Goal: Task Accomplishment & Management: Manage account settings

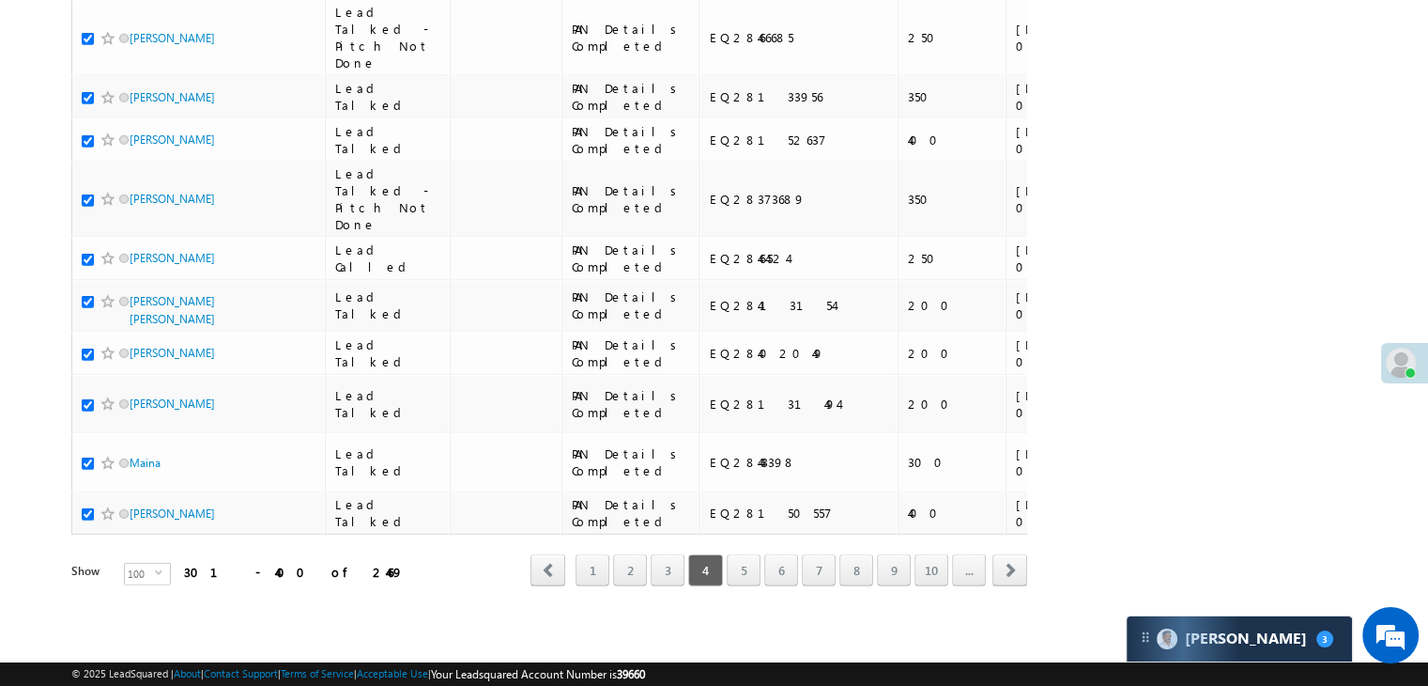
scroll to position [10608, 0]
click at [742, 562] on link "5" at bounding box center [744, 570] width 34 height 32
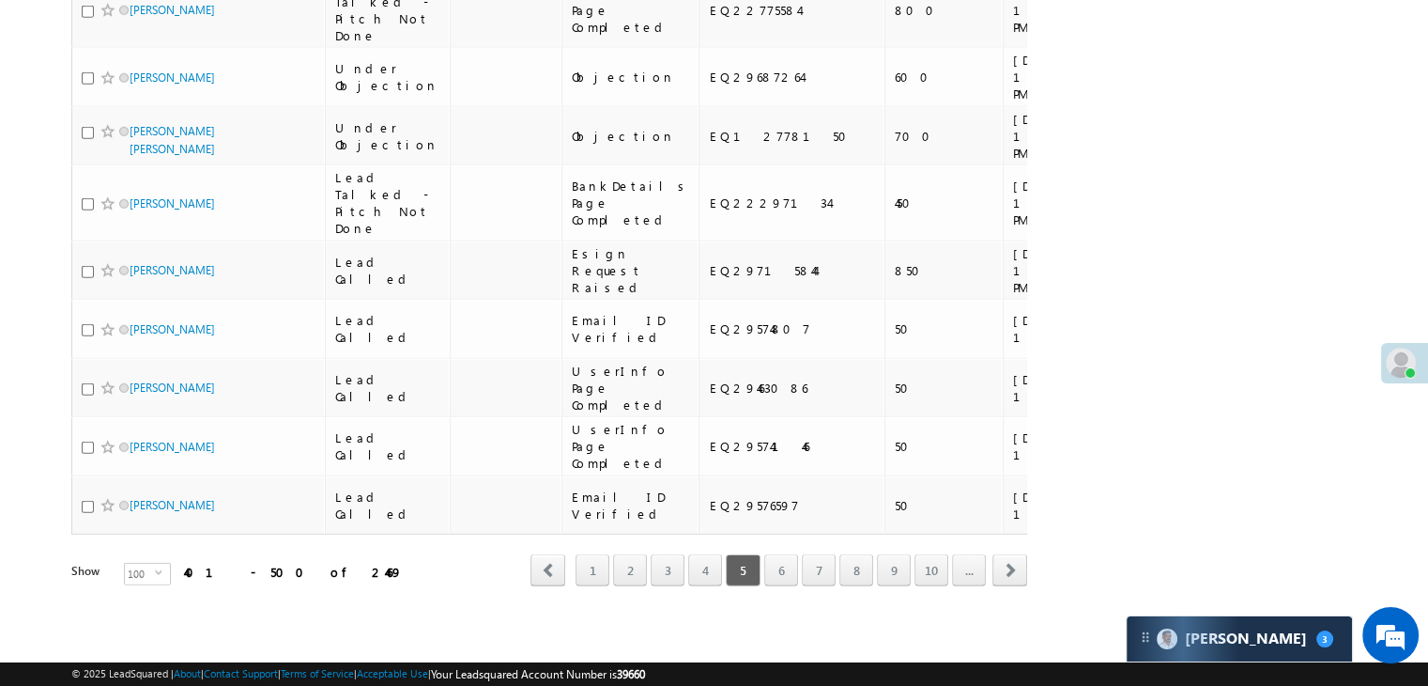
scroll to position [0, 0]
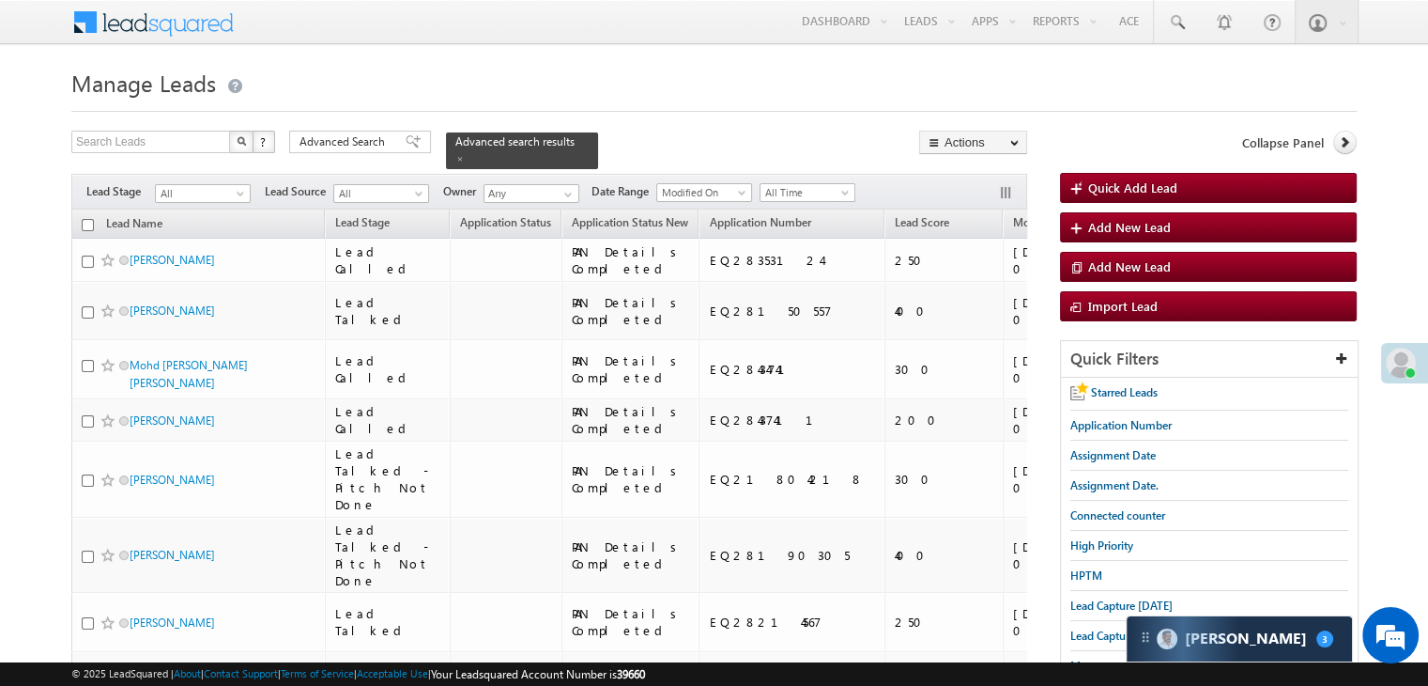
click at [88, 219] on input "checkbox" at bounding box center [88, 225] width 12 height 12
checkbox input "true"
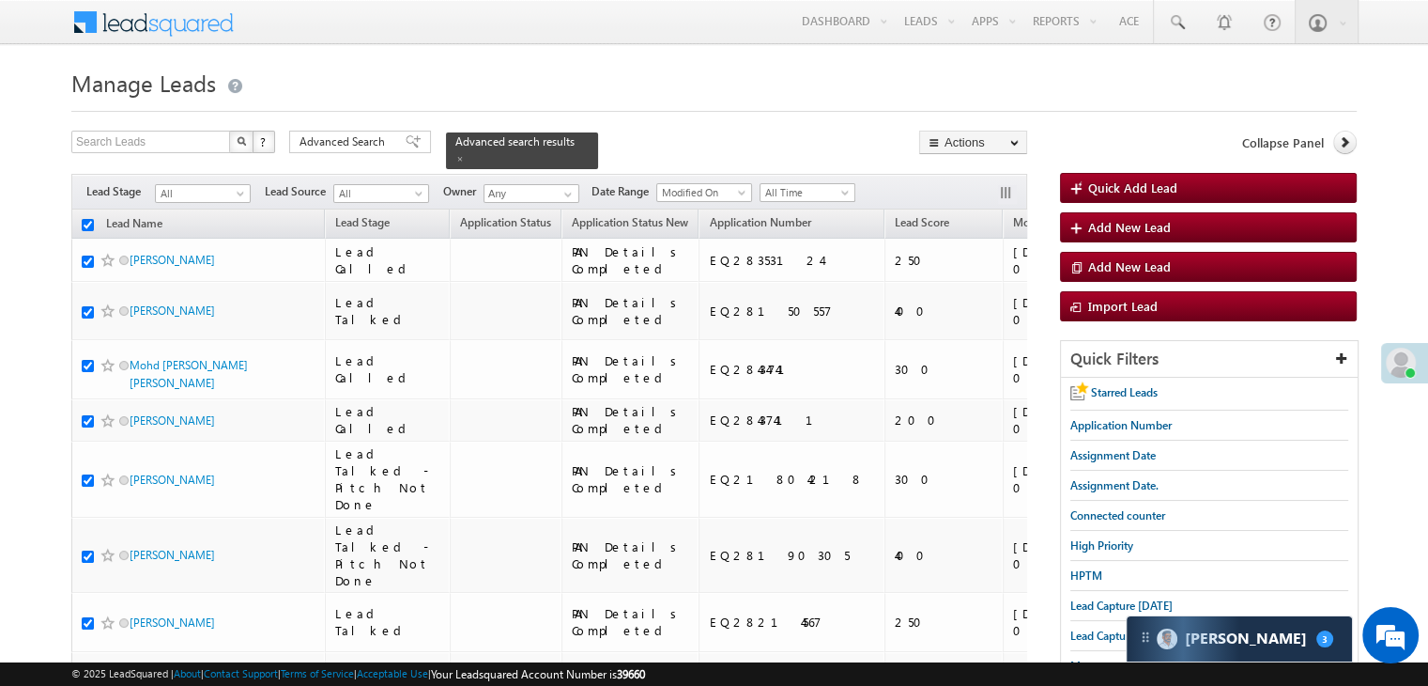
checkbox input "true"
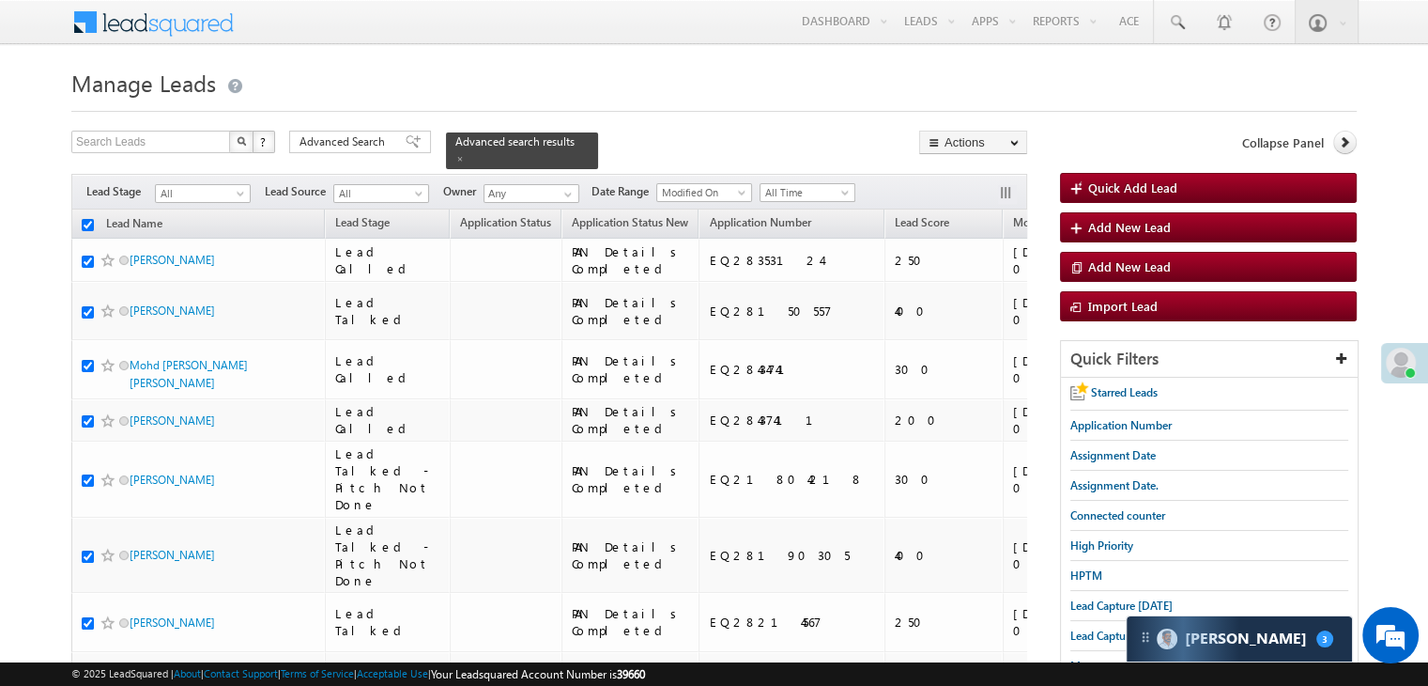
checkbox input "true"
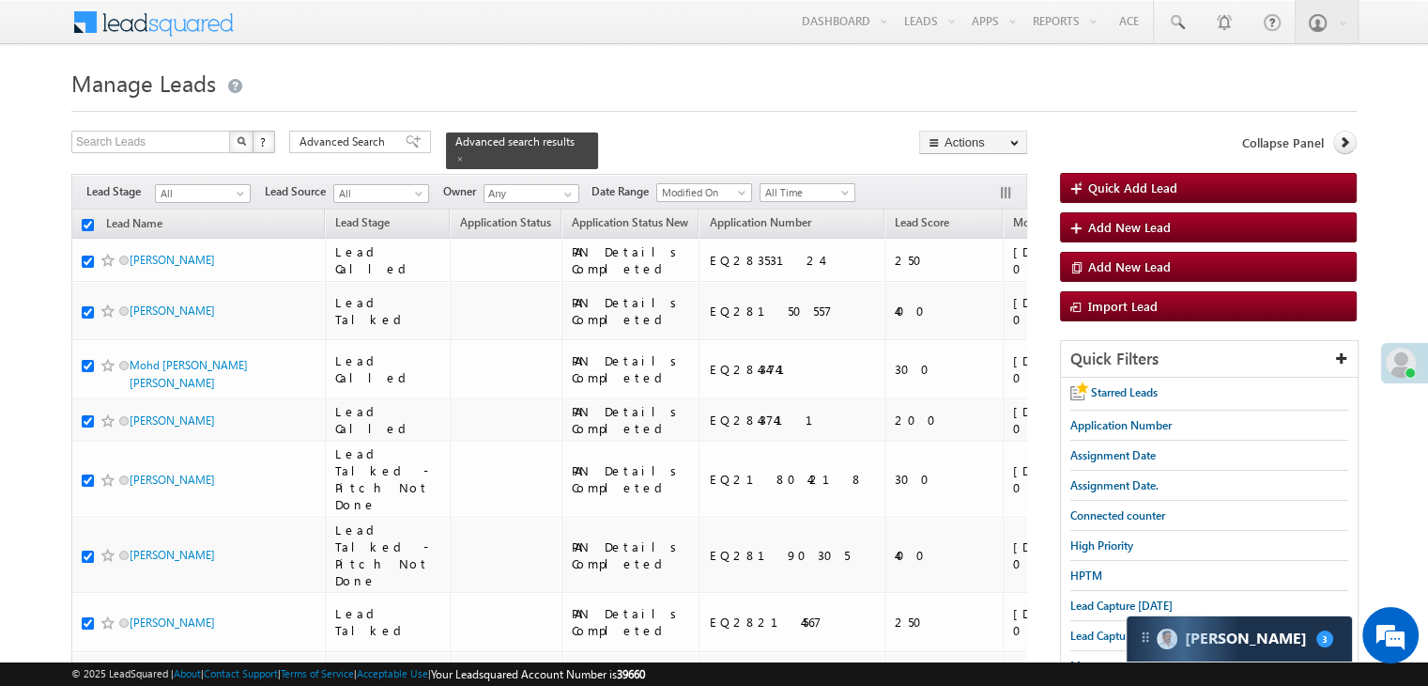
checkbox input "true"
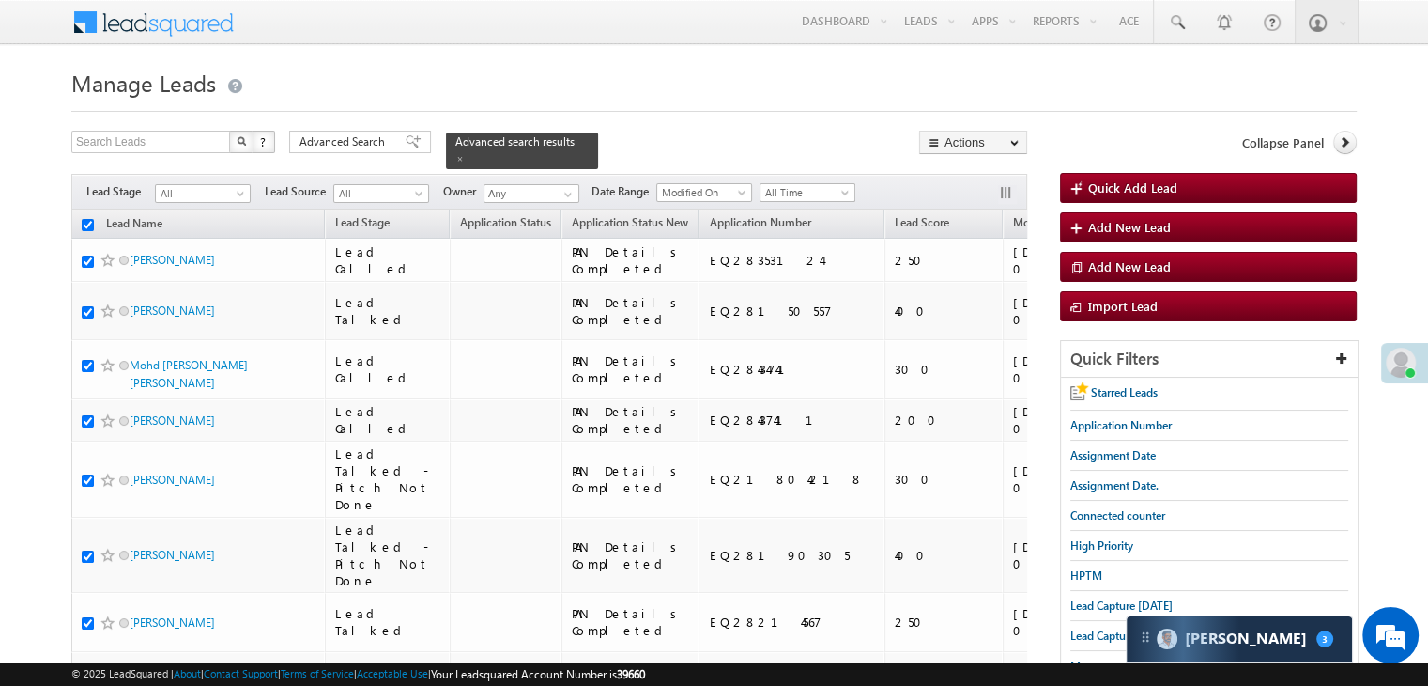
checkbox input "true"
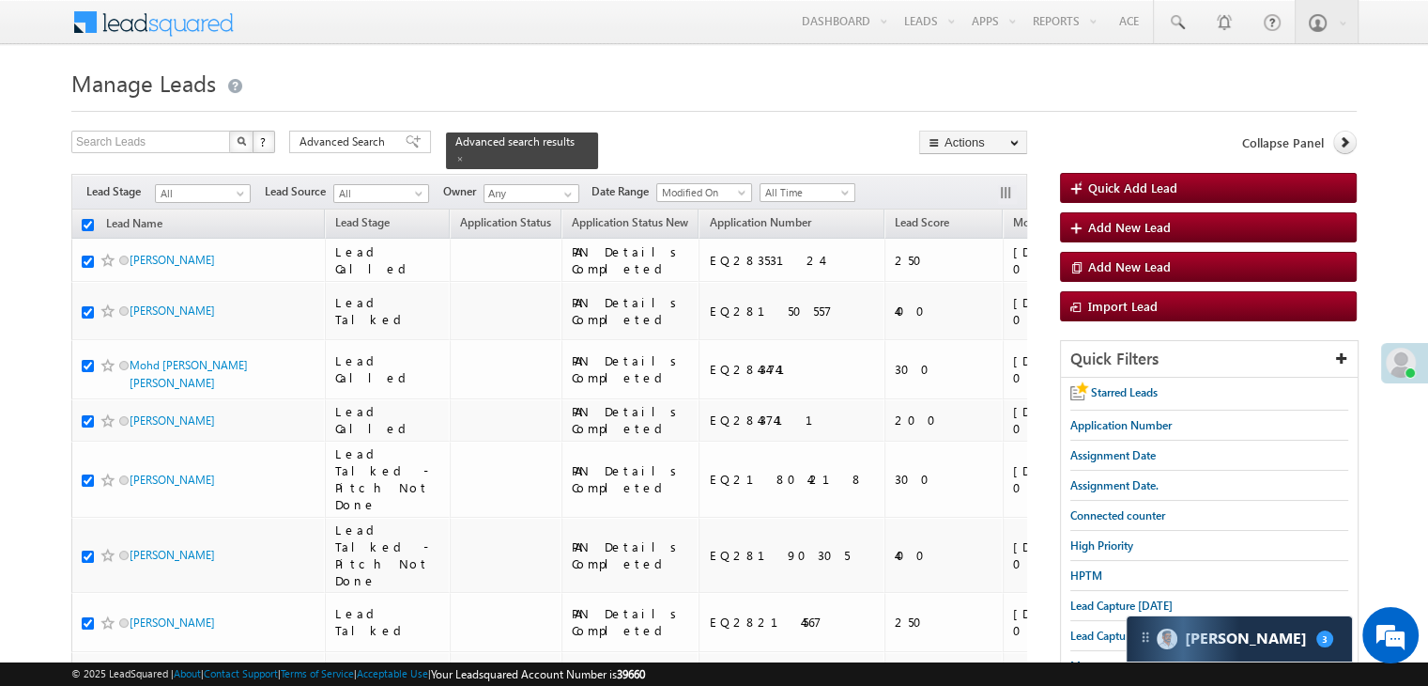
checkbox input "true"
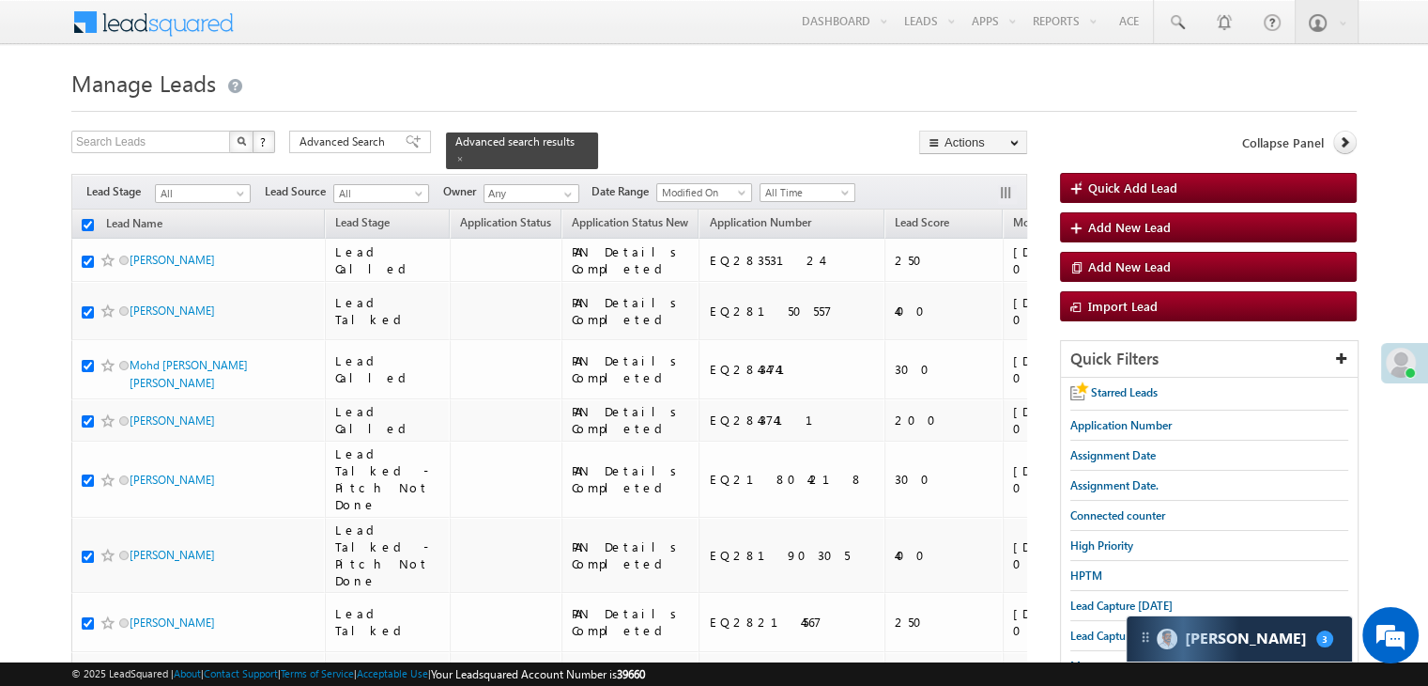
checkbox input "true"
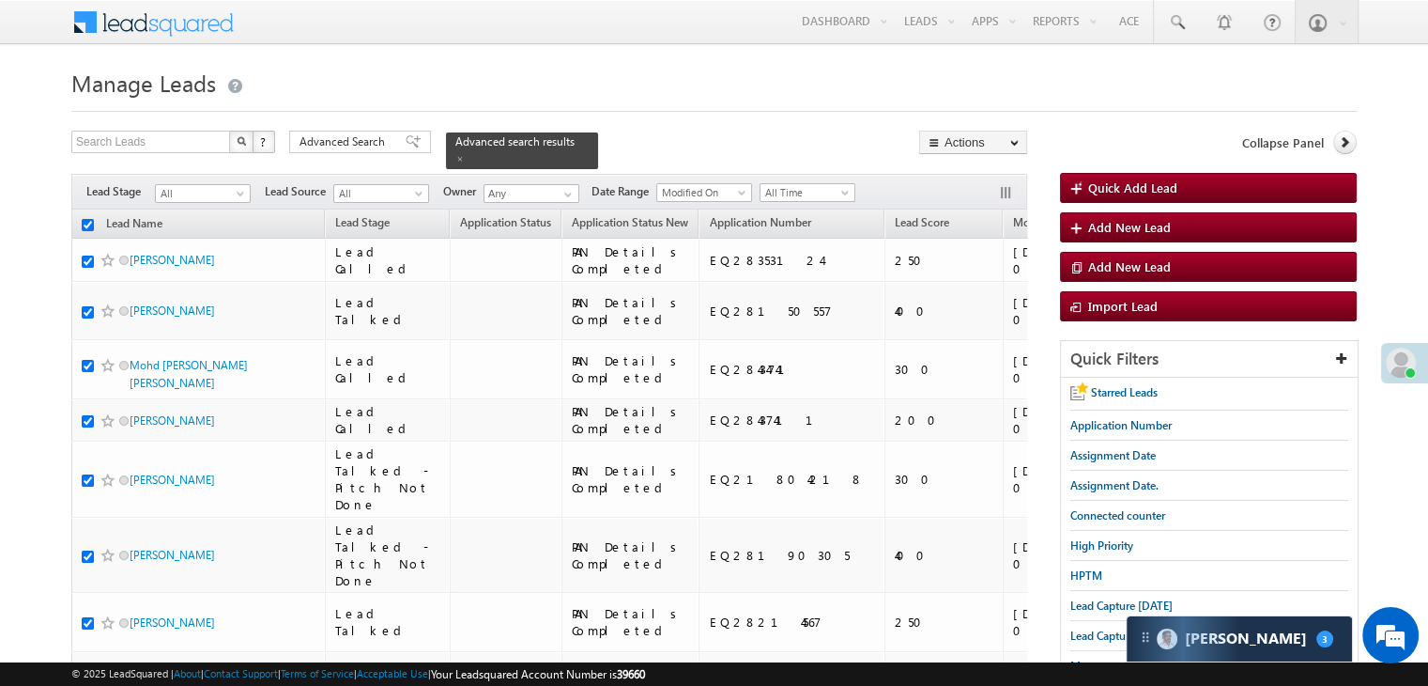
checkbox input "true"
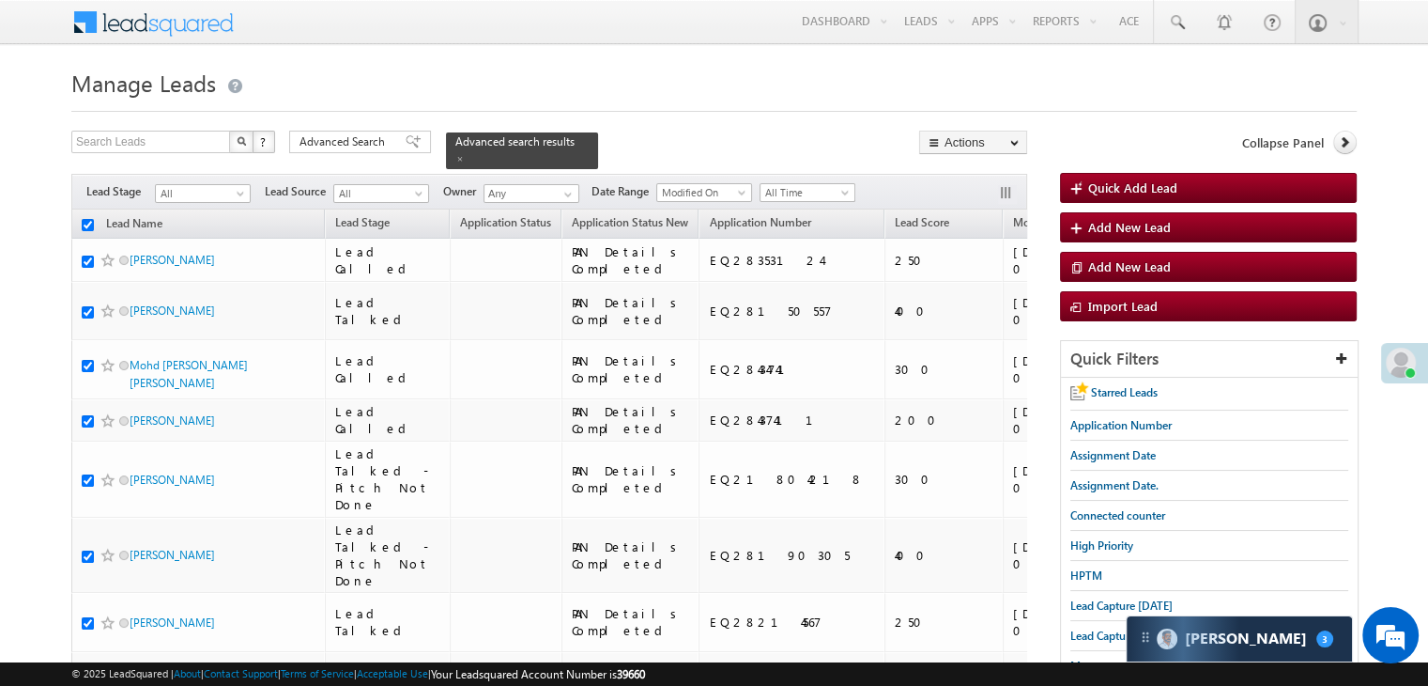
checkbox input "true"
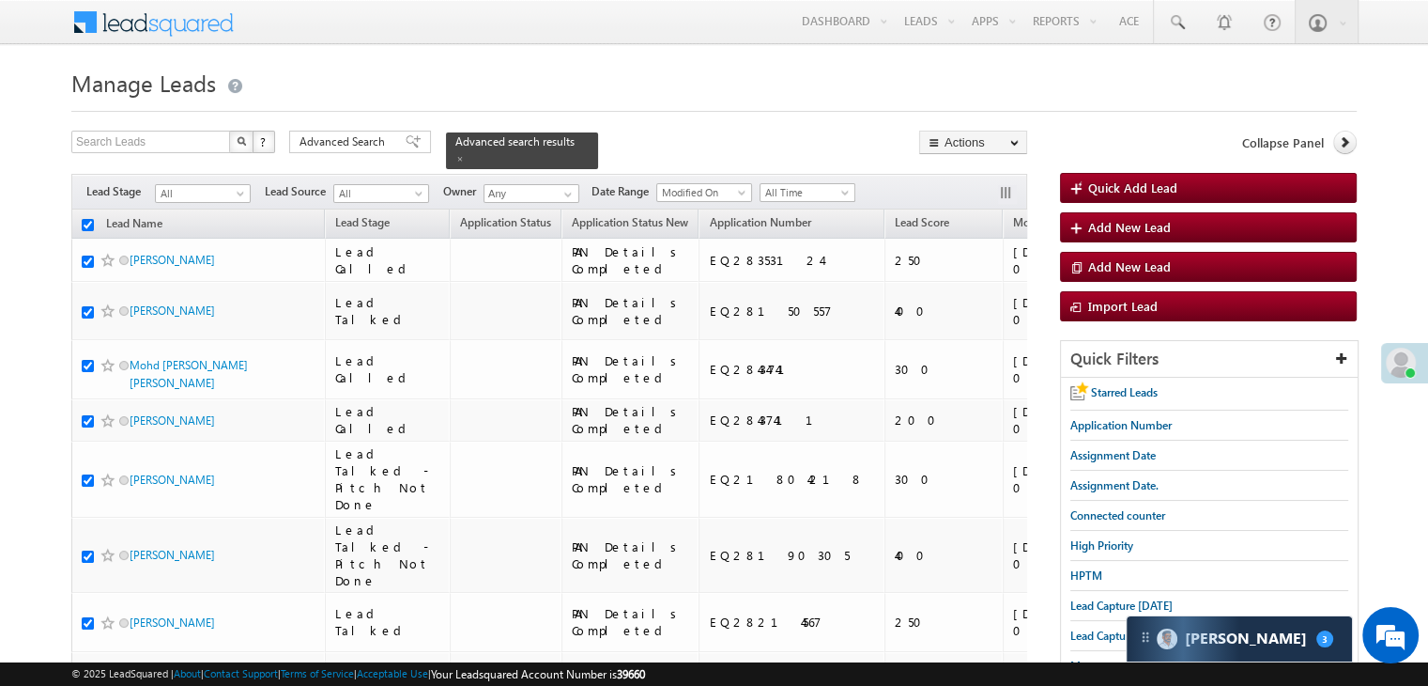
checkbox input "true"
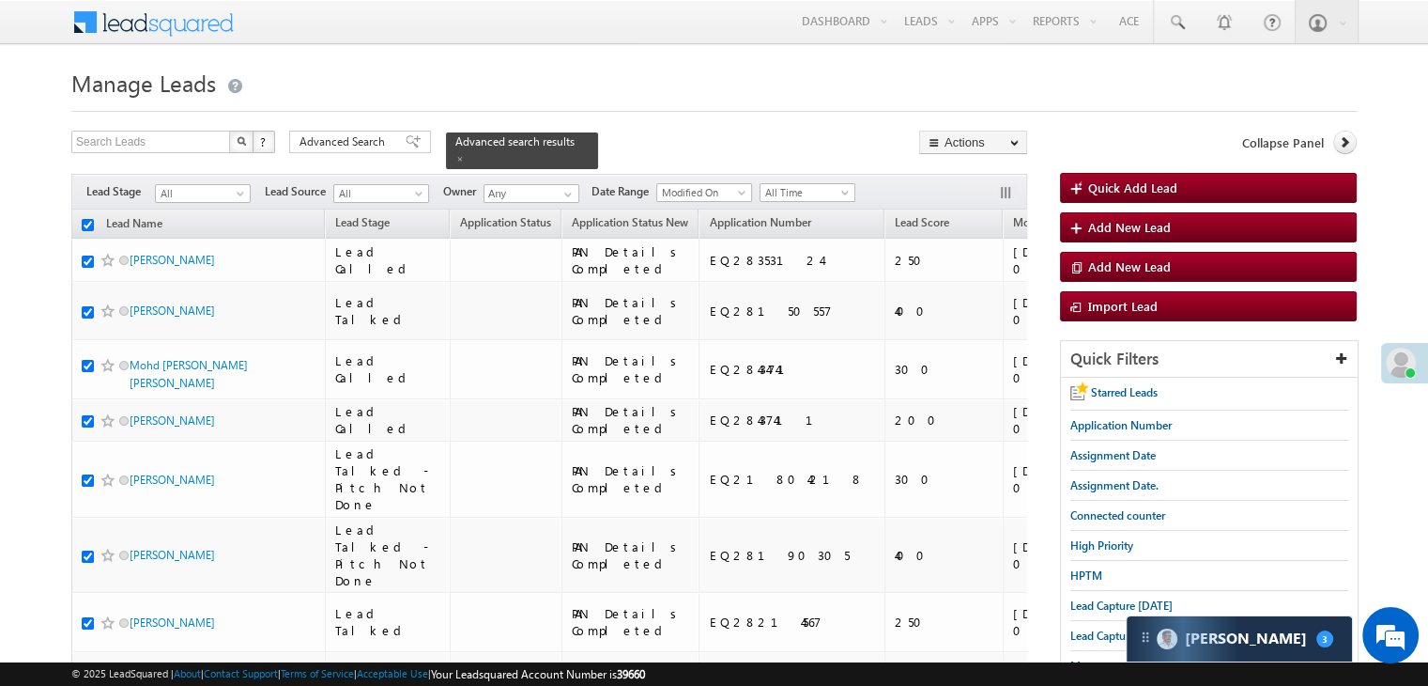
checkbox input "true"
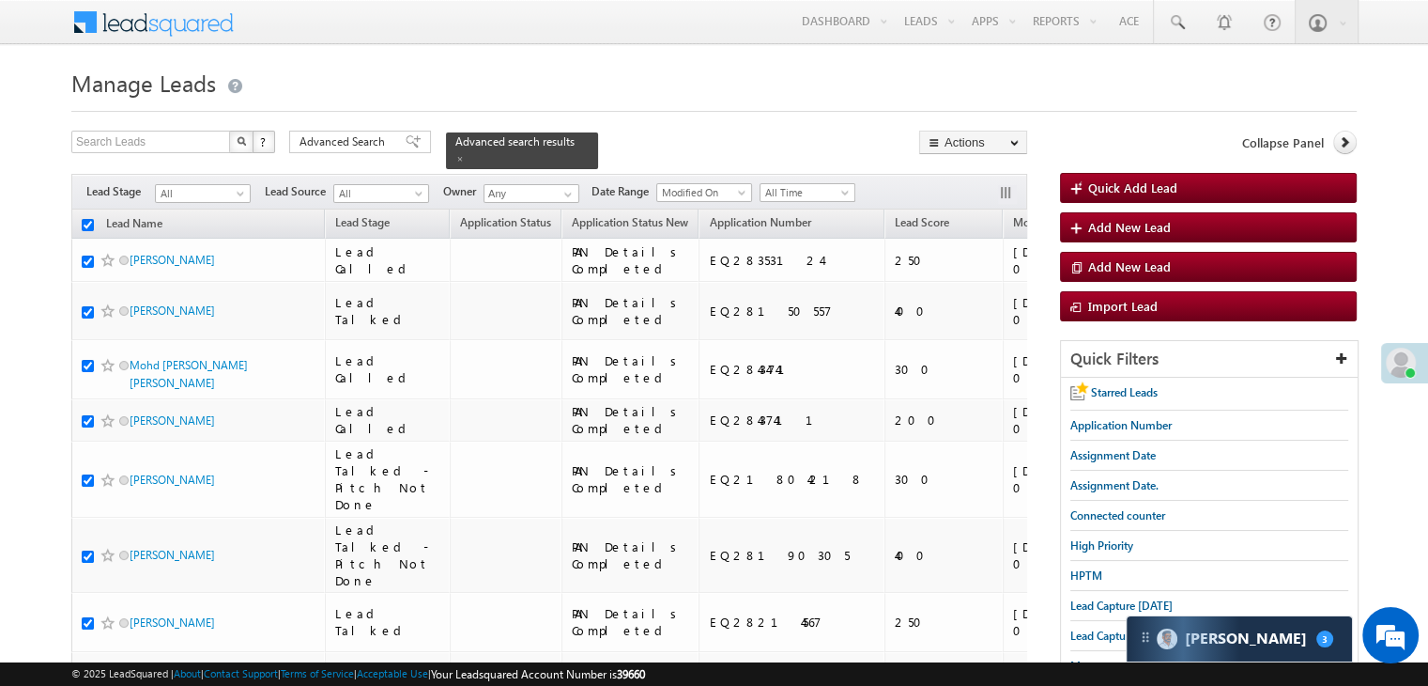
checkbox input "true"
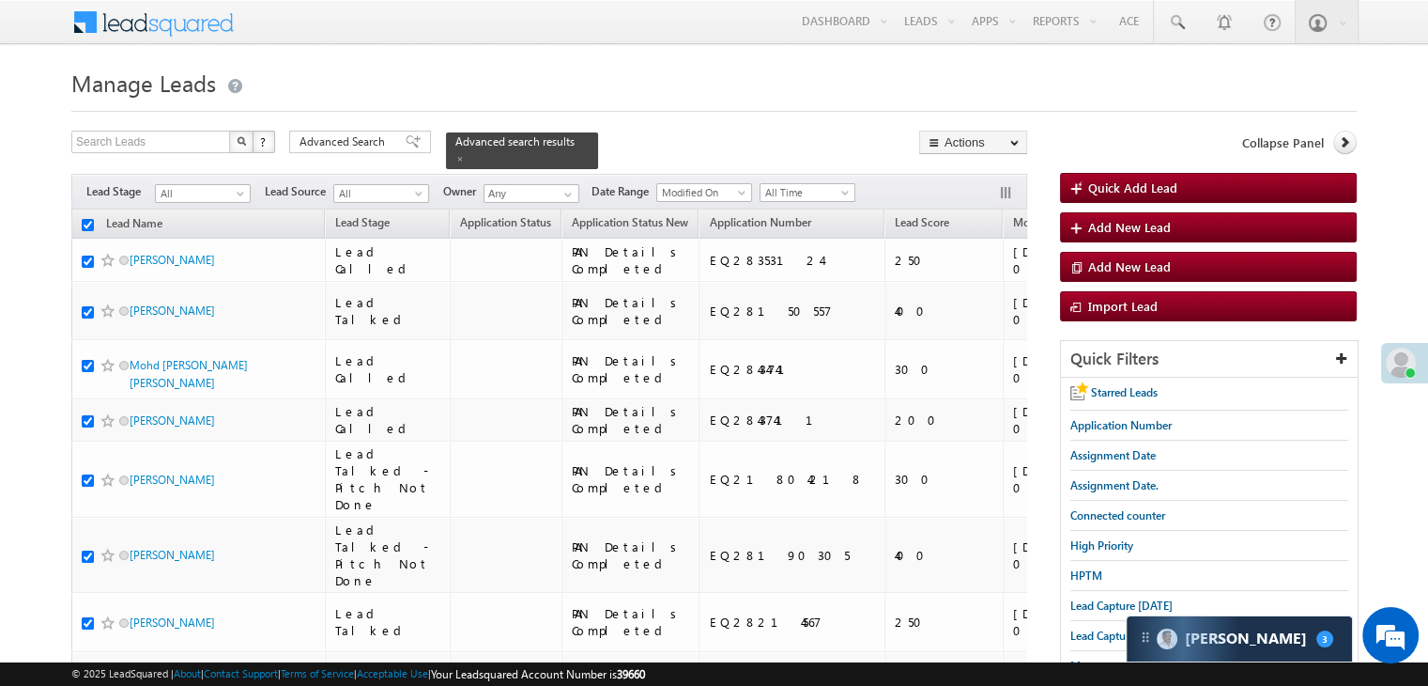
checkbox input "true"
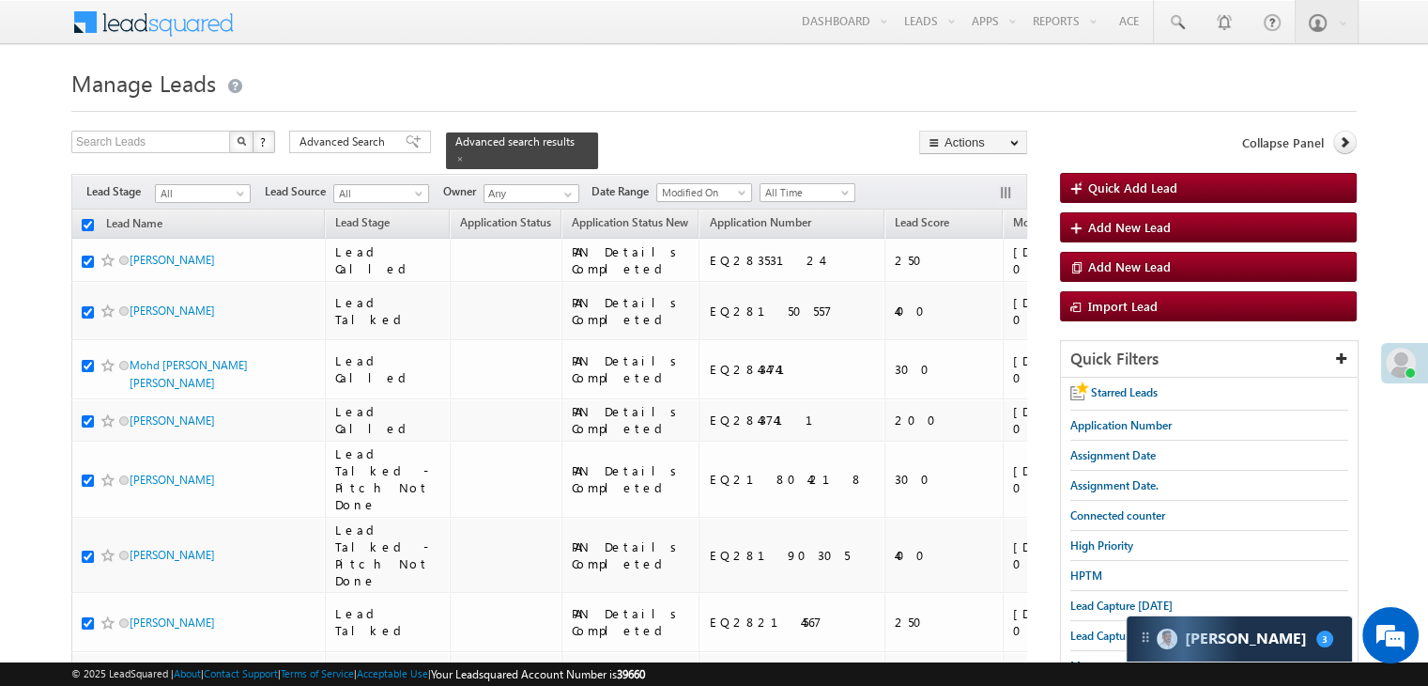
checkbox input "true"
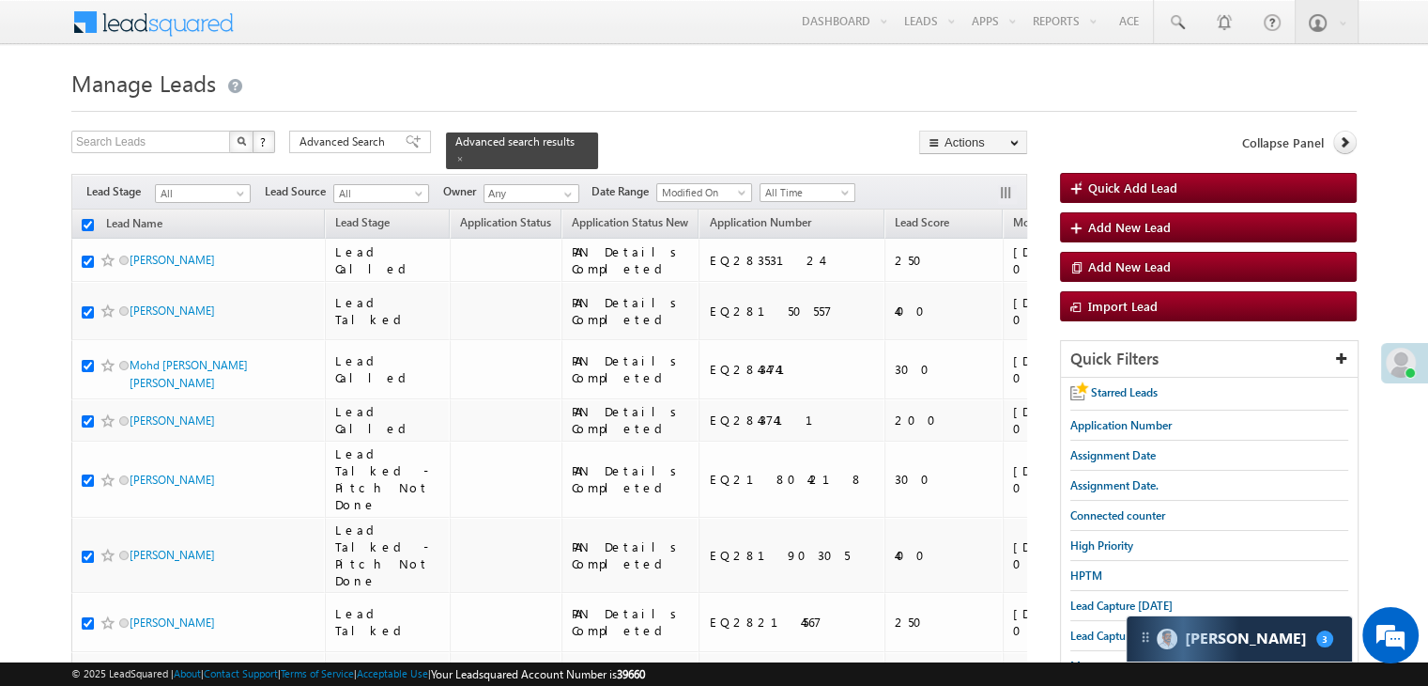
checkbox input "true"
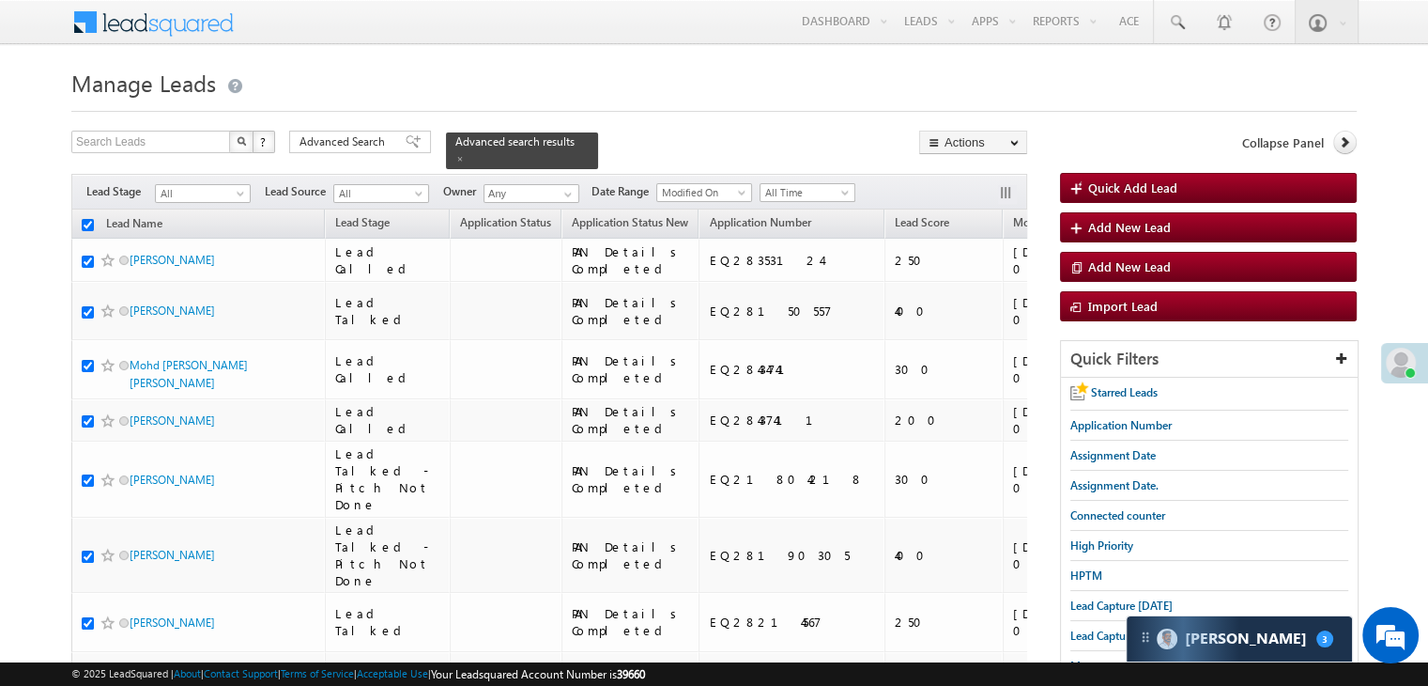
checkbox input "true"
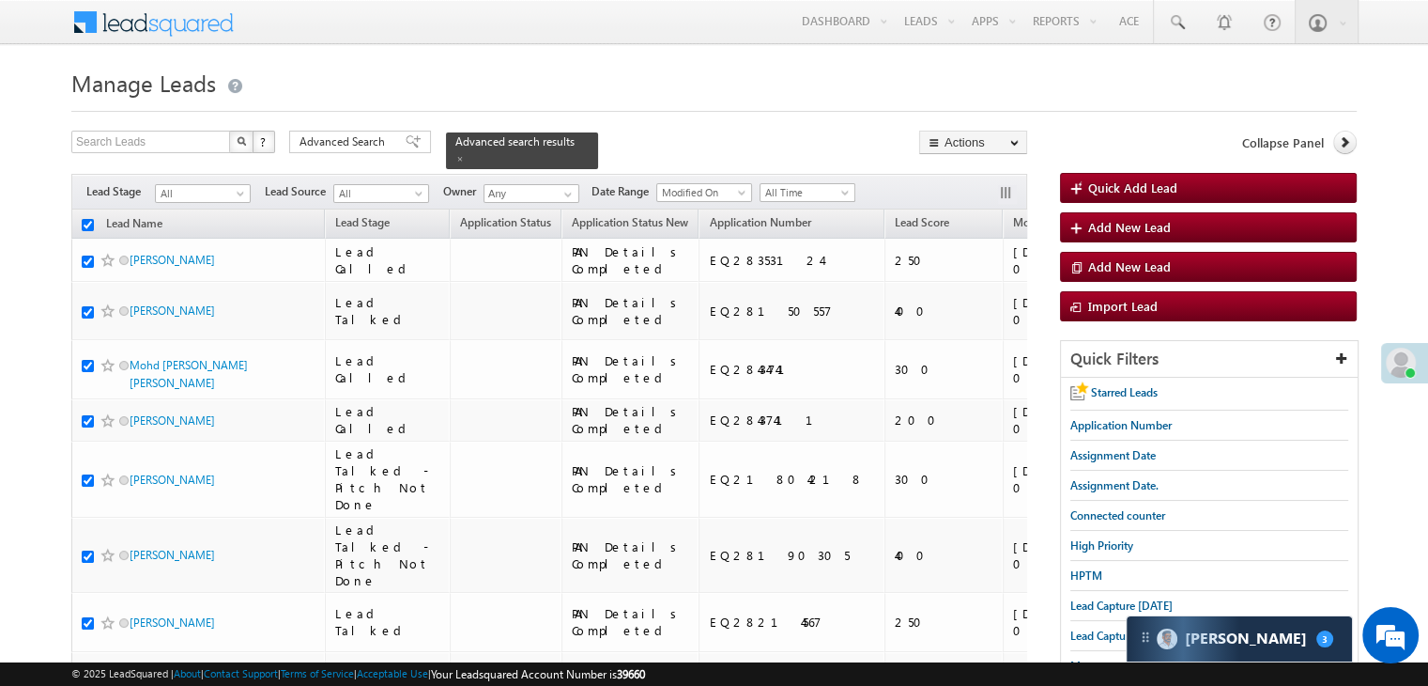
checkbox input "true"
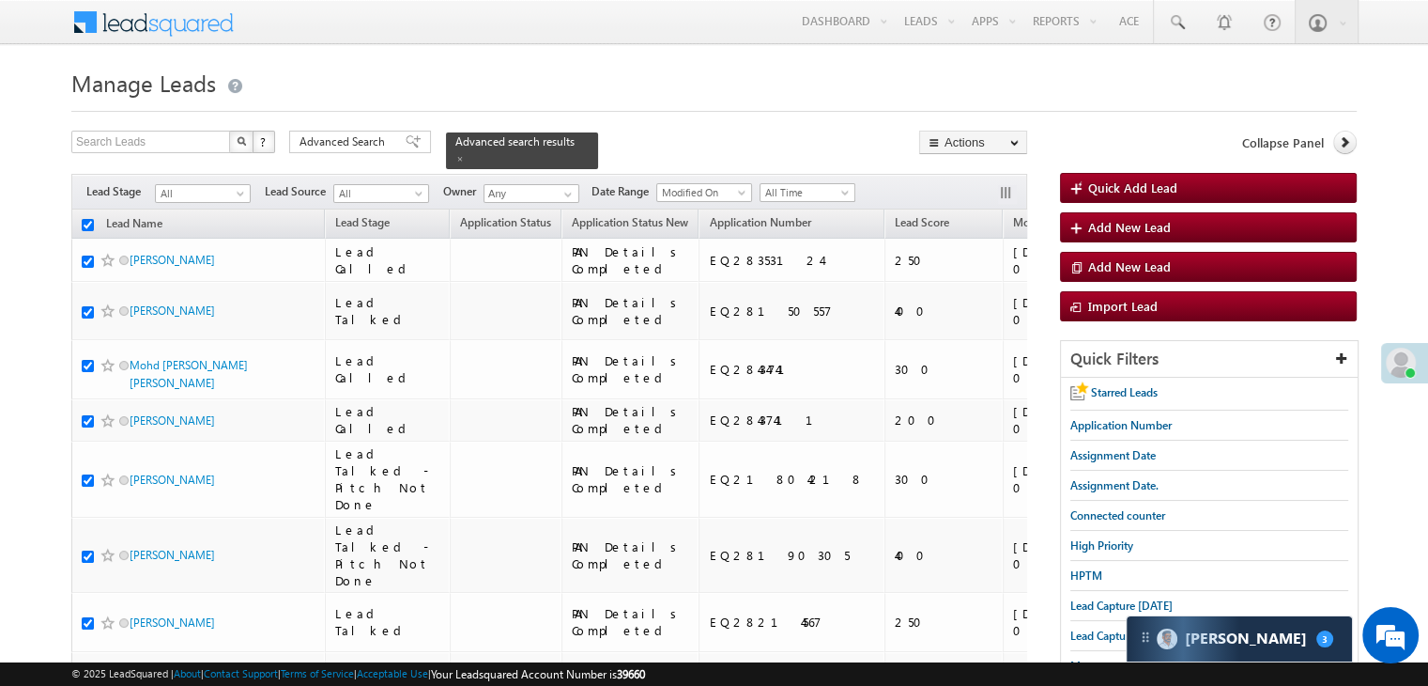
checkbox input "true"
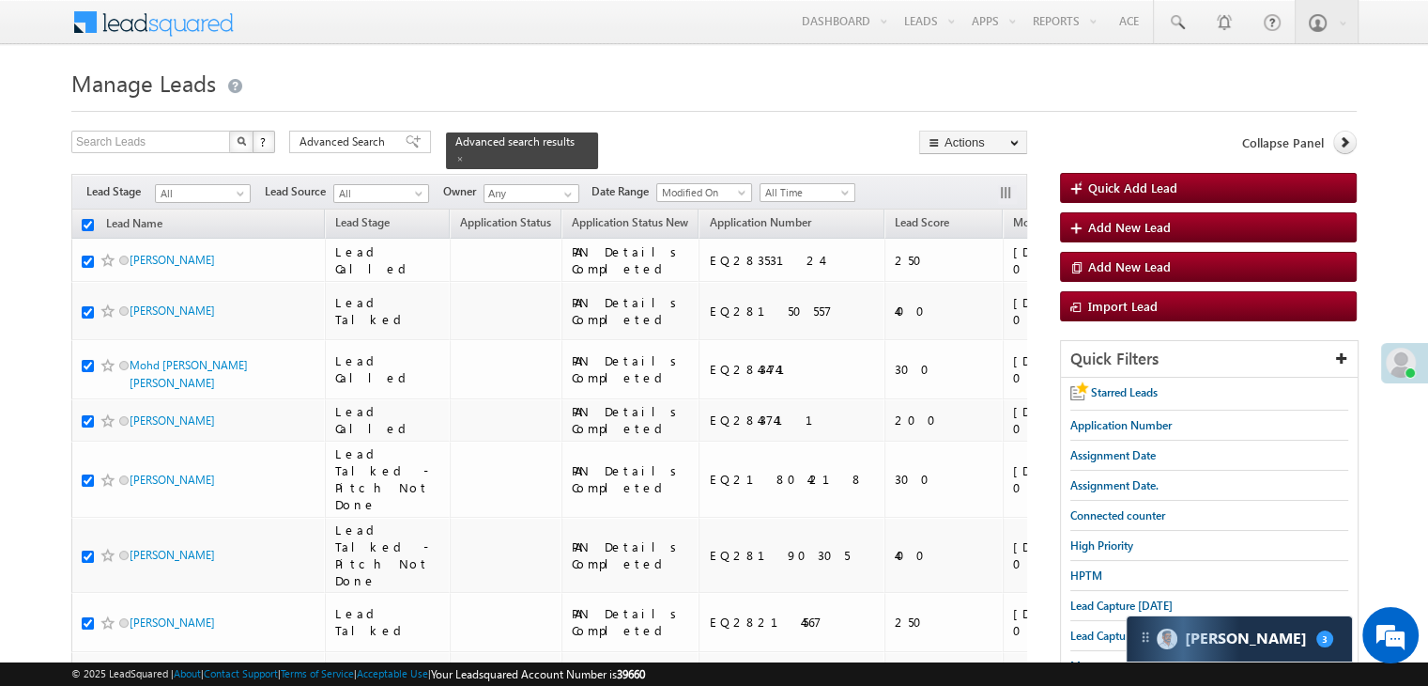
checkbox input "true"
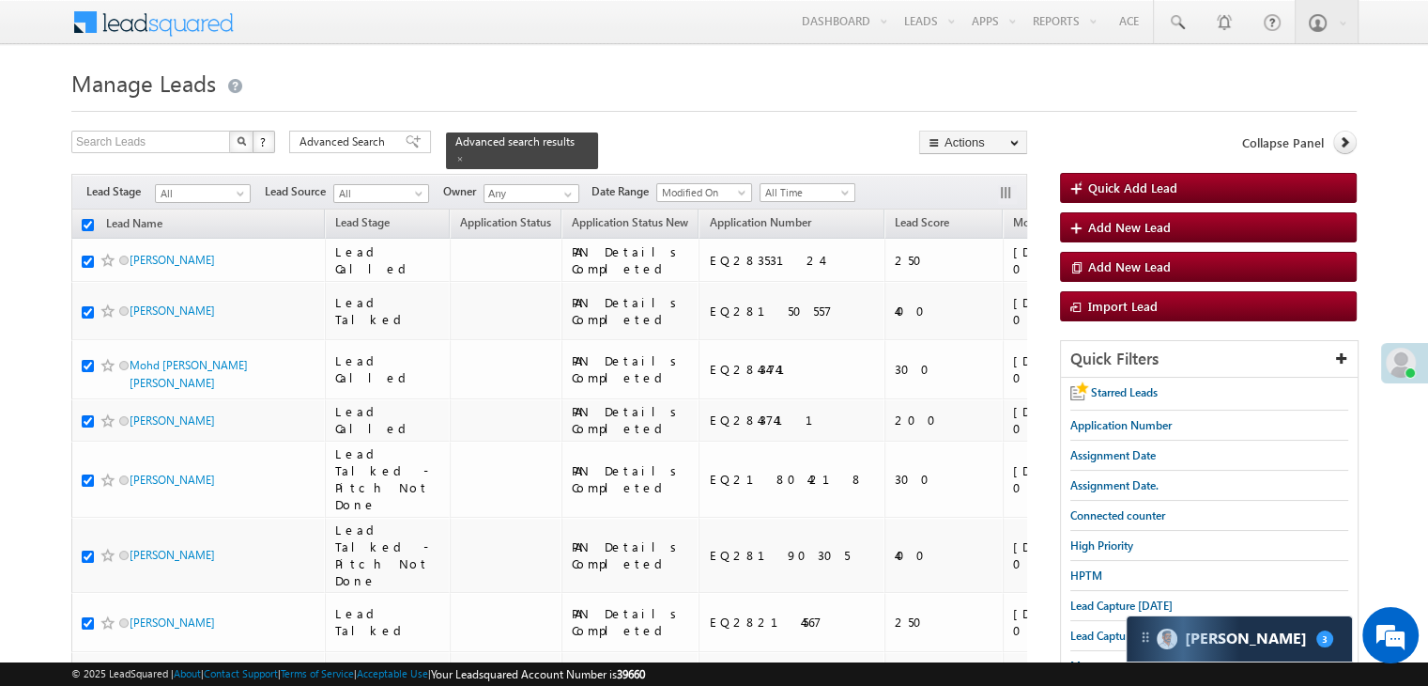
checkbox input "true"
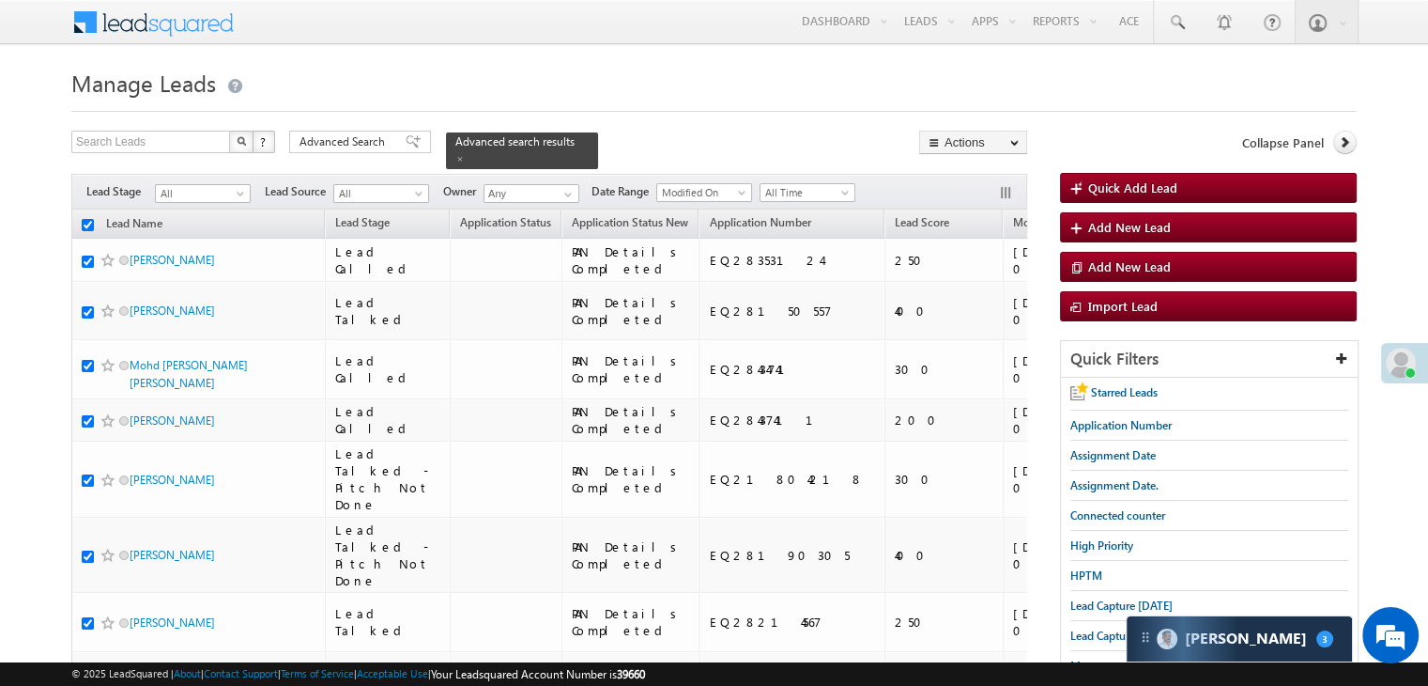
checkbox input "true"
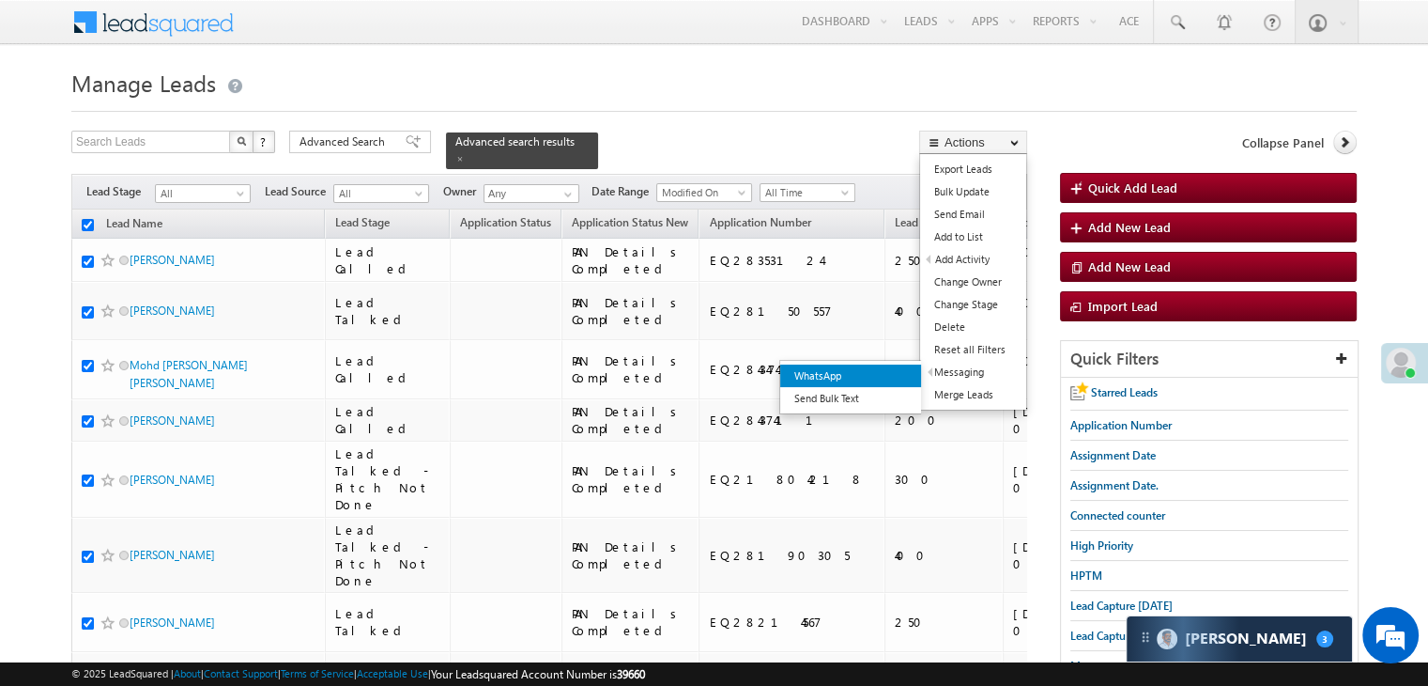
click at [896, 374] on link "WhatsApp" at bounding box center [850, 375] width 141 height 23
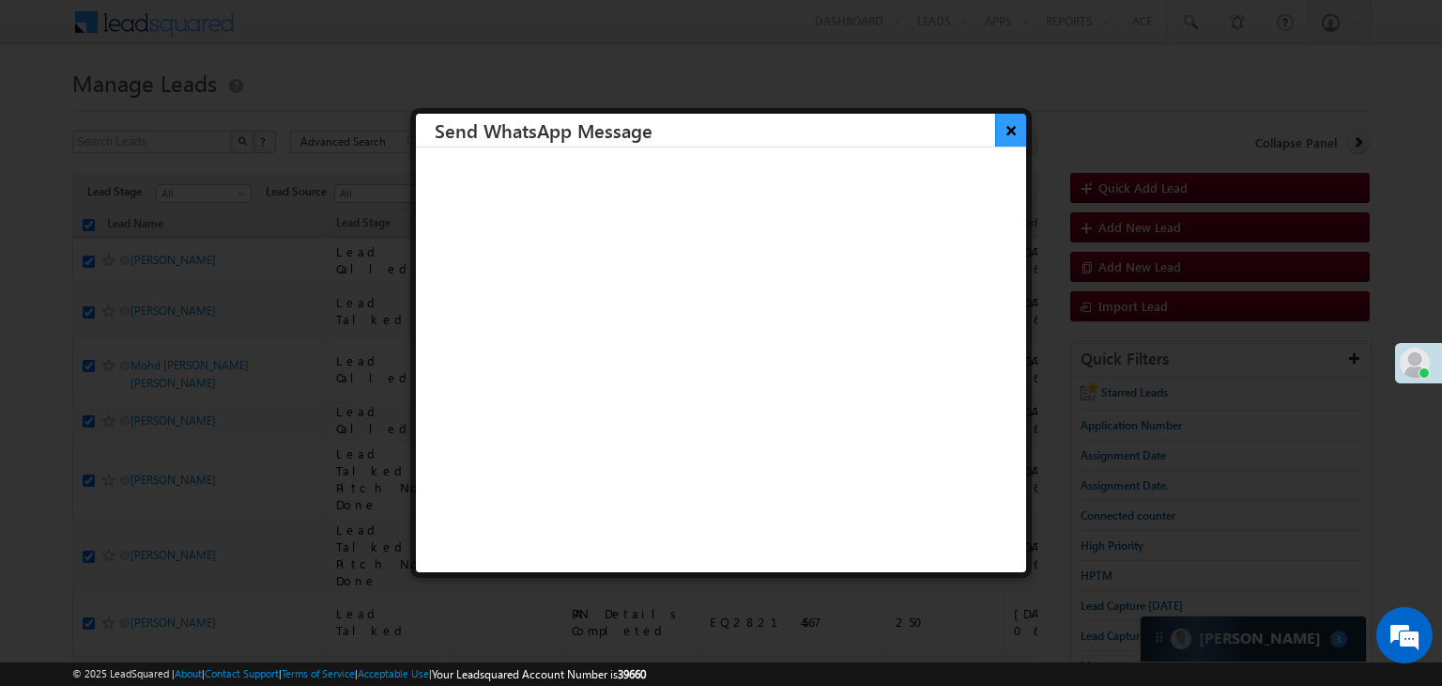
click at [999, 130] on button "×" at bounding box center [1010, 130] width 31 height 33
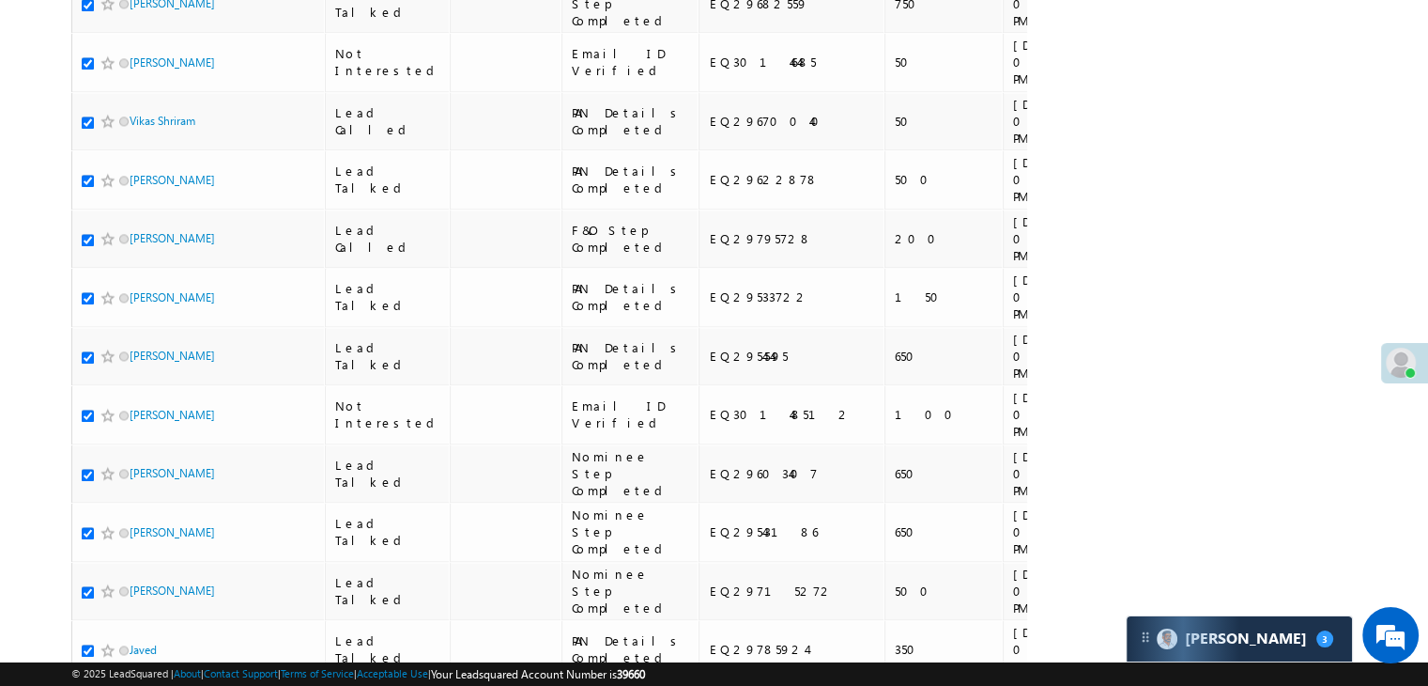
scroll to position [10608, 0]
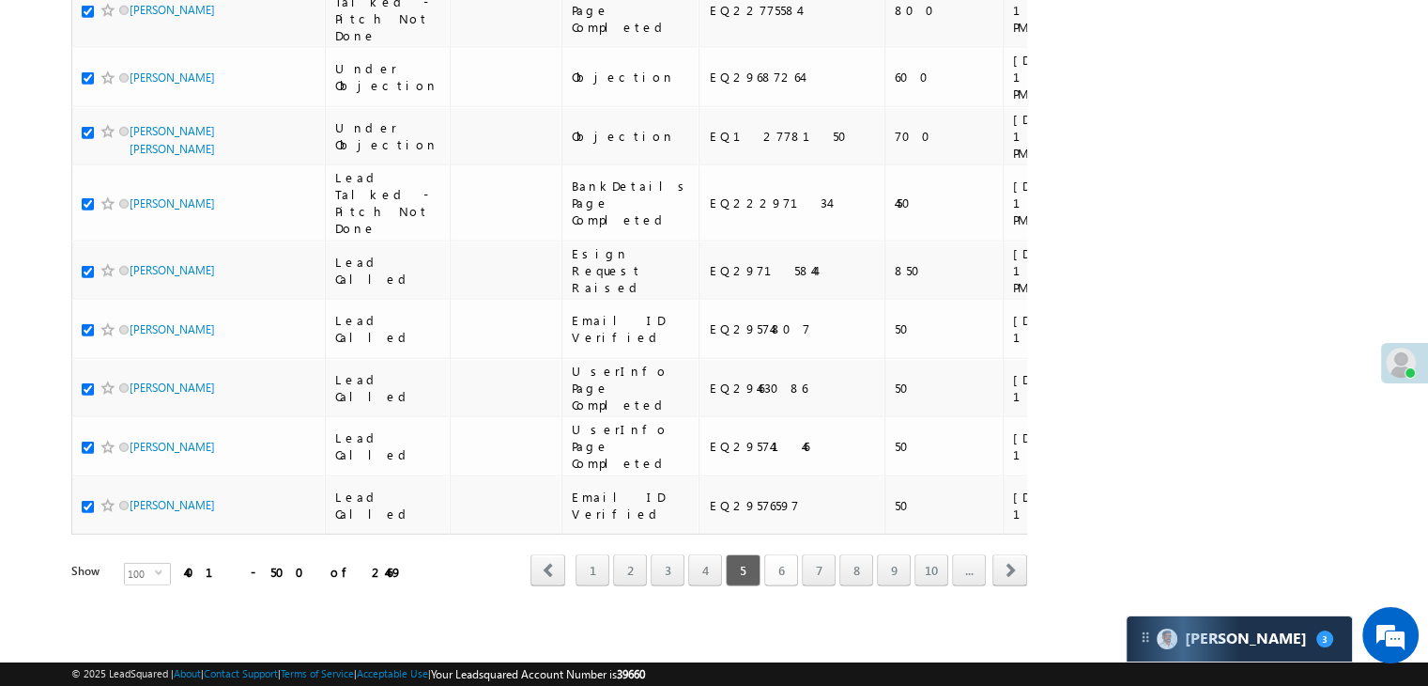
click at [775, 561] on link "6" at bounding box center [781, 570] width 34 height 32
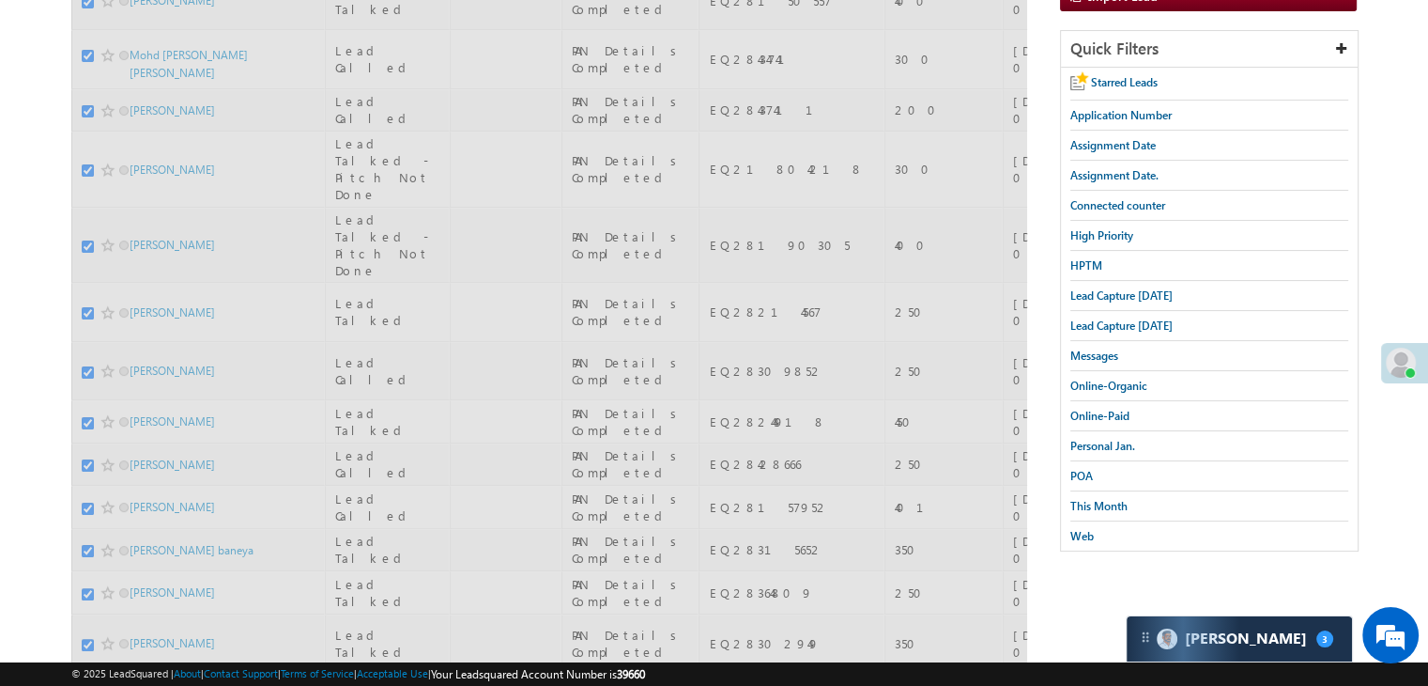
scroll to position [0, 0]
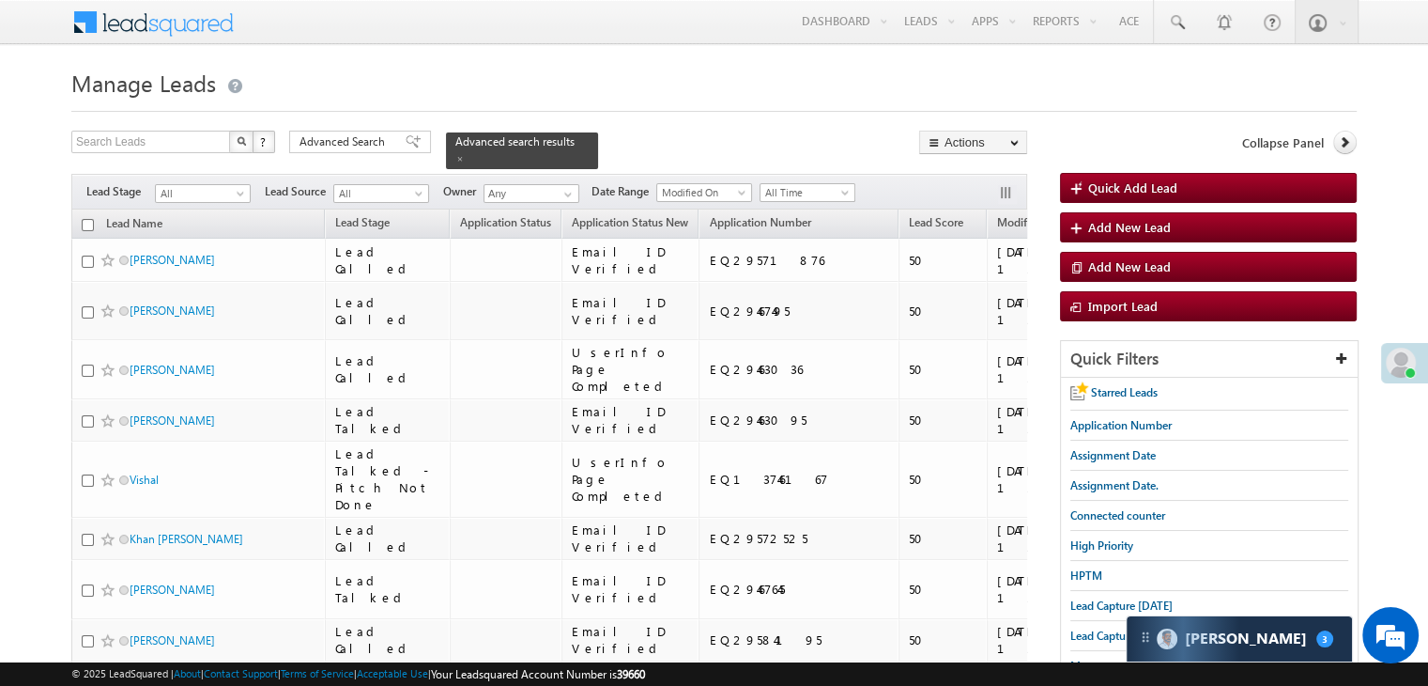
click at [86, 219] on input "checkbox" at bounding box center [88, 225] width 12 height 12
checkbox input "true"
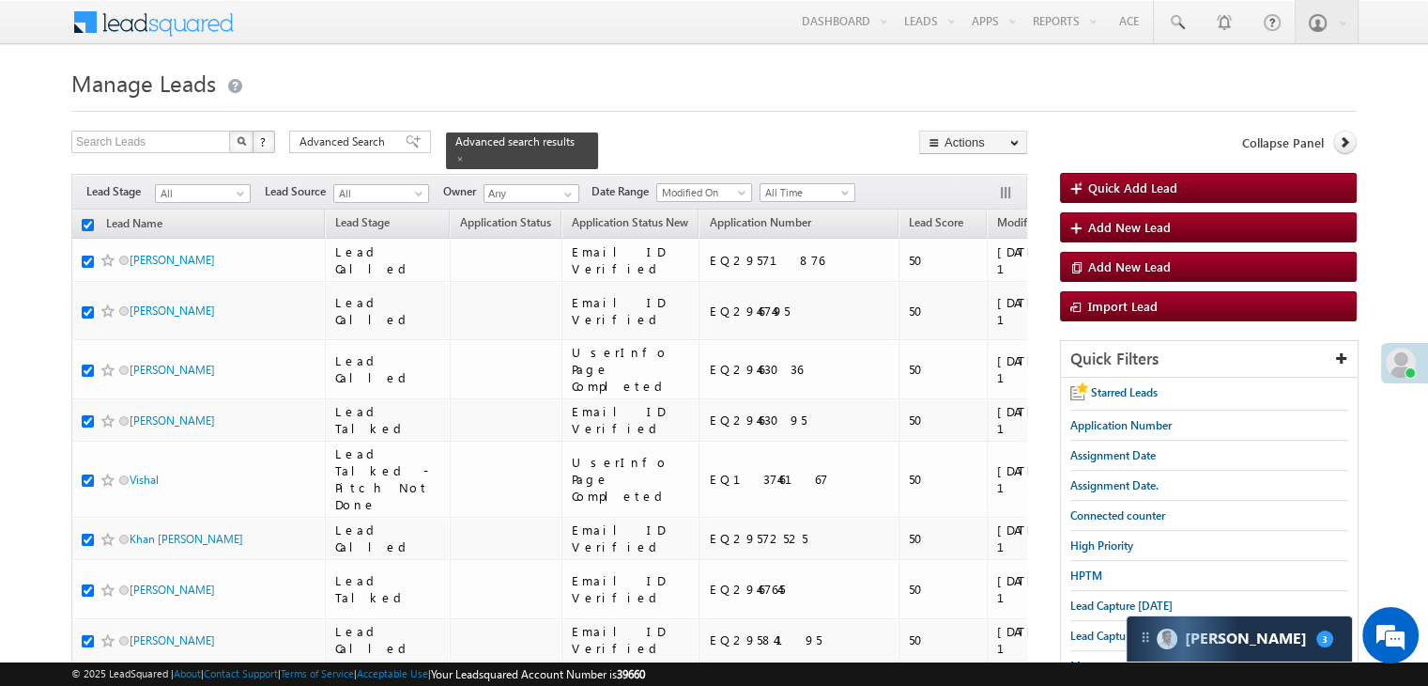
checkbox input "true"
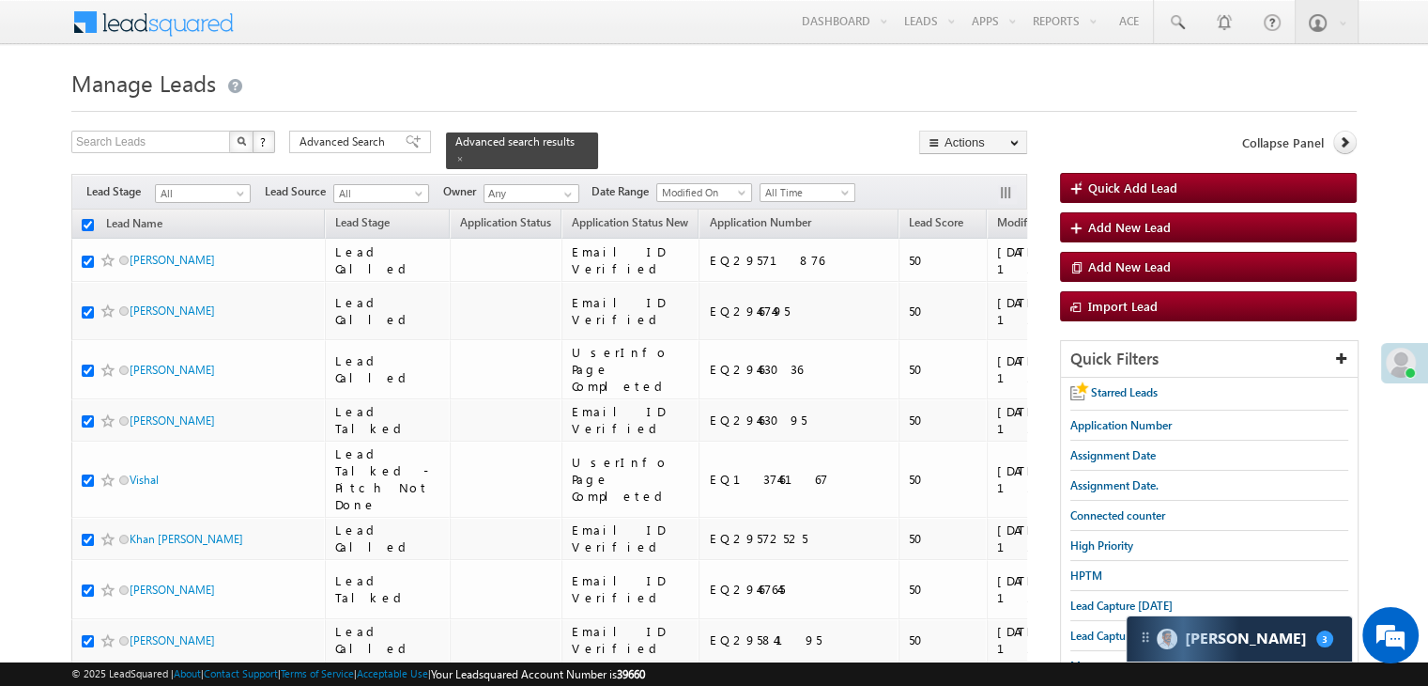
checkbox input "true"
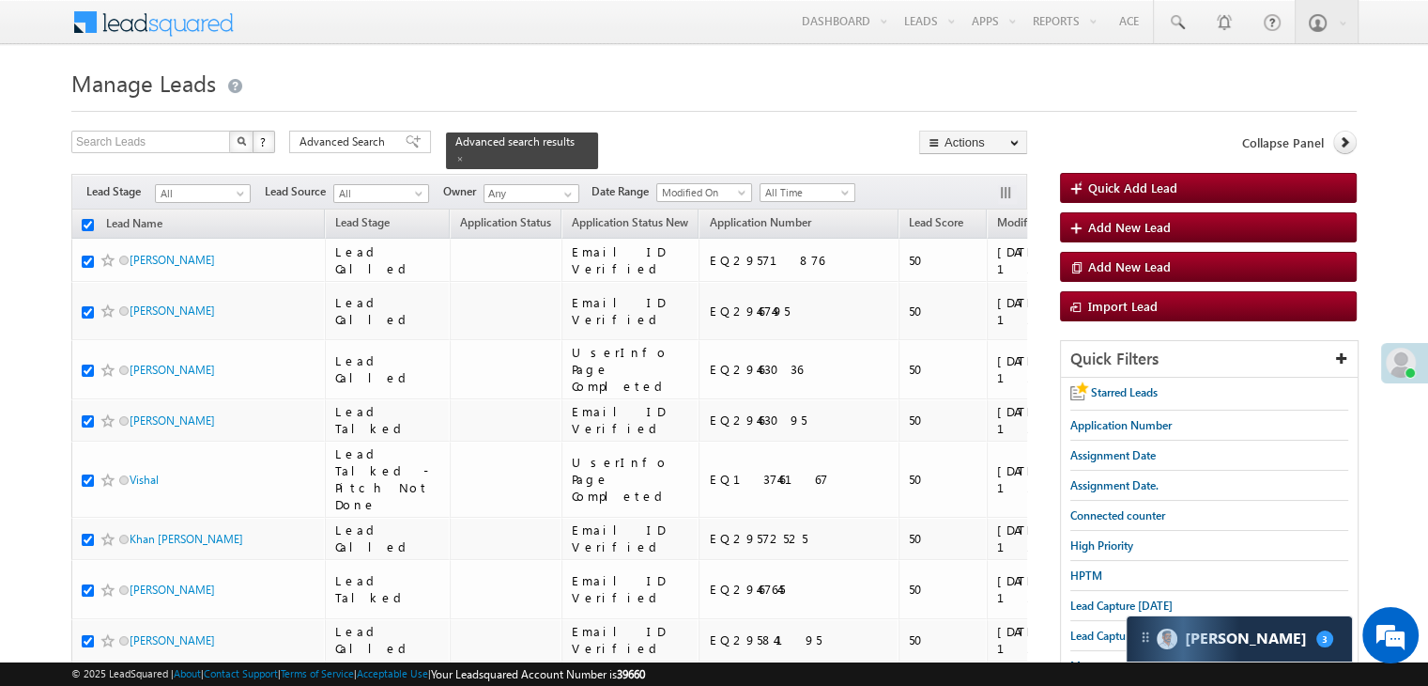
checkbox input "true"
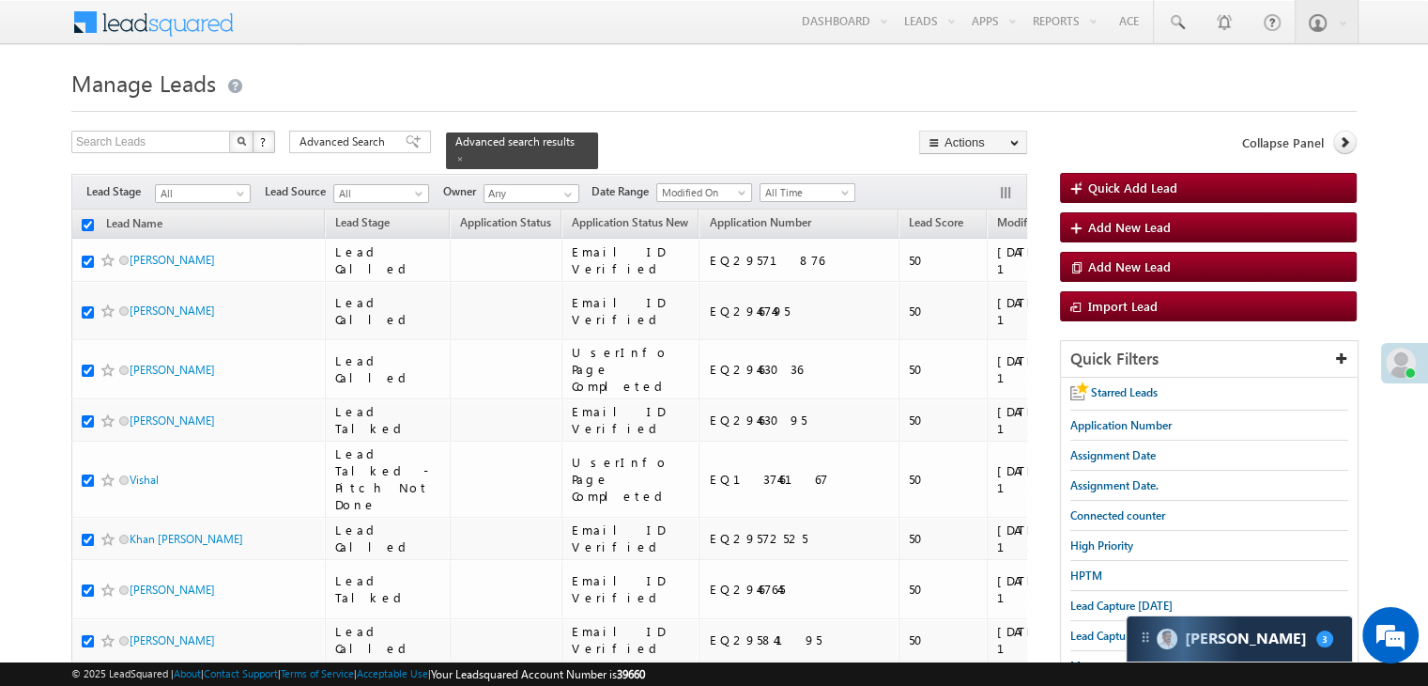
checkbox input "true"
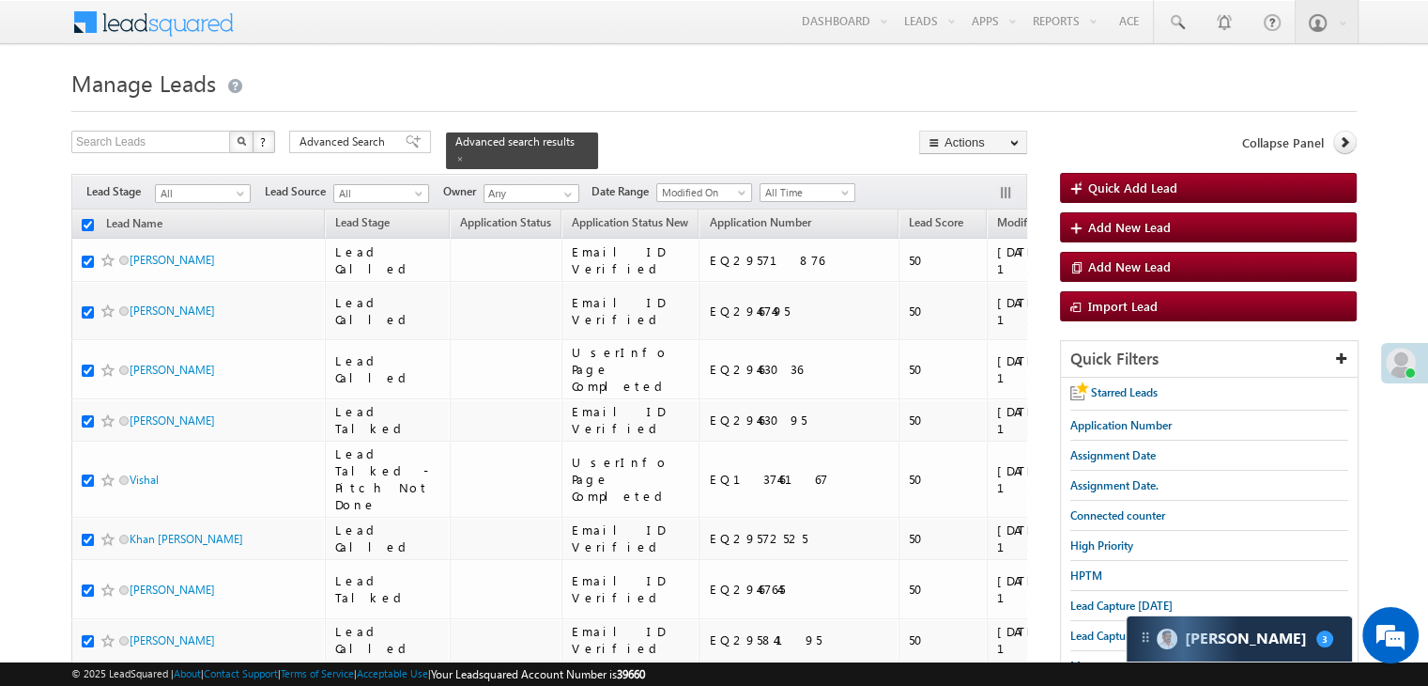
checkbox input "true"
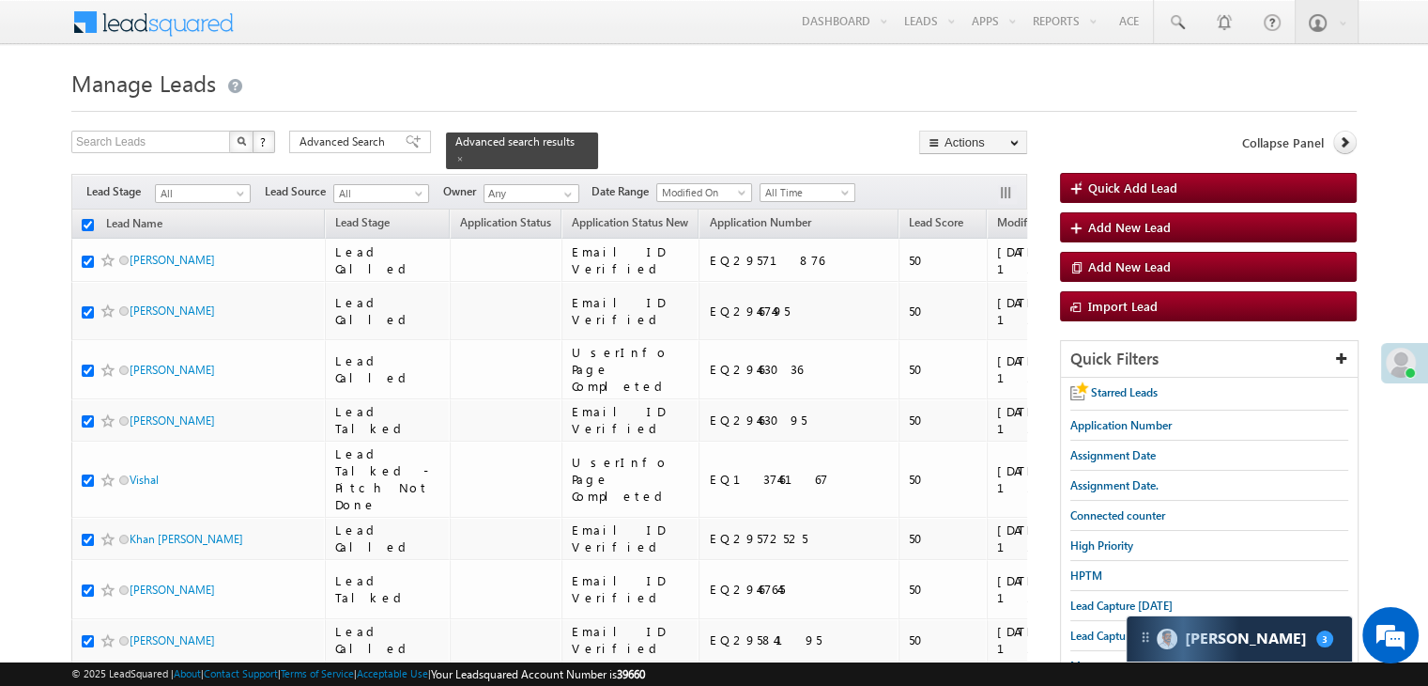
checkbox input "true"
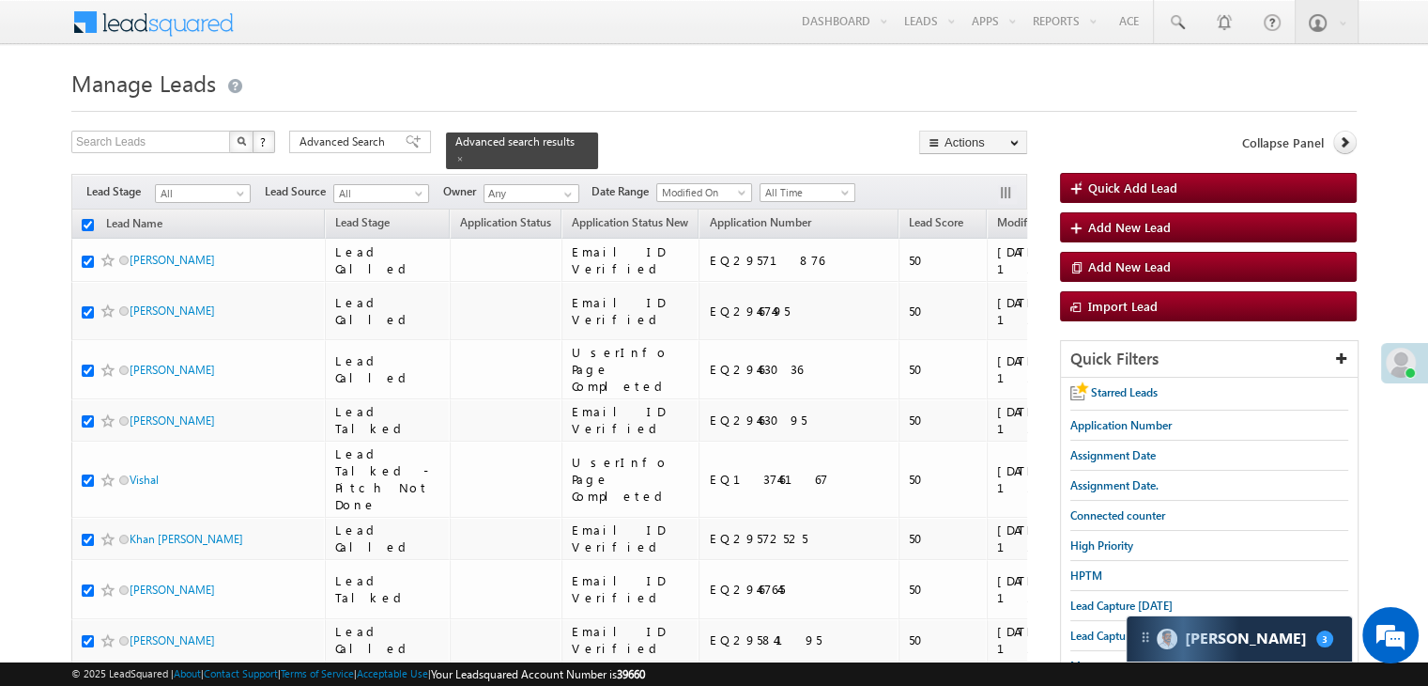
checkbox input "true"
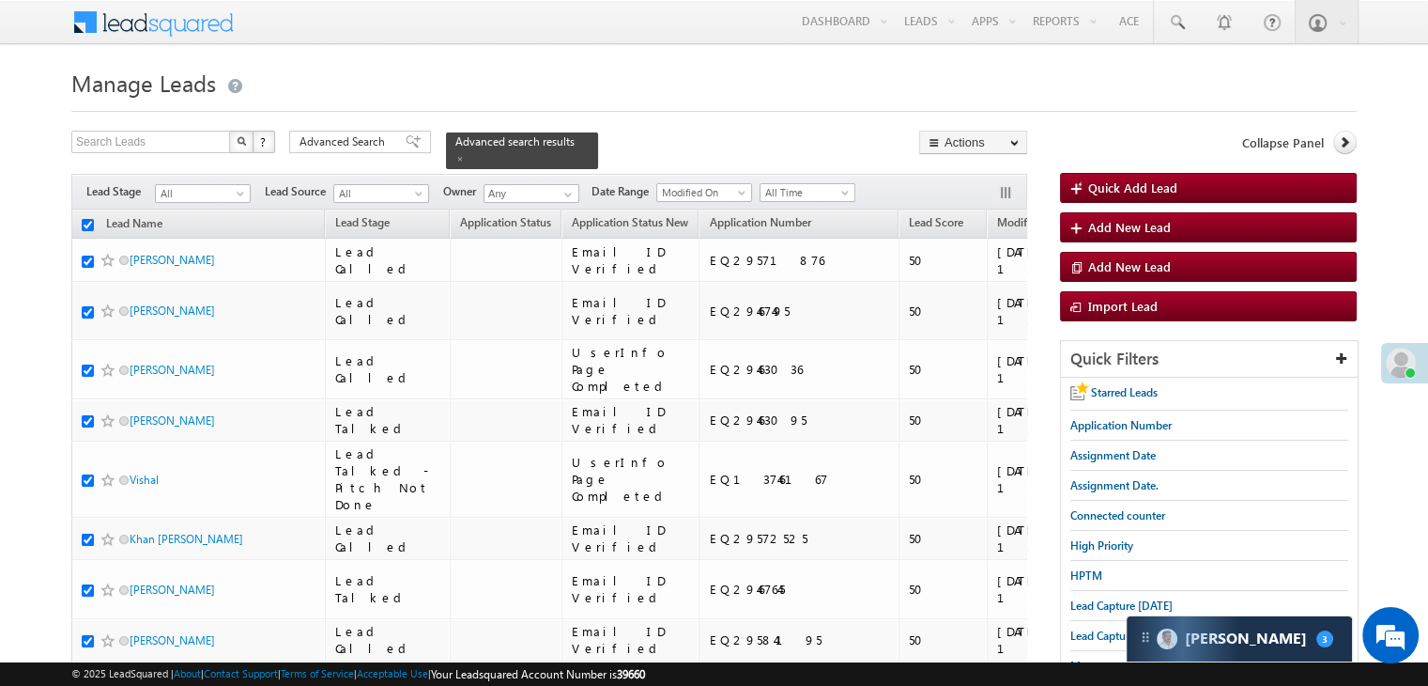
checkbox input "true"
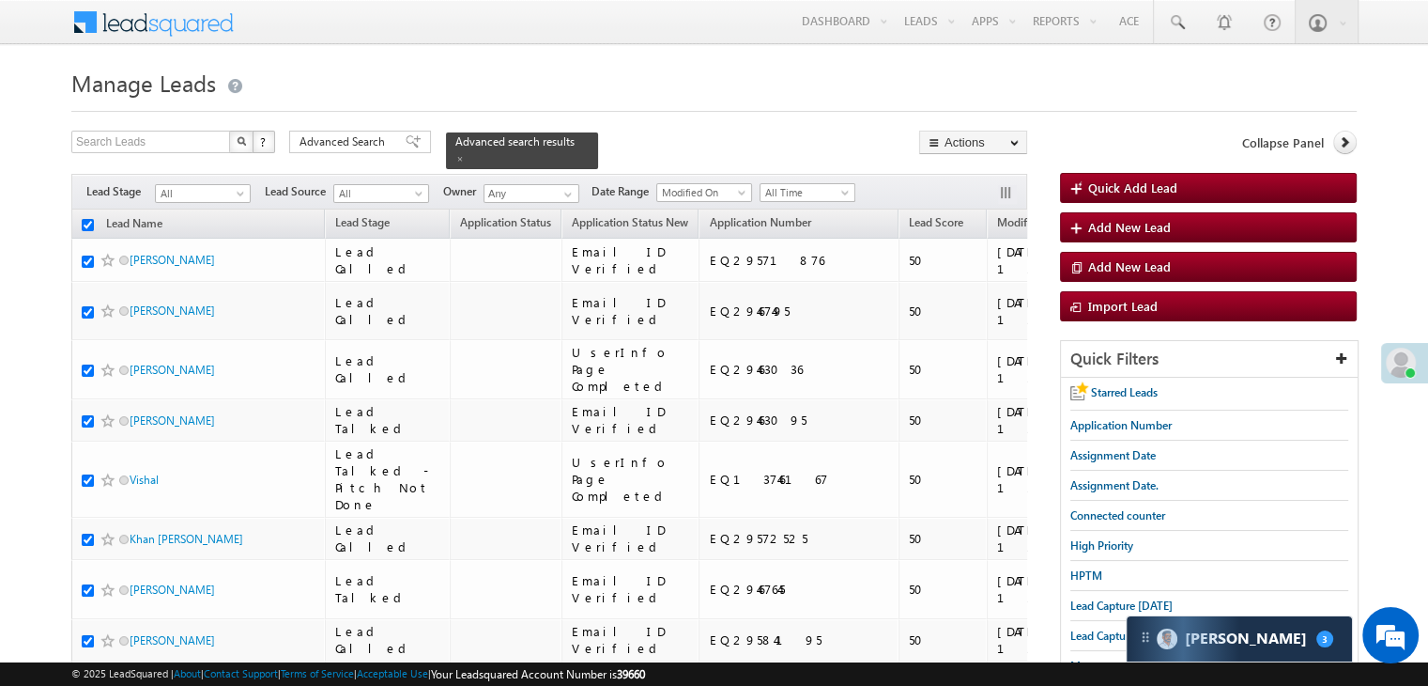
checkbox input "true"
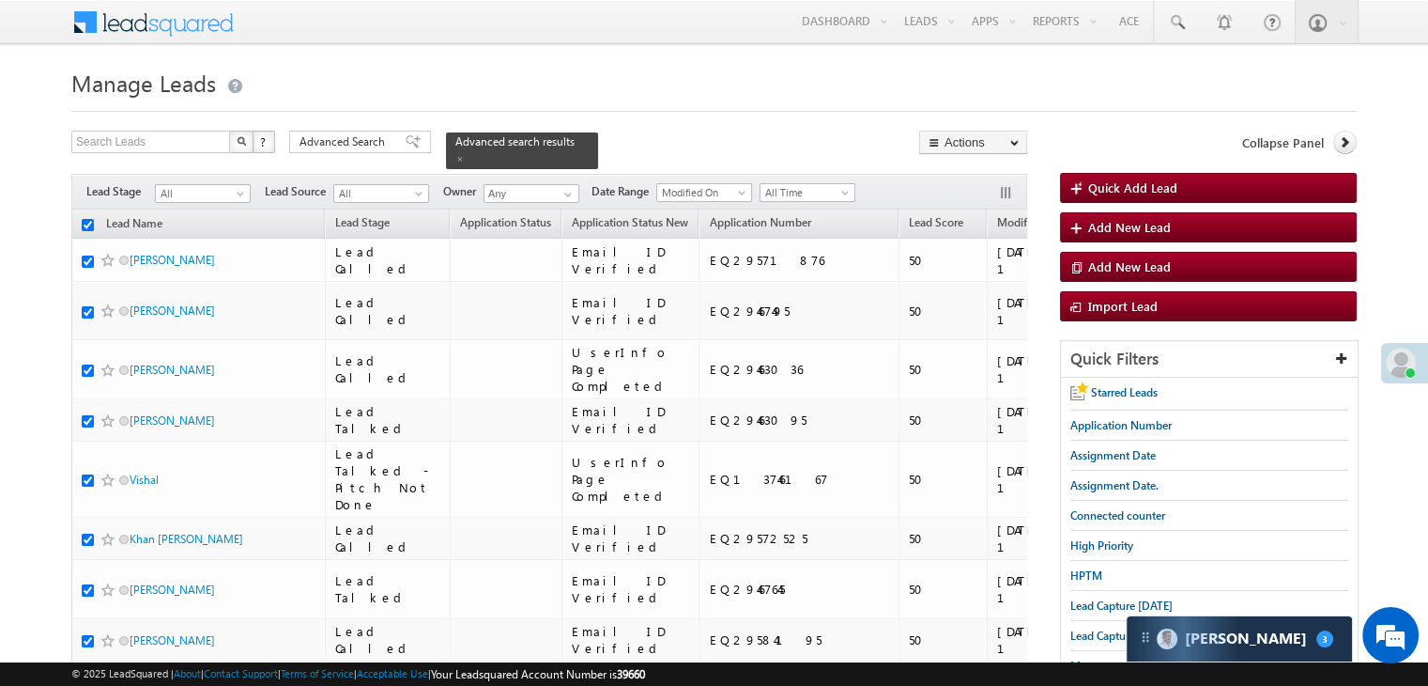
checkbox input "true"
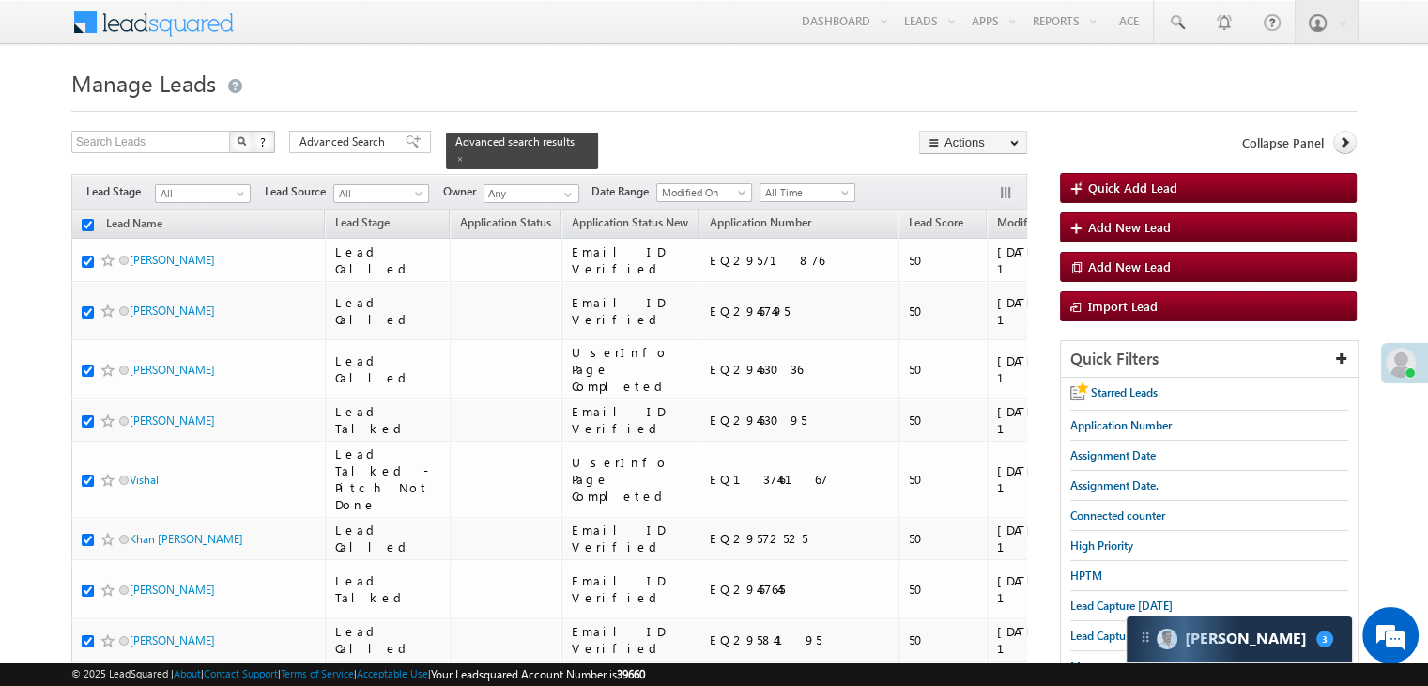
checkbox input "true"
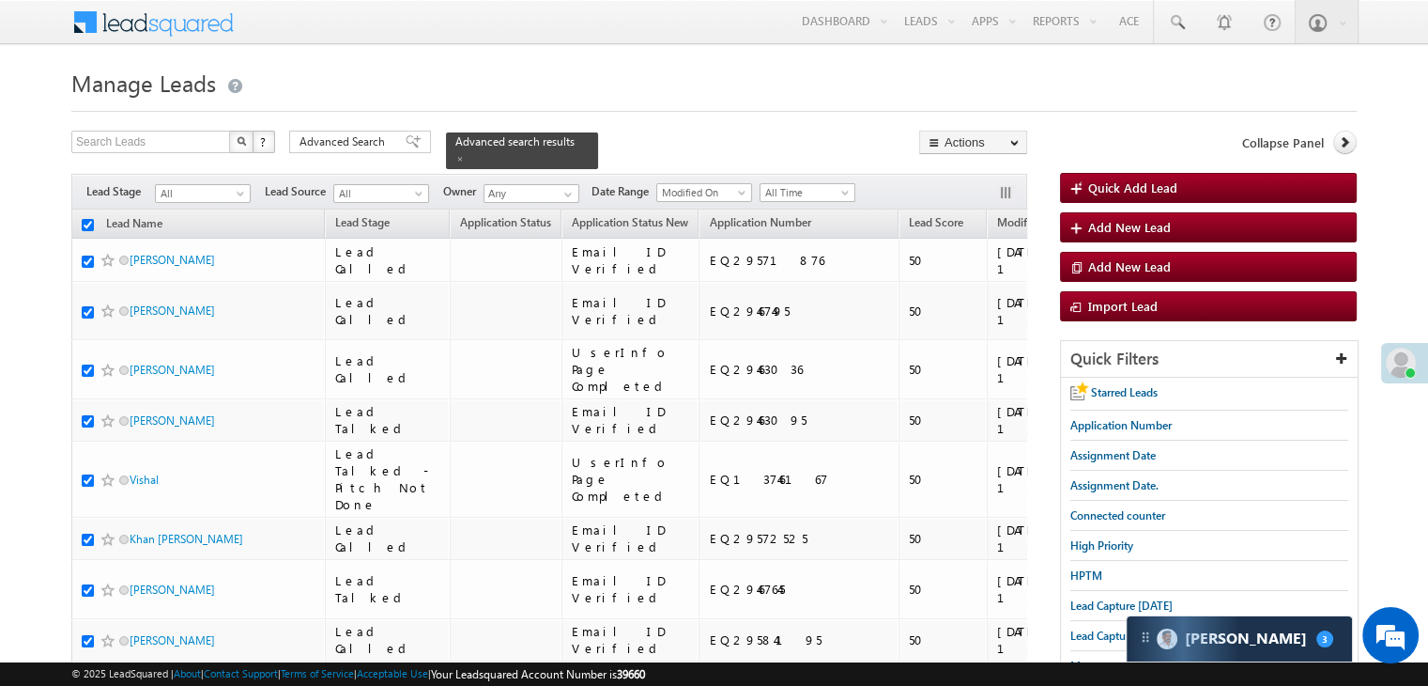
checkbox input "true"
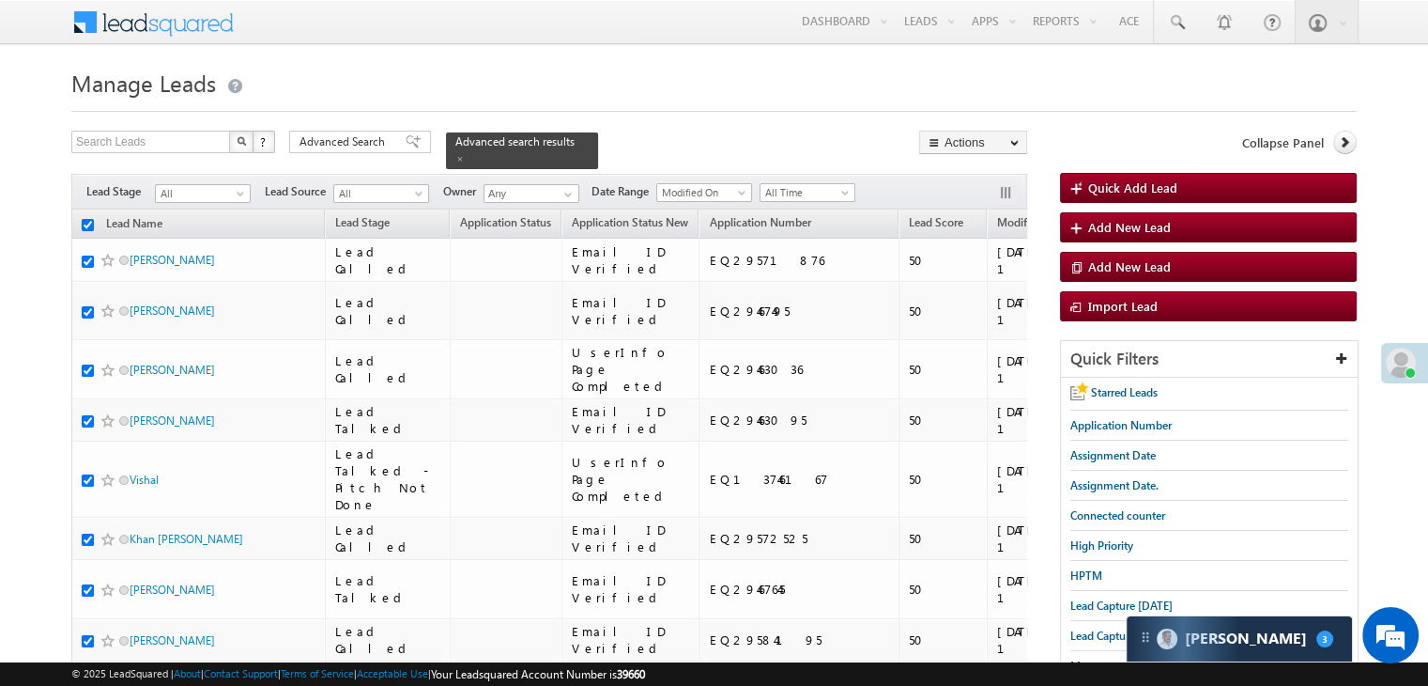
checkbox input "true"
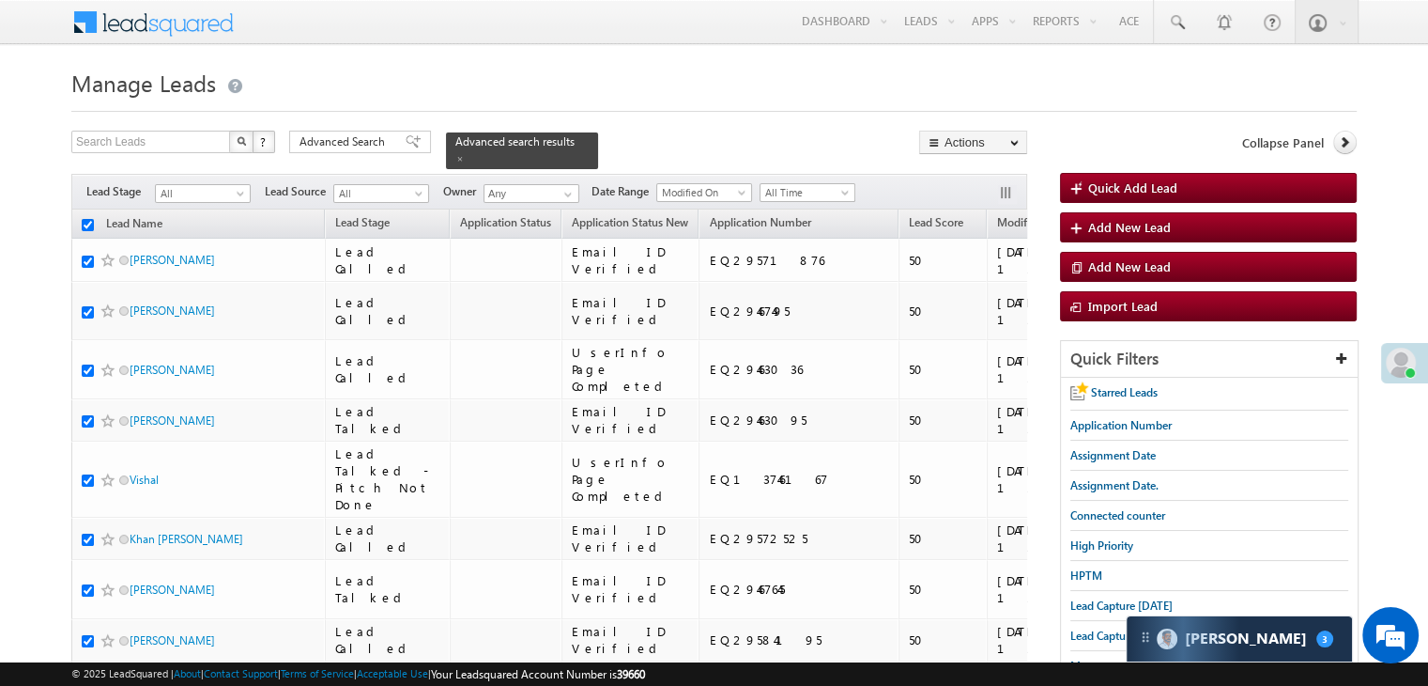
checkbox input "true"
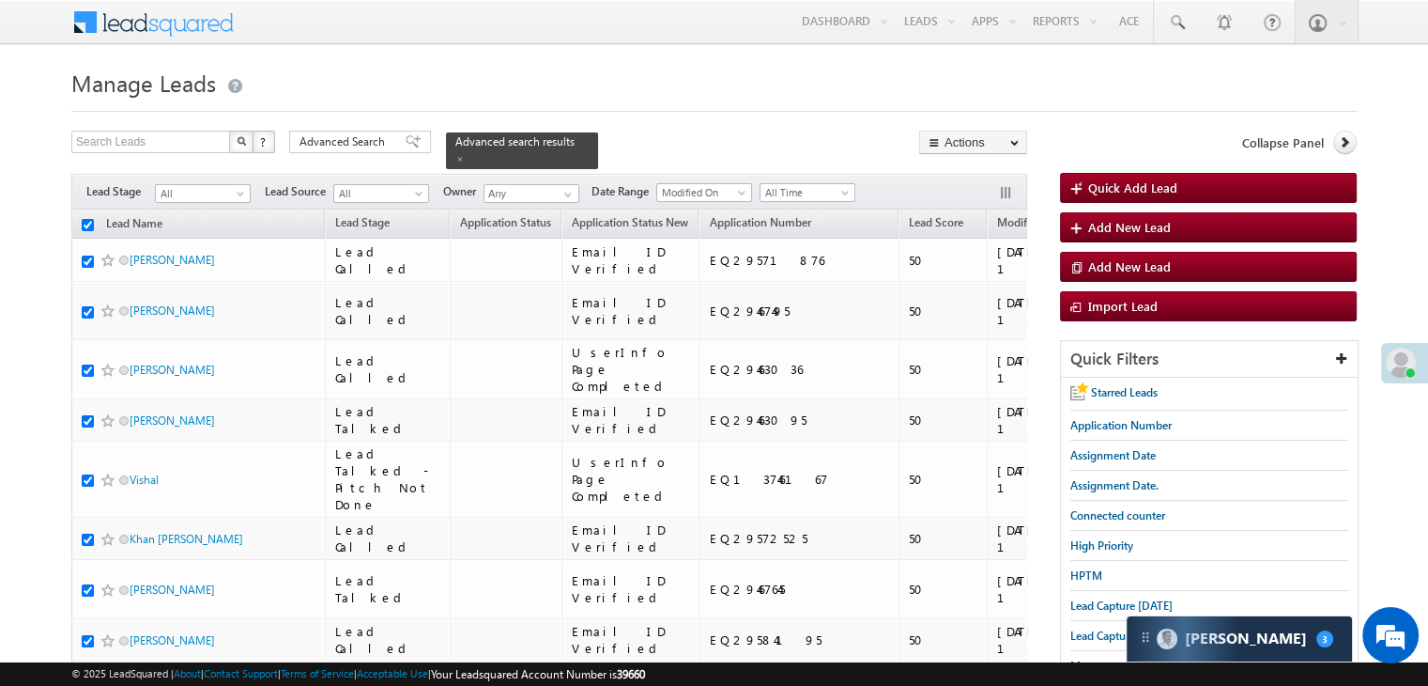
checkbox input "true"
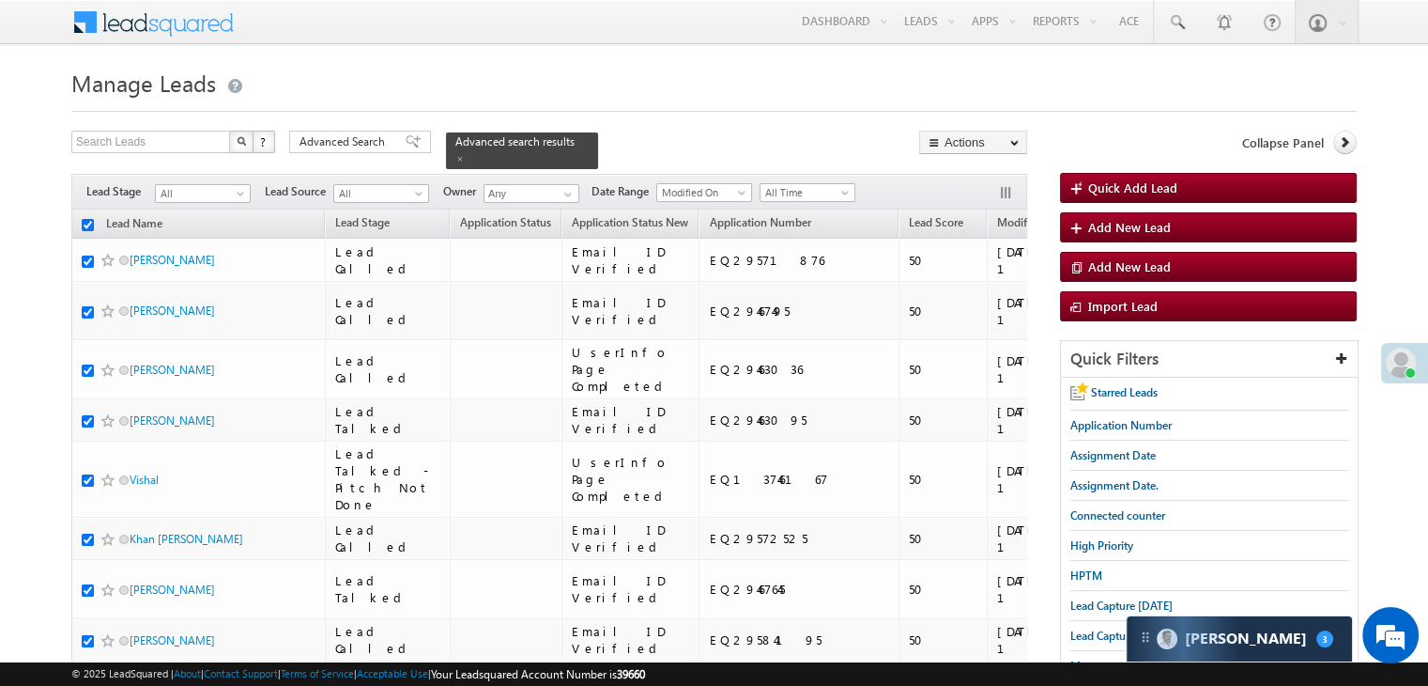
checkbox input "true"
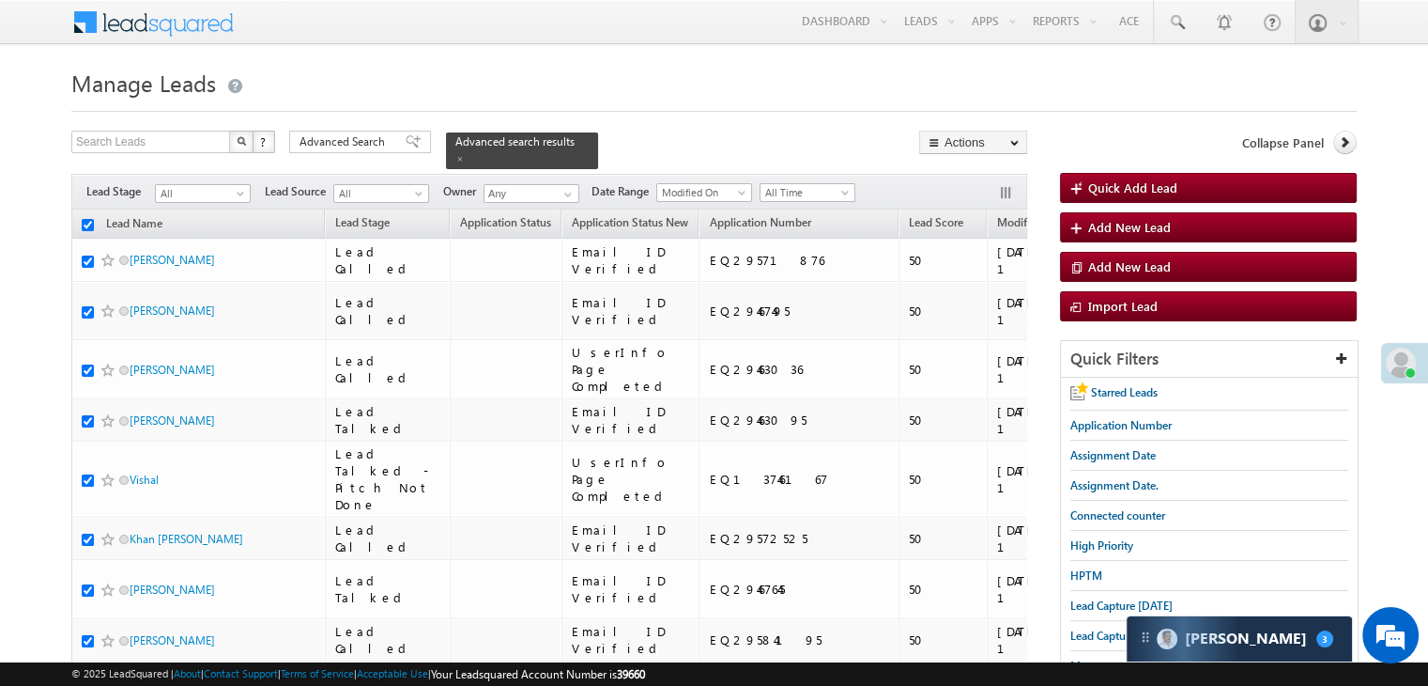
checkbox input "true"
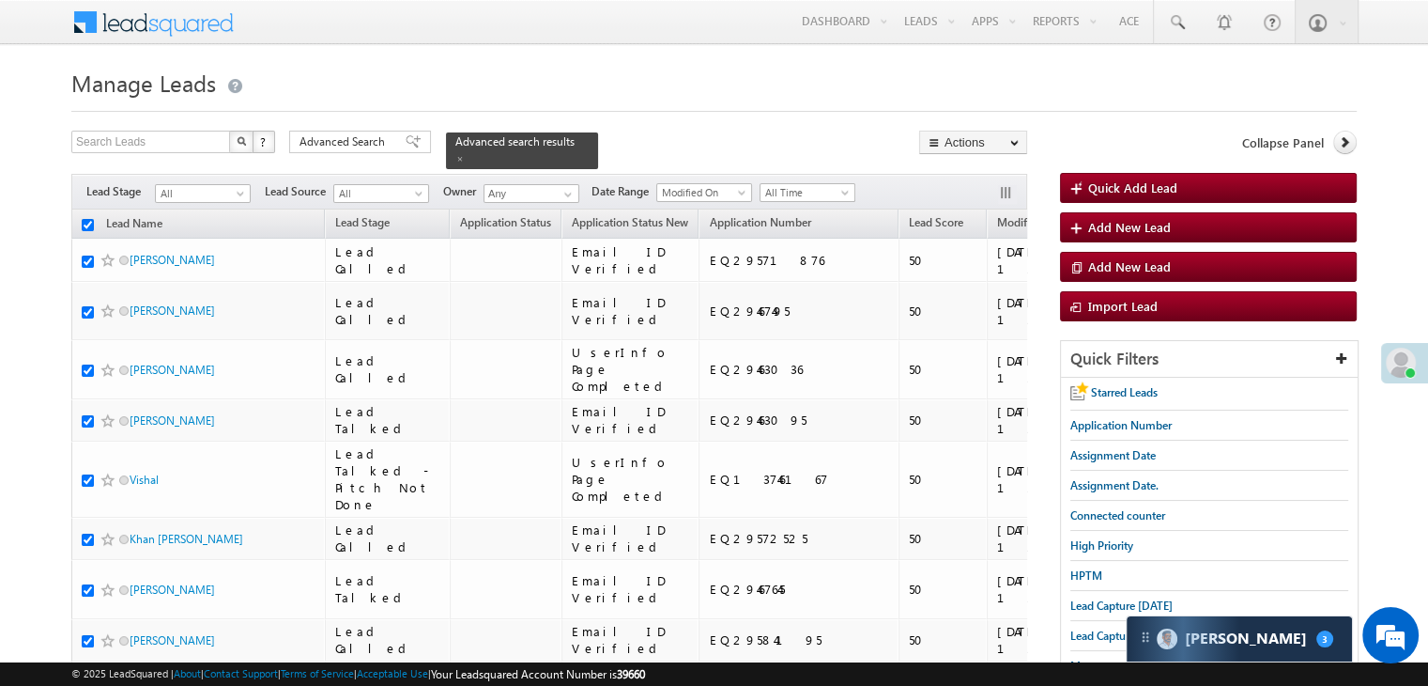
checkbox input "true"
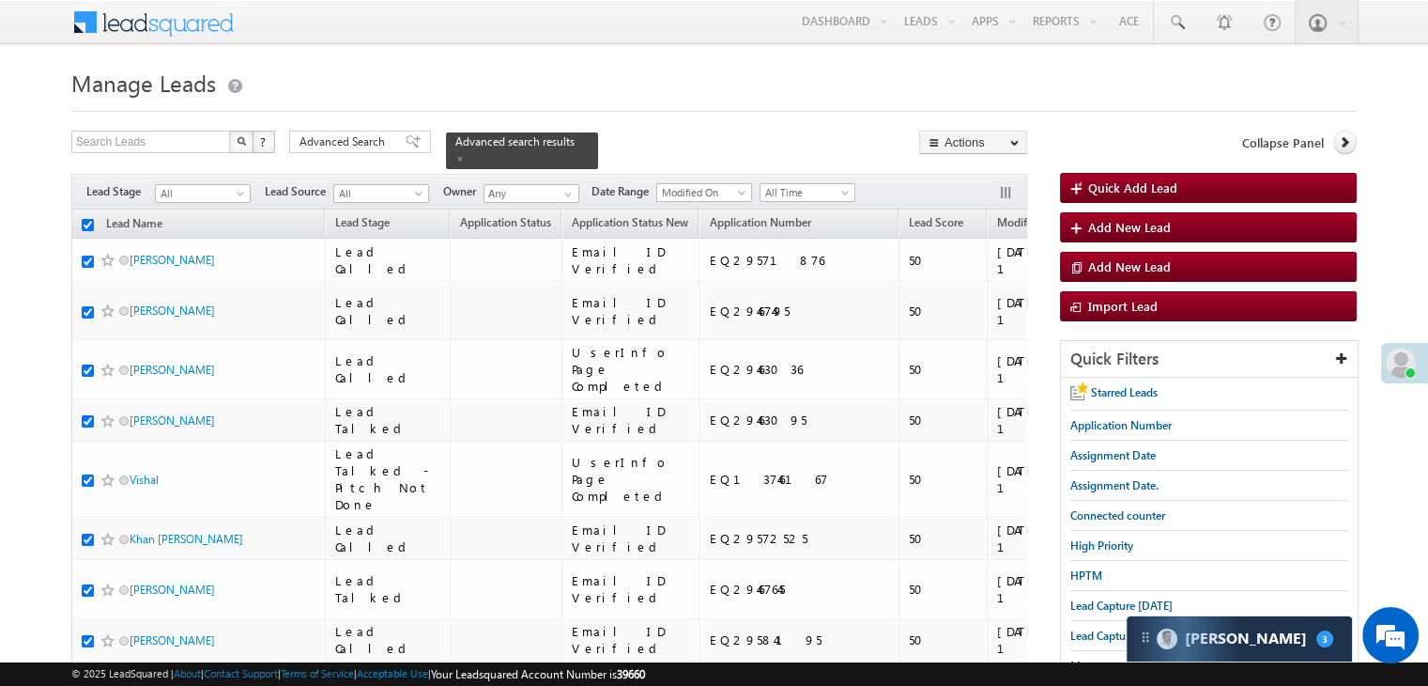
checkbox input "true"
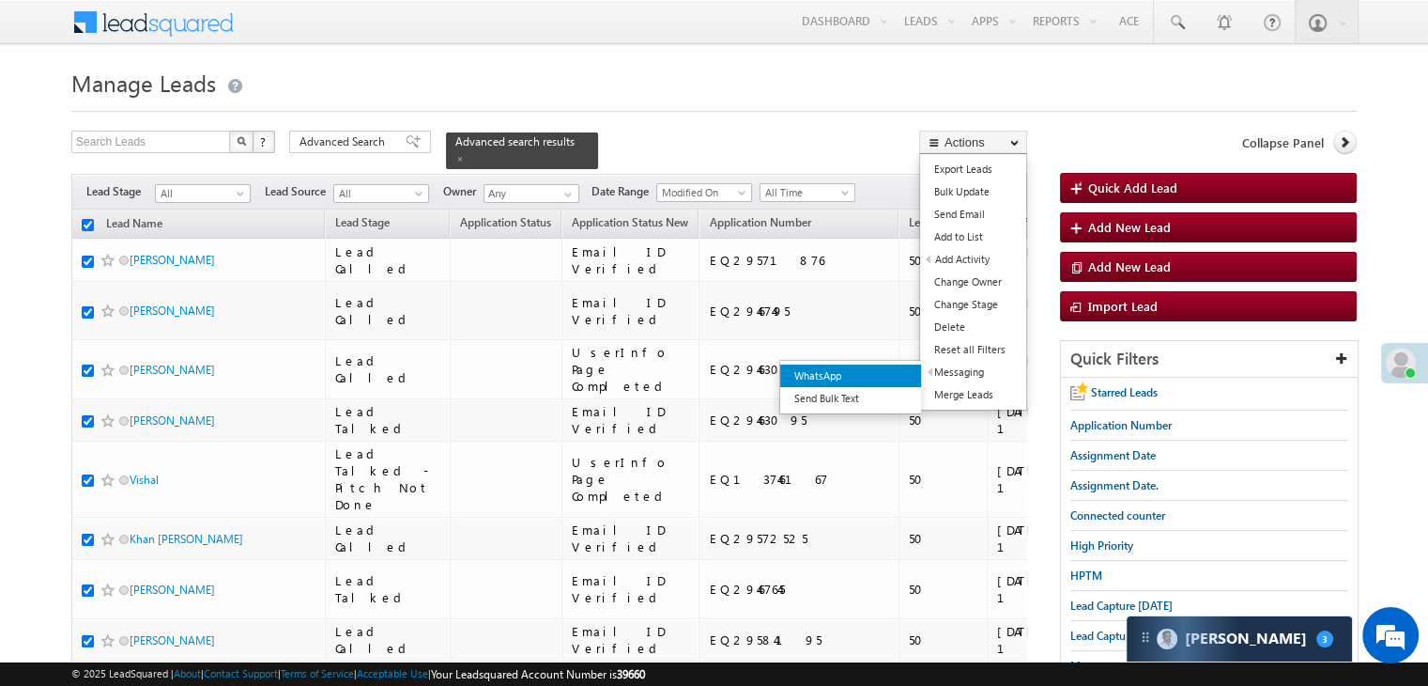
click at [881, 377] on link "WhatsApp" at bounding box center [850, 375] width 141 height 23
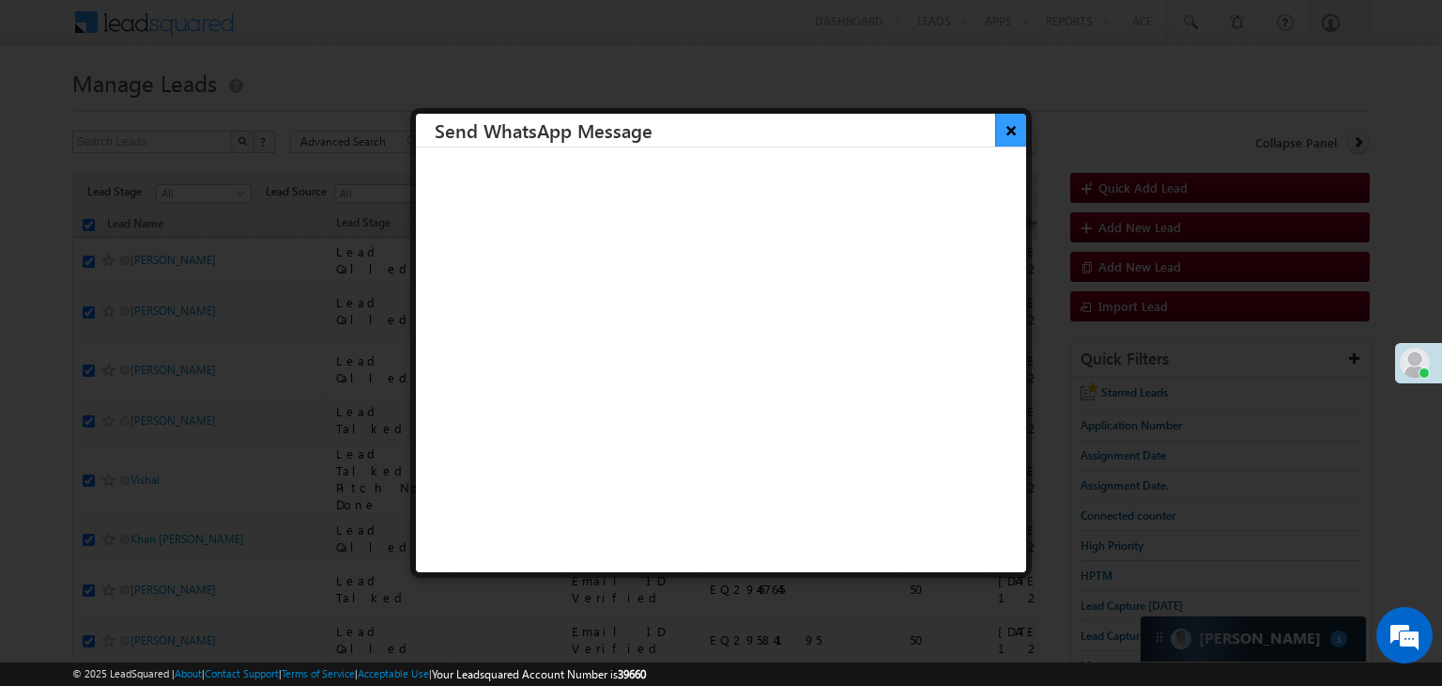
click at [995, 132] on button "×" at bounding box center [1010, 130] width 31 height 33
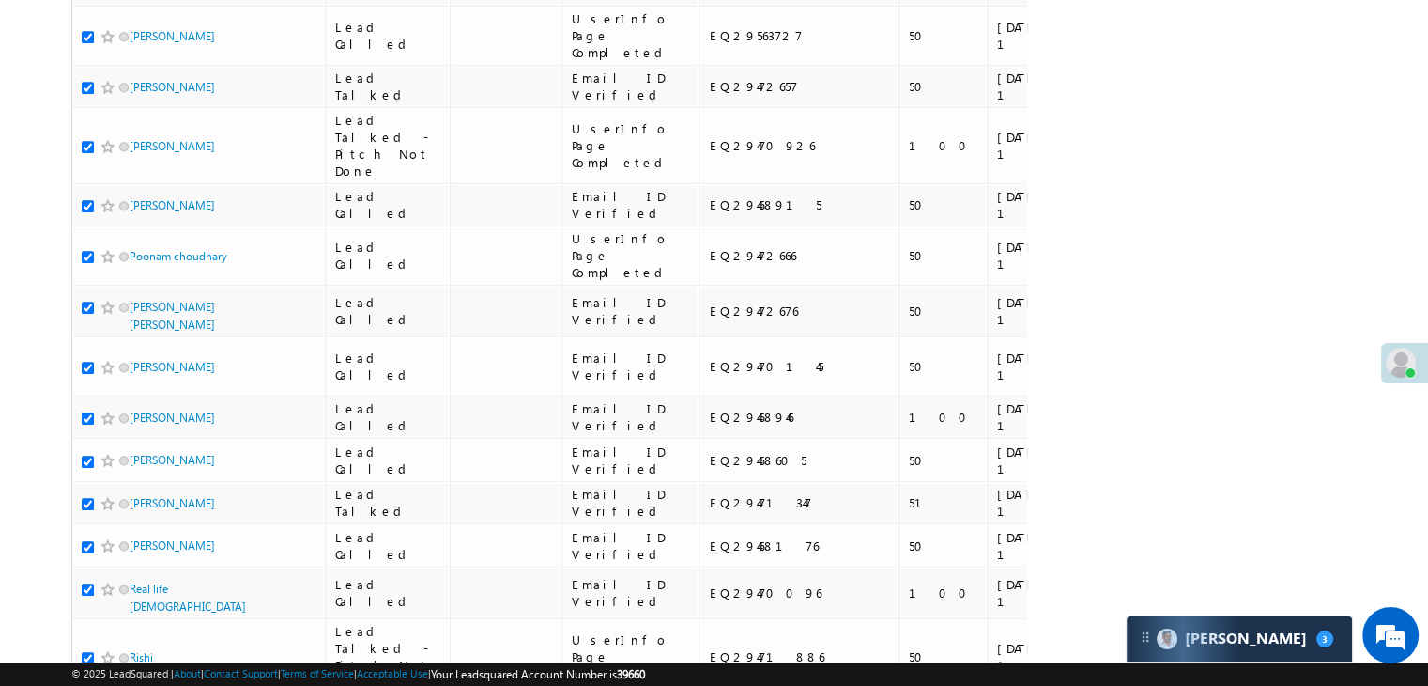
scroll to position [10608, 0]
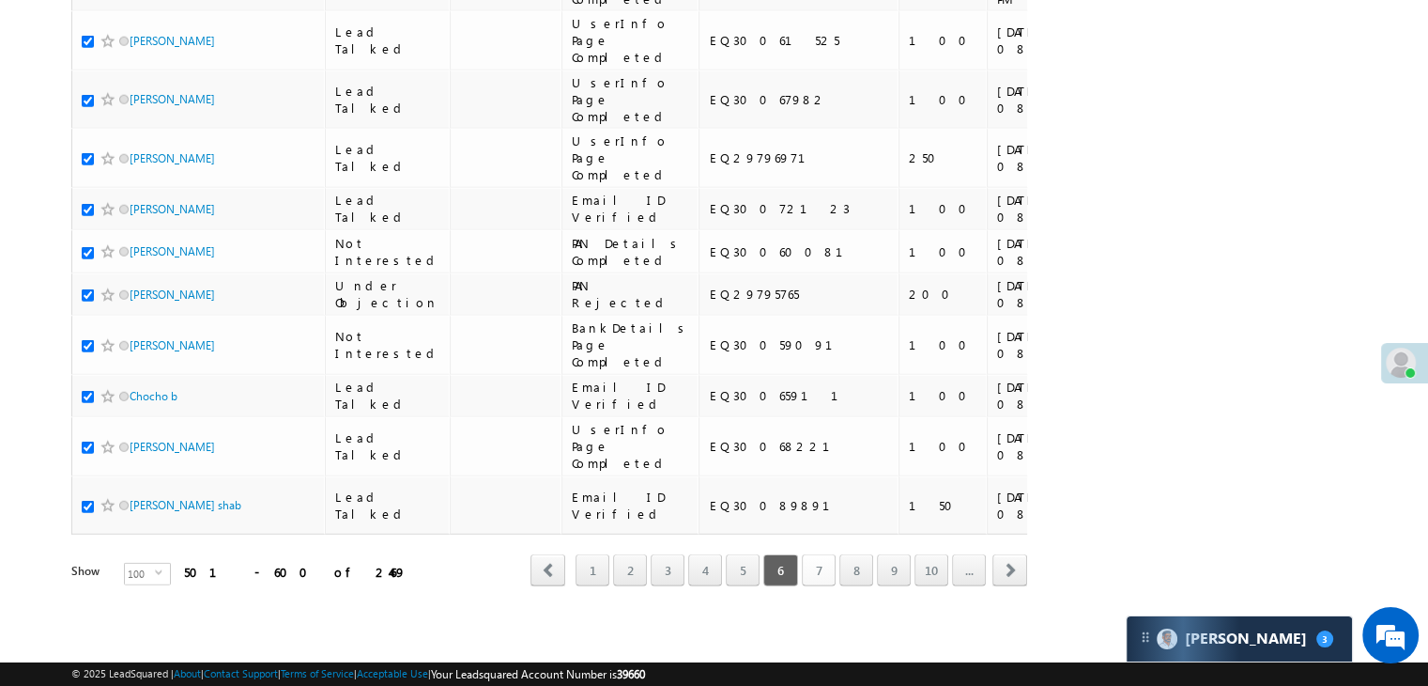
click at [824, 562] on link "7" at bounding box center [819, 570] width 34 height 32
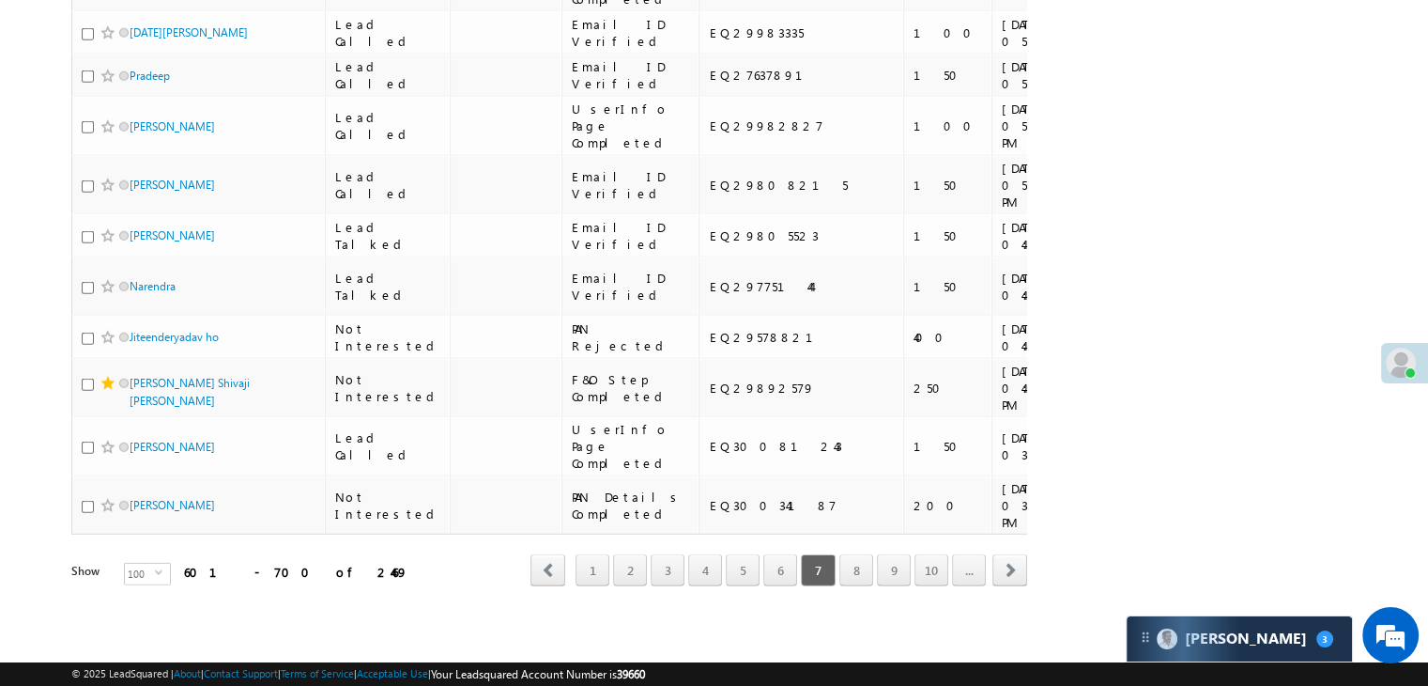
scroll to position [0, 0]
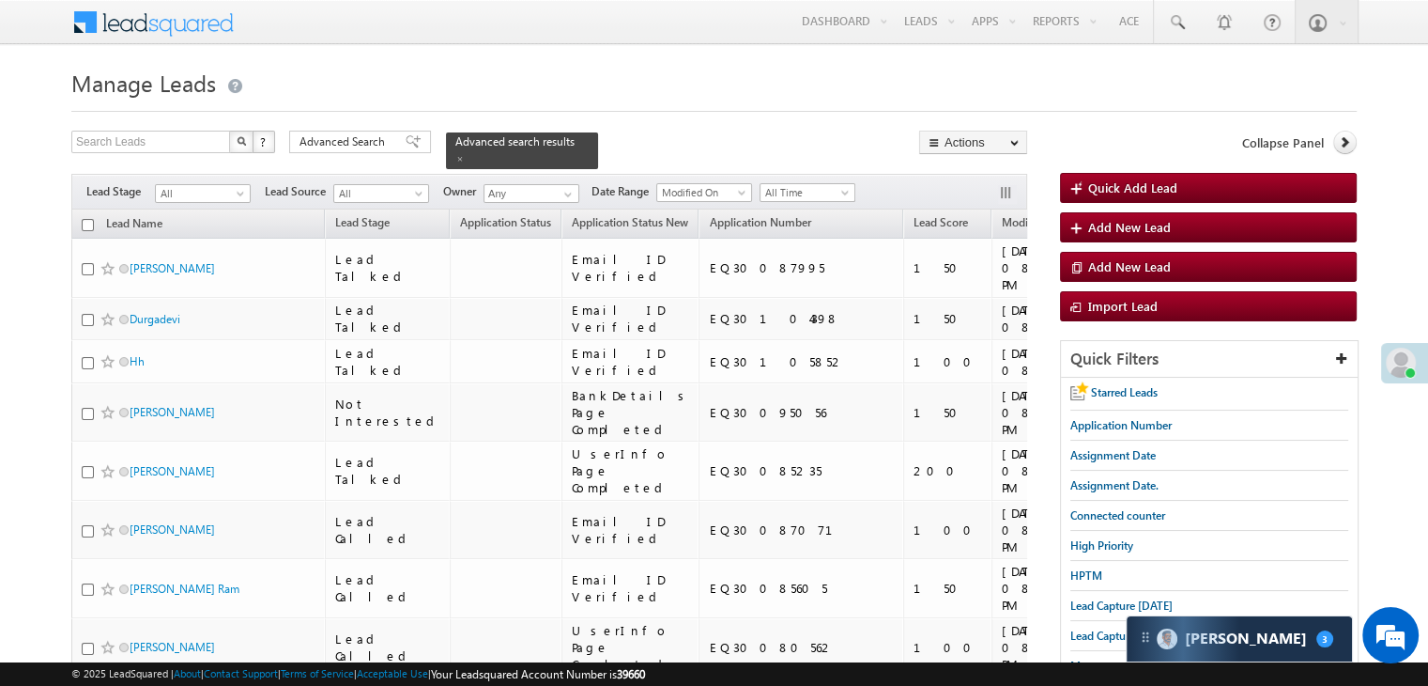
click at [86, 219] on input "checkbox" at bounding box center [88, 225] width 12 height 12
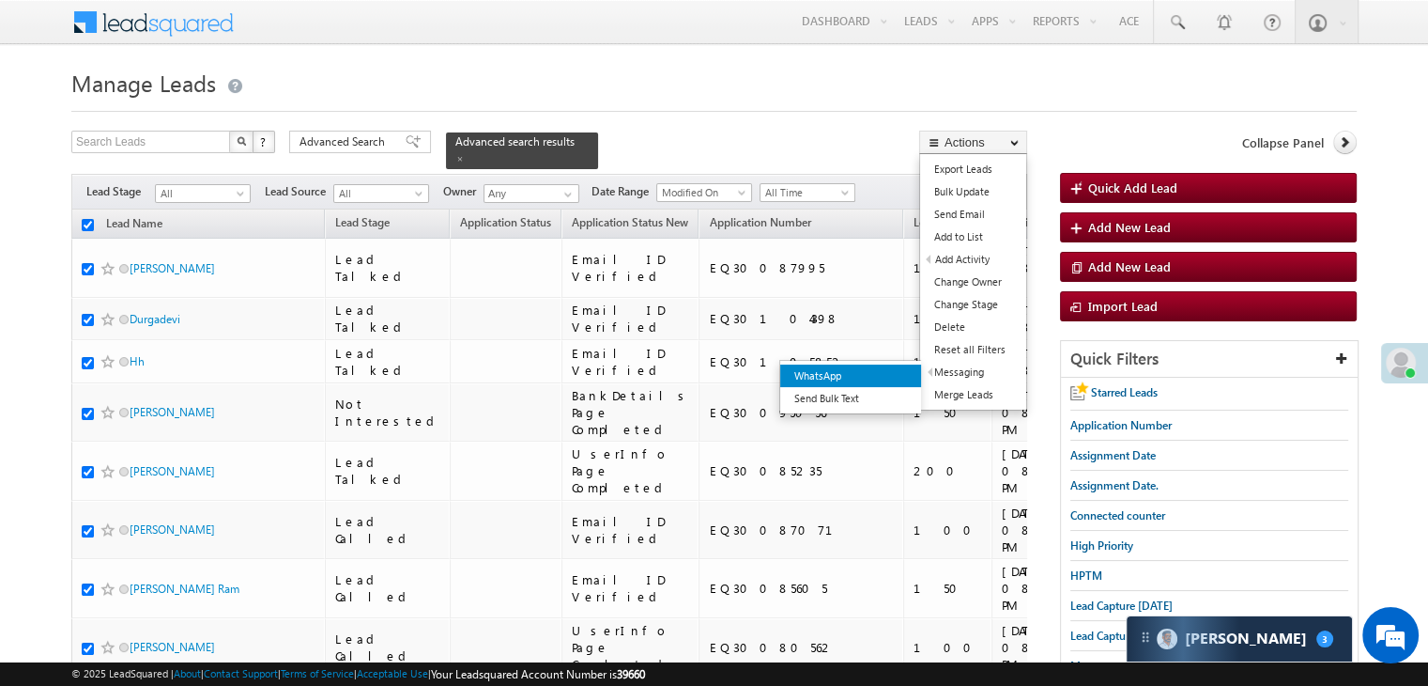
click at [886, 375] on link "WhatsApp" at bounding box center [850, 375] width 141 height 23
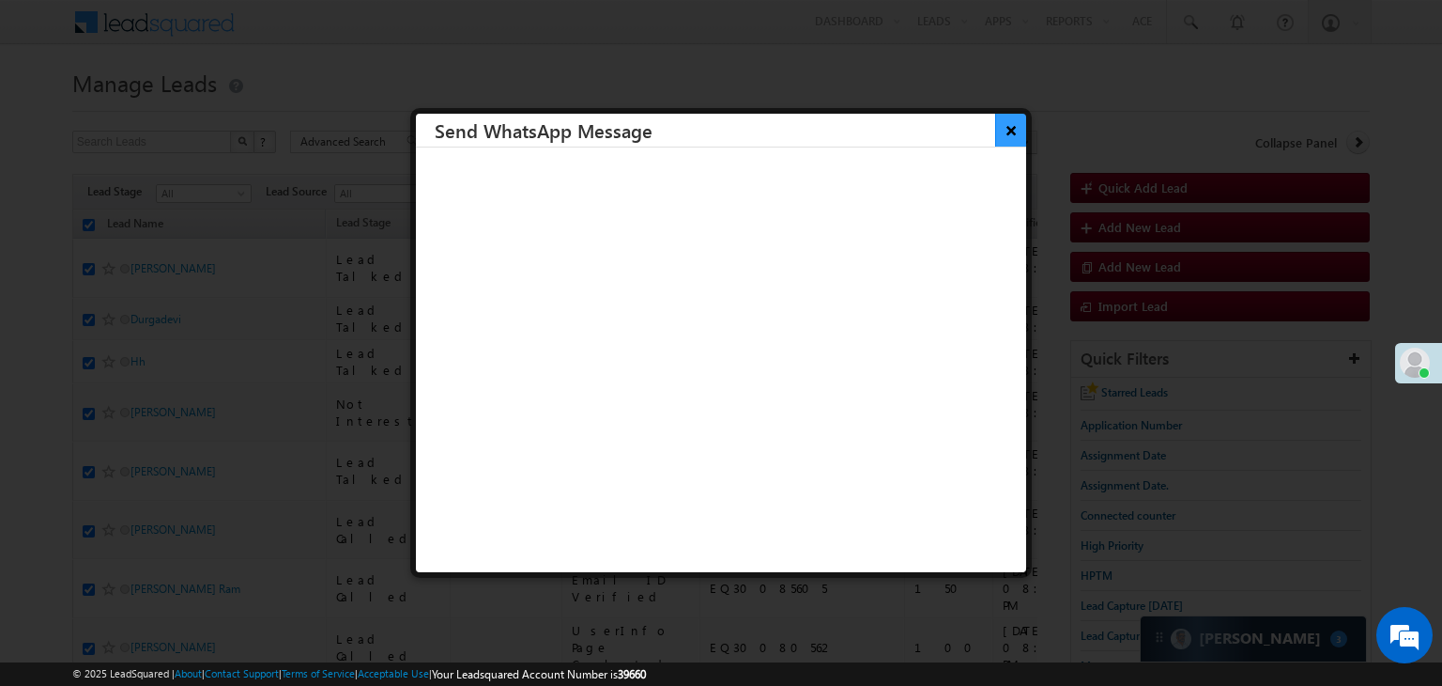
click at [998, 139] on button "×" at bounding box center [1010, 130] width 31 height 33
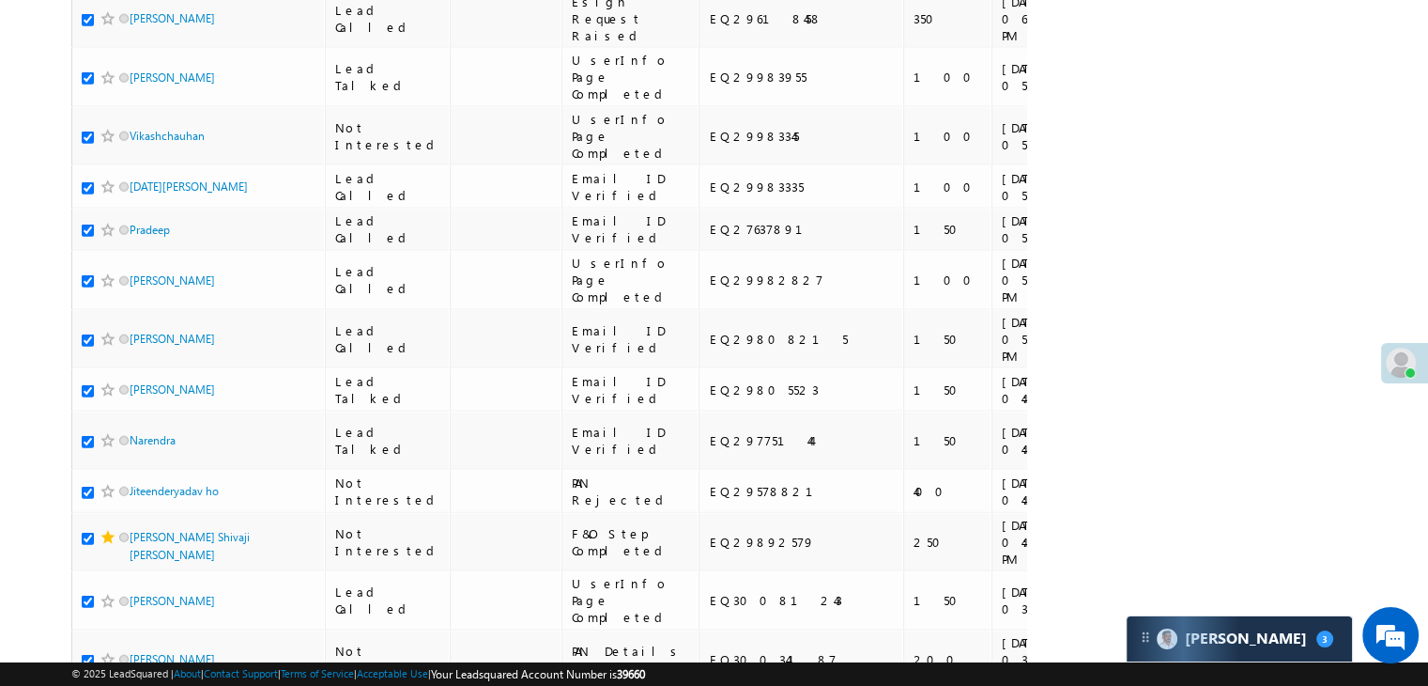
scroll to position [10608, 0]
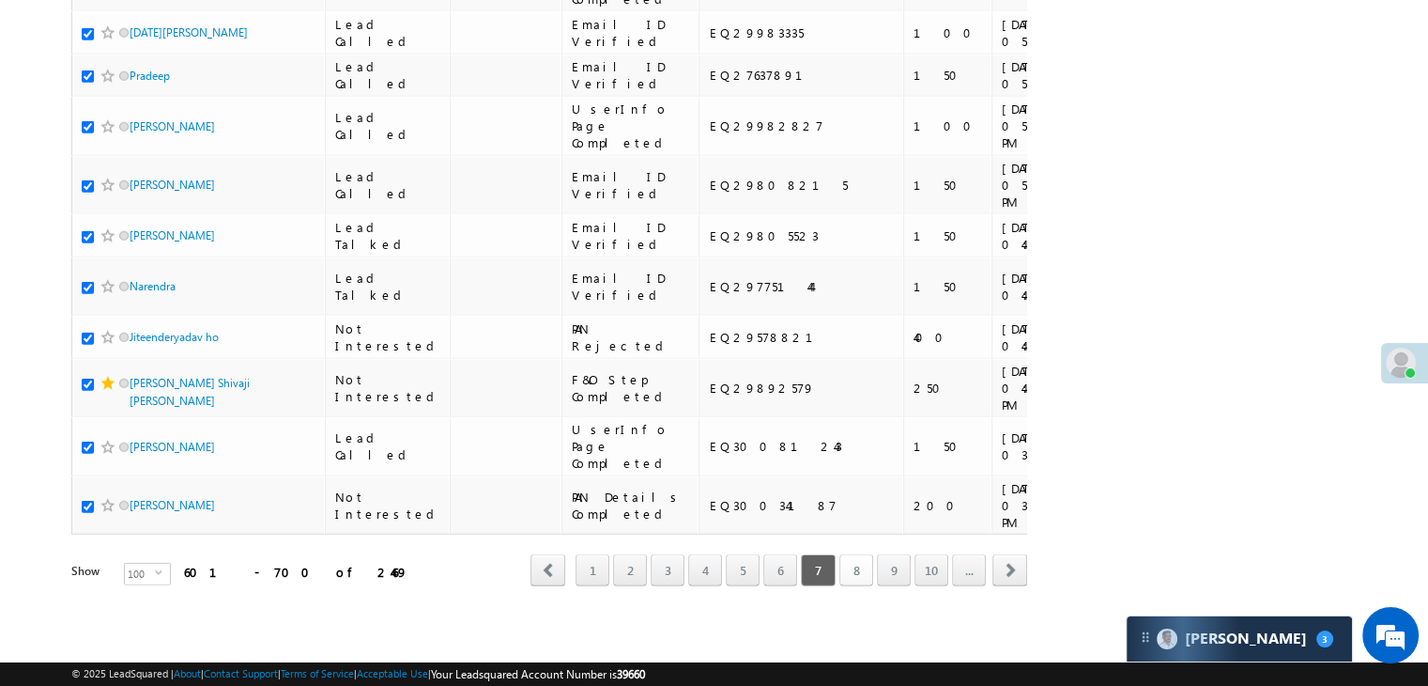
click at [858, 563] on link "8" at bounding box center [857, 570] width 34 height 32
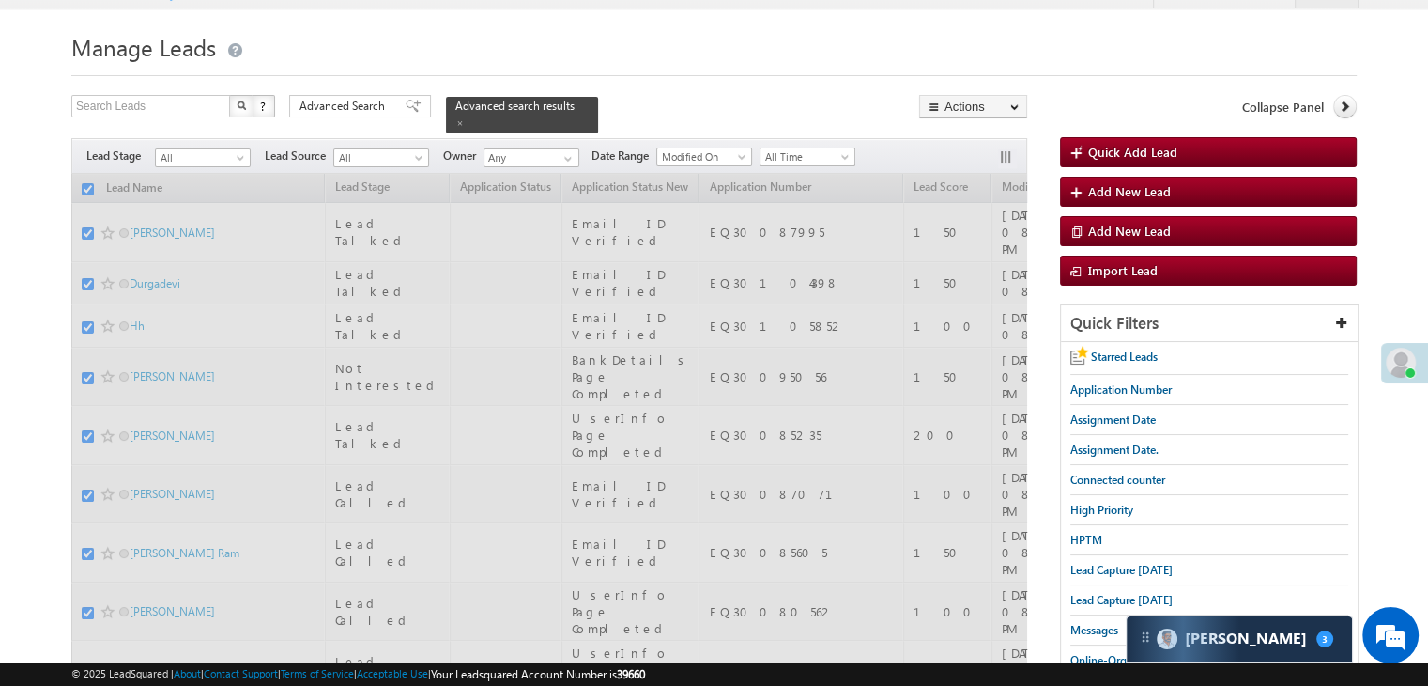
scroll to position [0, 0]
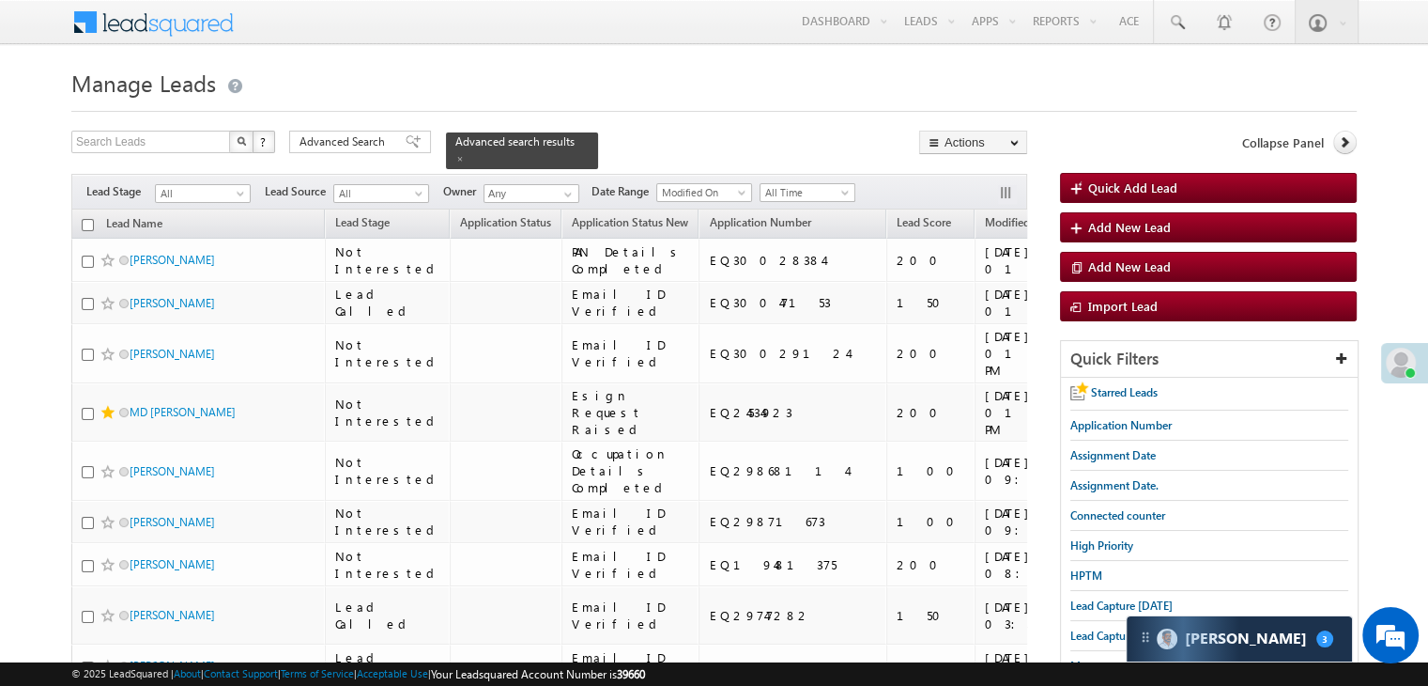
click at [85, 219] on input "checkbox" at bounding box center [88, 225] width 12 height 12
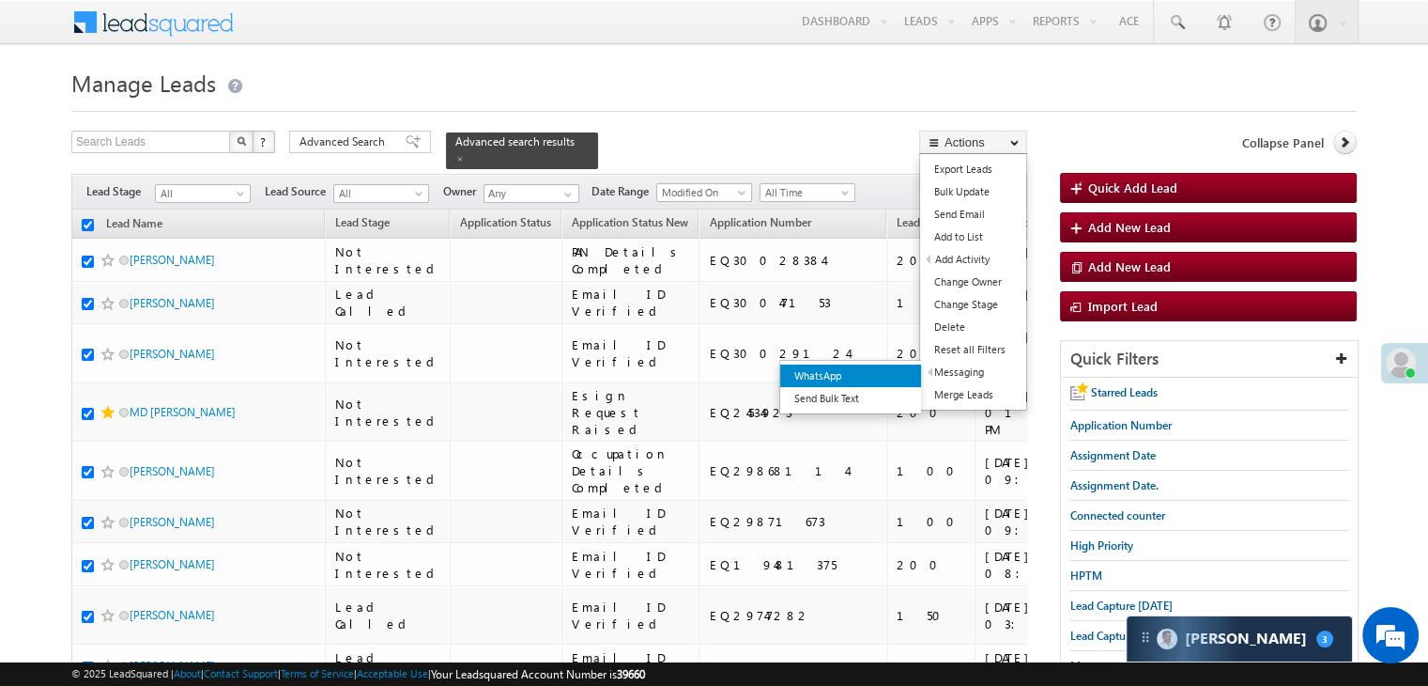
click at [898, 377] on link "WhatsApp" at bounding box center [850, 375] width 141 height 23
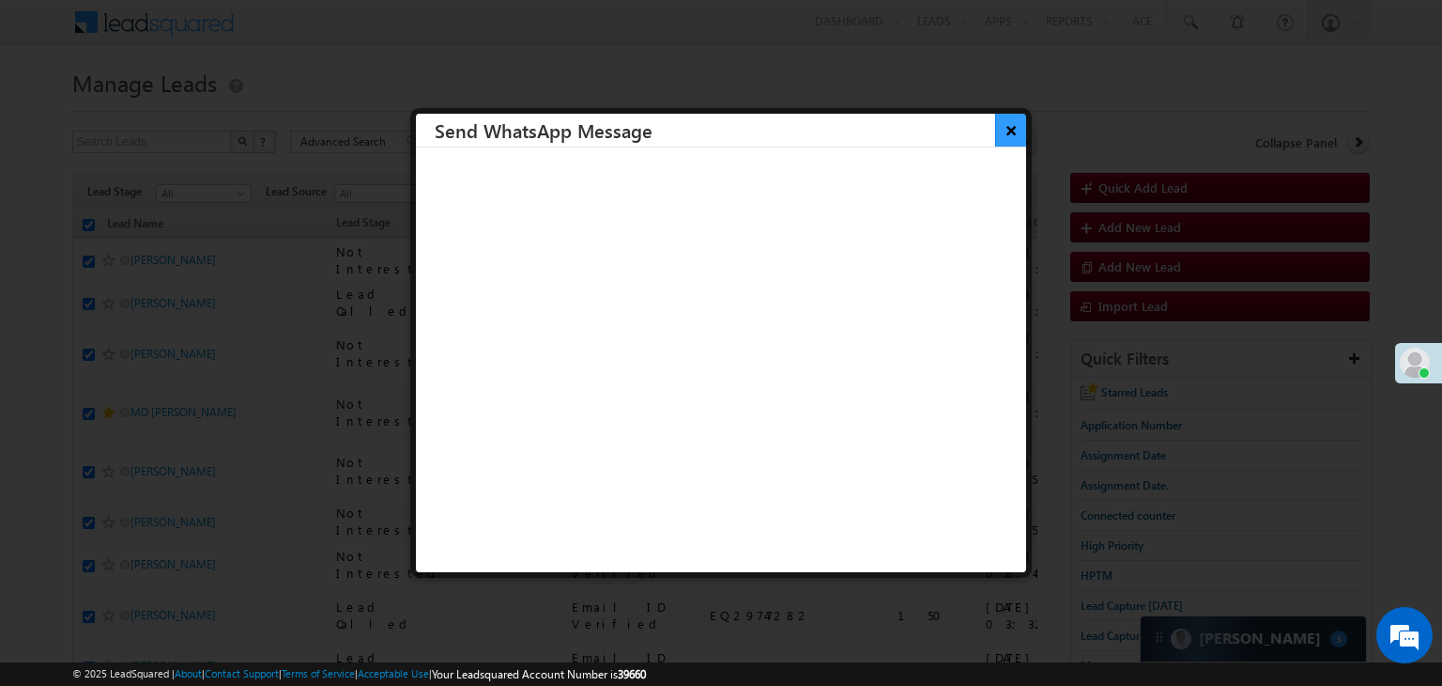
click at [996, 140] on button "×" at bounding box center [1010, 130] width 31 height 33
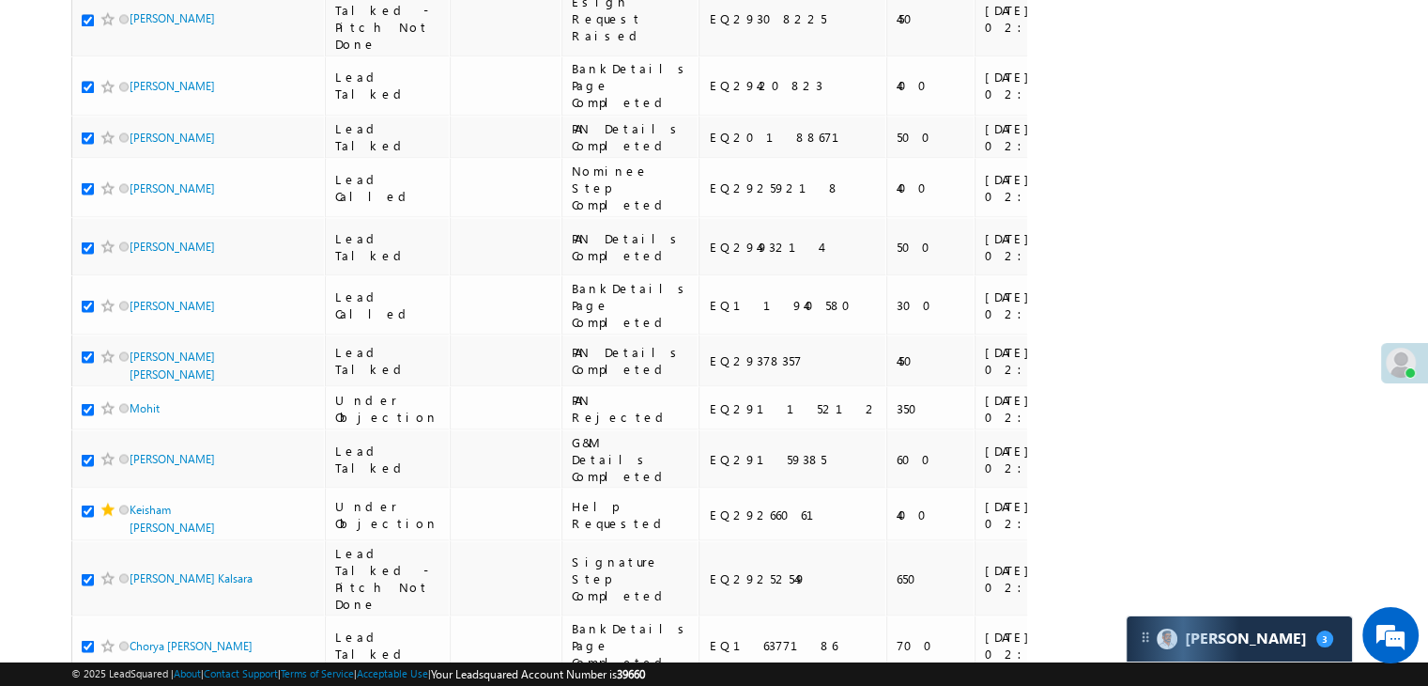
scroll to position [10608, 0]
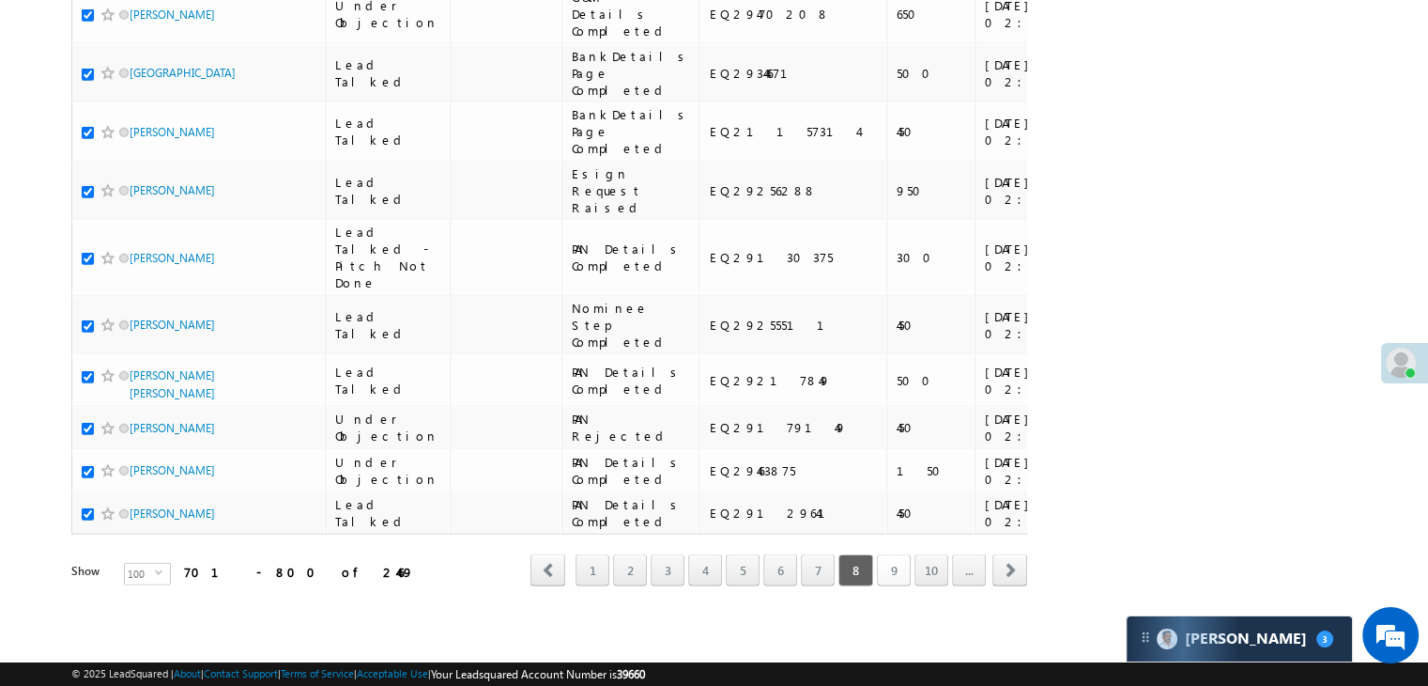
click at [894, 558] on link "9" at bounding box center [894, 570] width 34 height 32
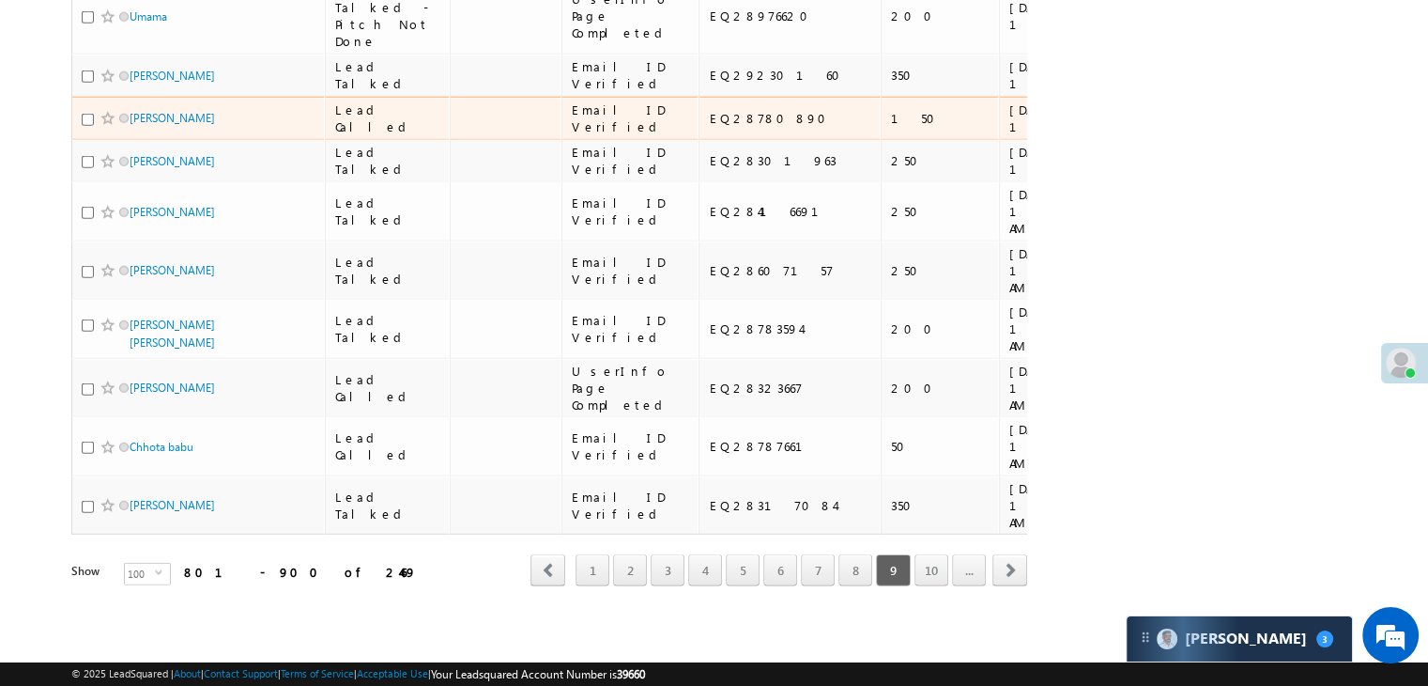
scroll to position [0, 0]
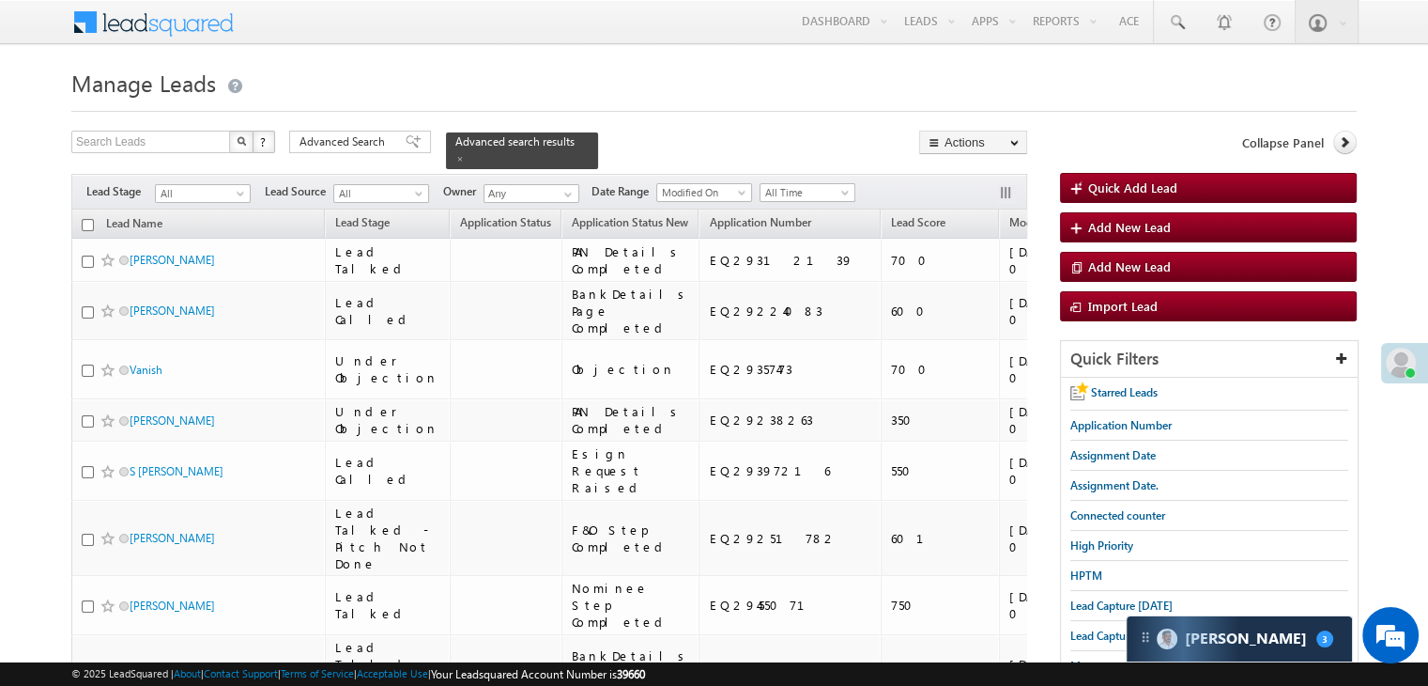
click at [86, 219] on input "checkbox" at bounding box center [88, 225] width 12 height 12
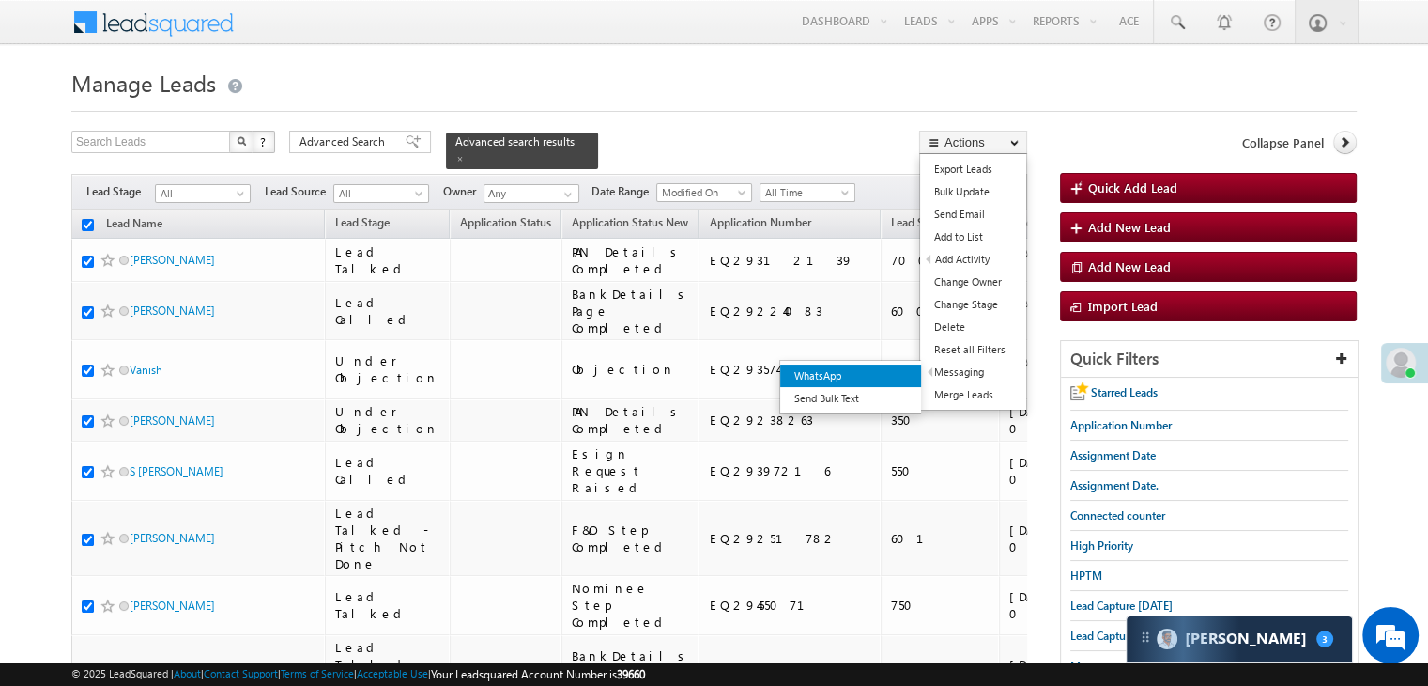
click at [893, 371] on link "WhatsApp" at bounding box center [850, 375] width 141 height 23
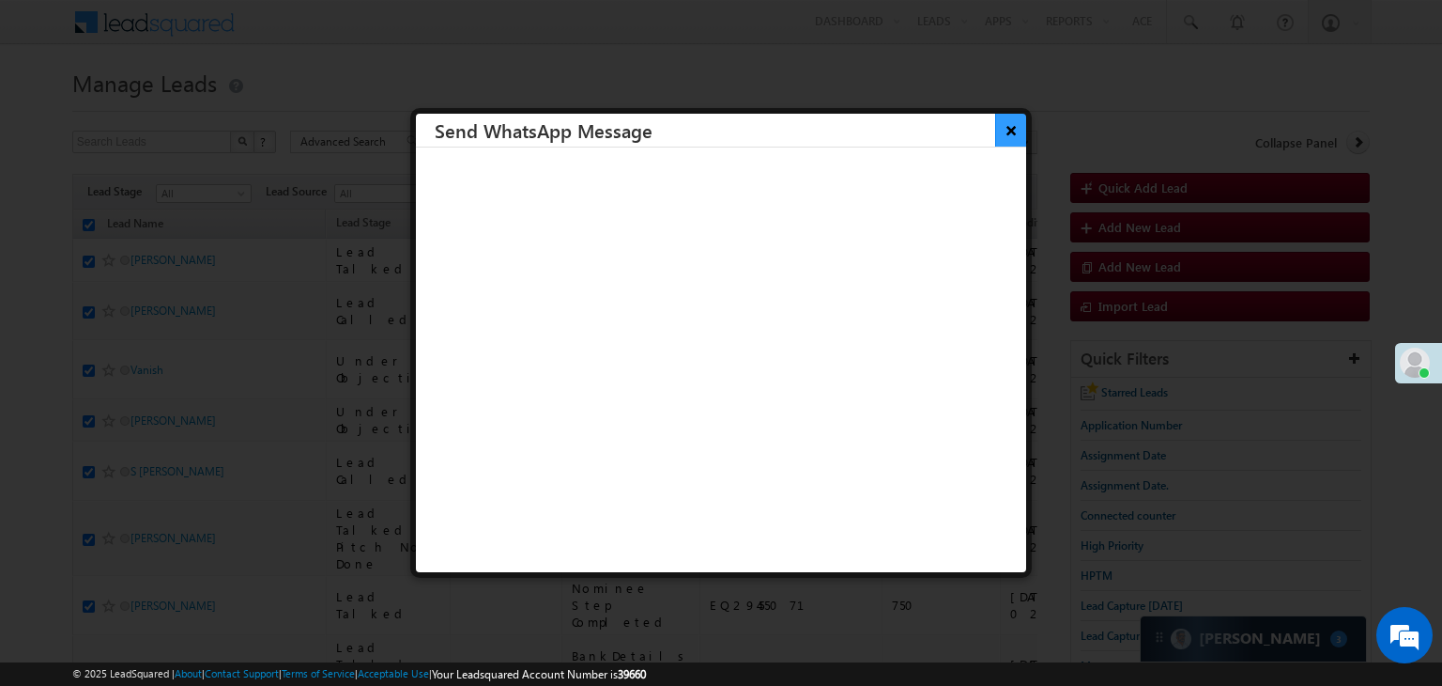
click at [998, 121] on button "×" at bounding box center [1010, 130] width 31 height 33
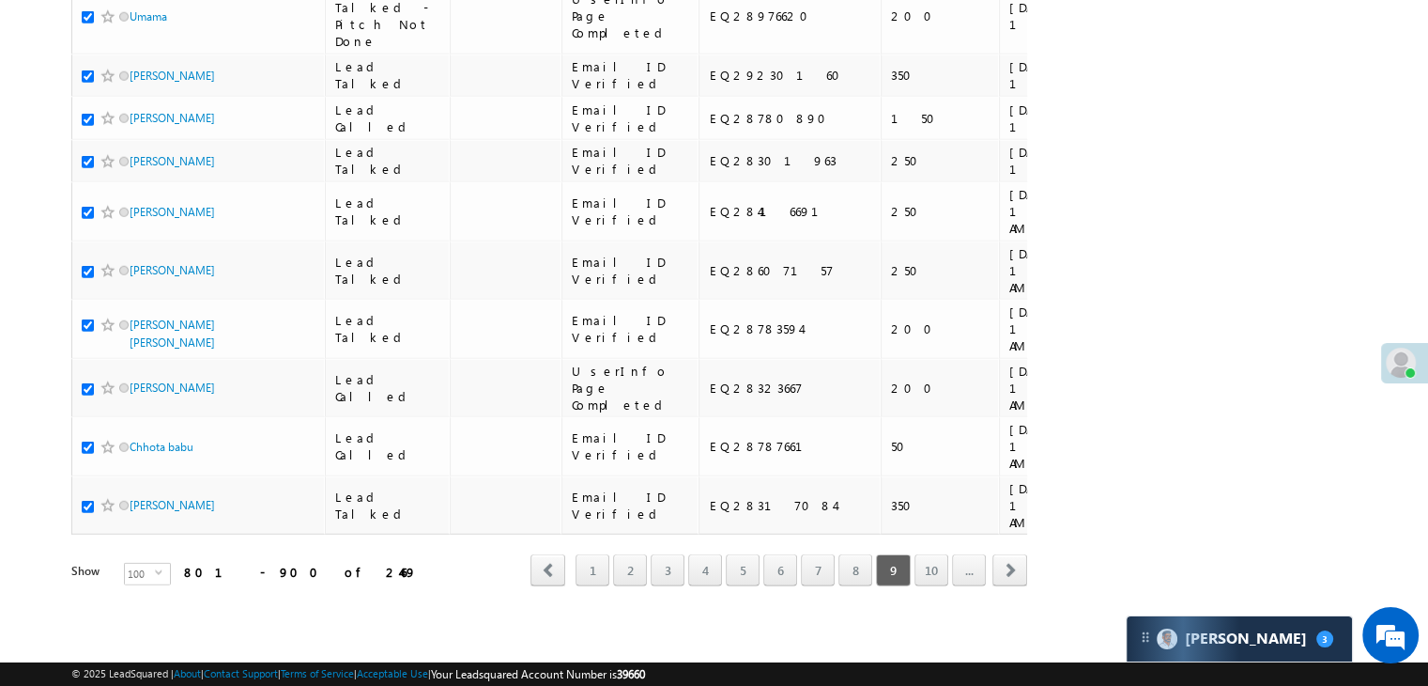
scroll to position [10608, 0]
click at [922, 558] on link "10" at bounding box center [932, 570] width 34 height 32
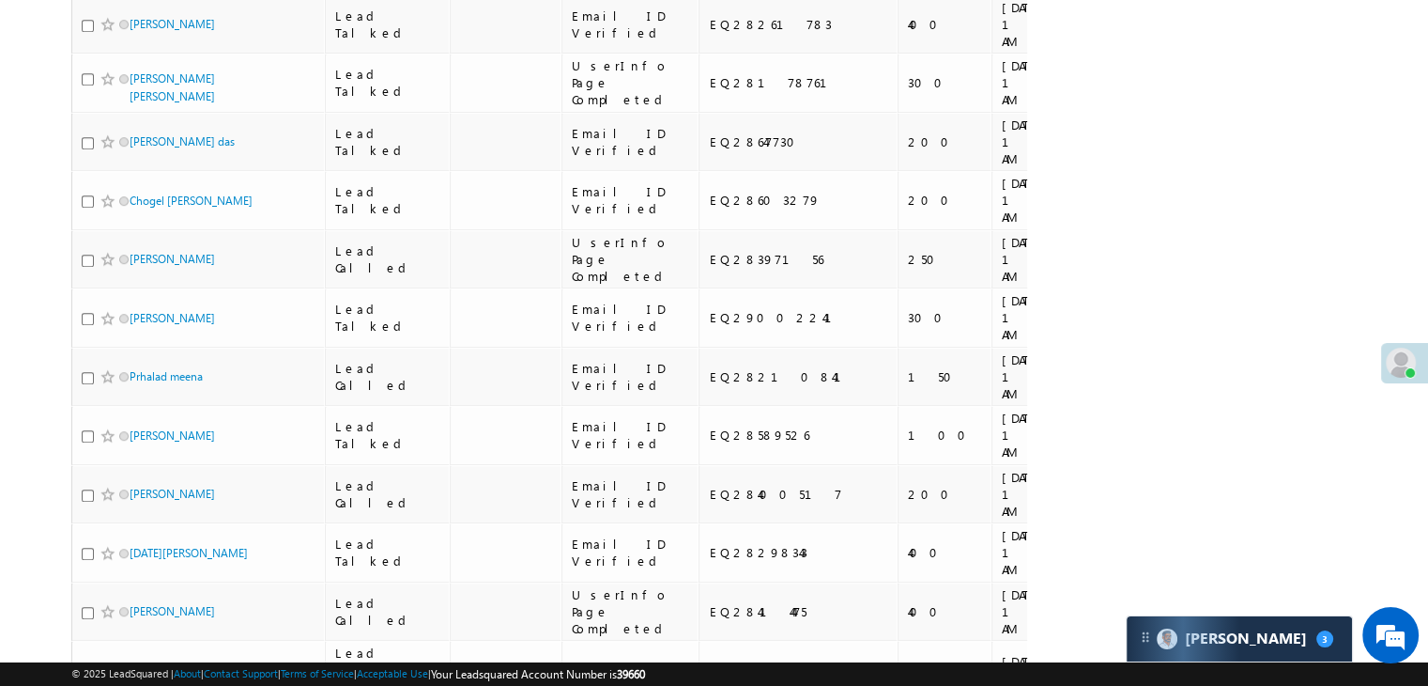
scroll to position [0, 0]
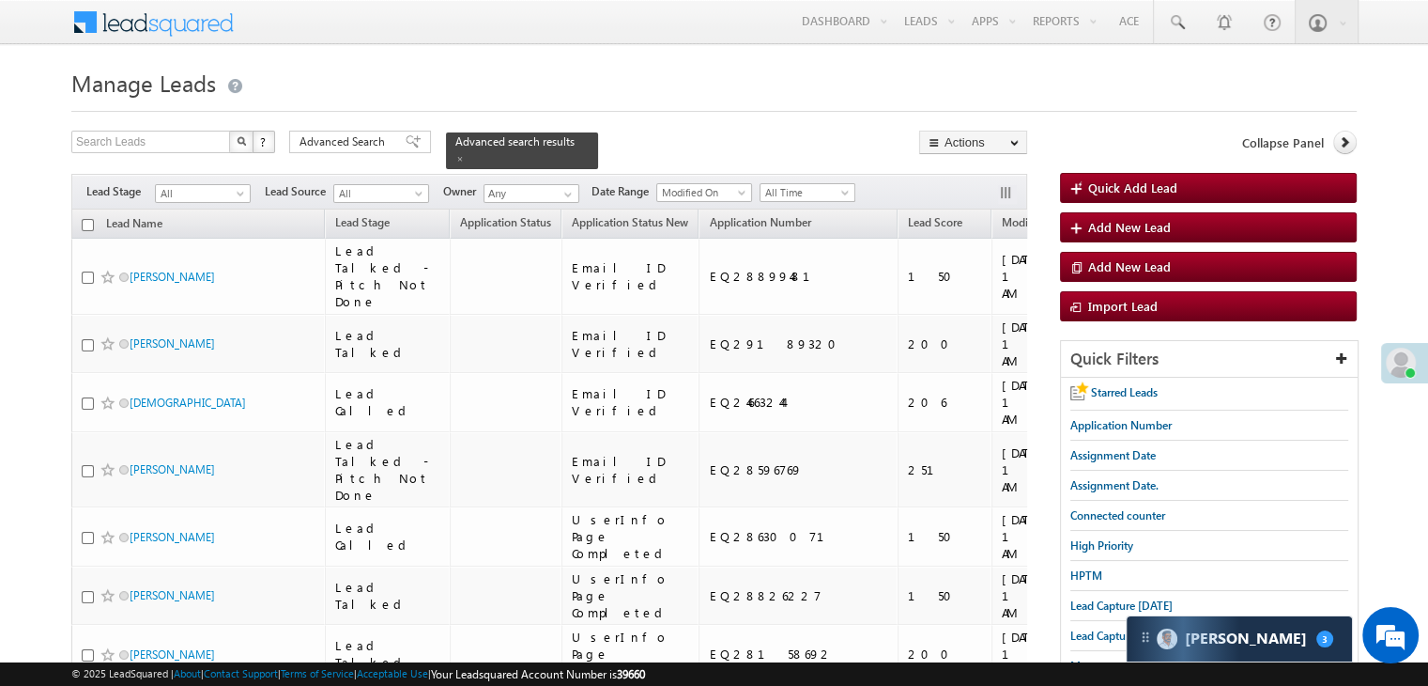
click at [86, 219] on input "checkbox" at bounding box center [88, 225] width 12 height 12
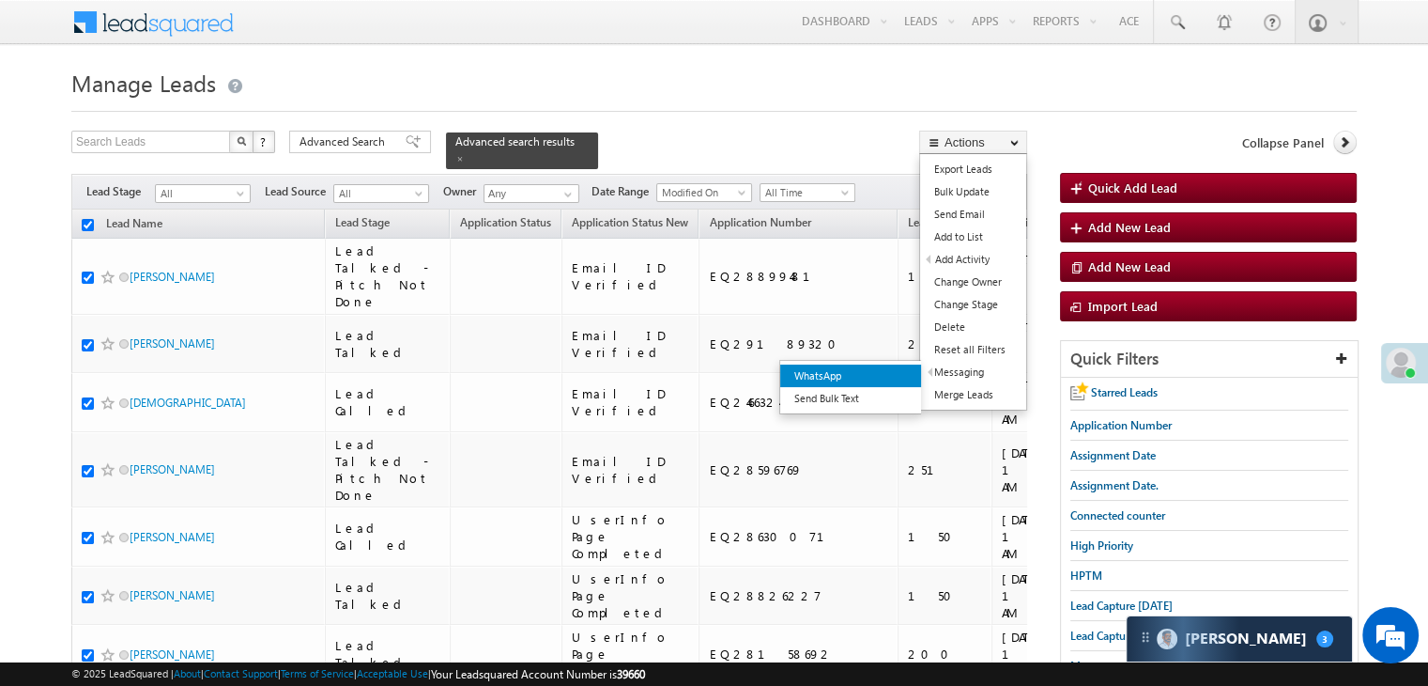
click at [900, 378] on link "WhatsApp" at bounding box center [850, 375] width 141 height 23
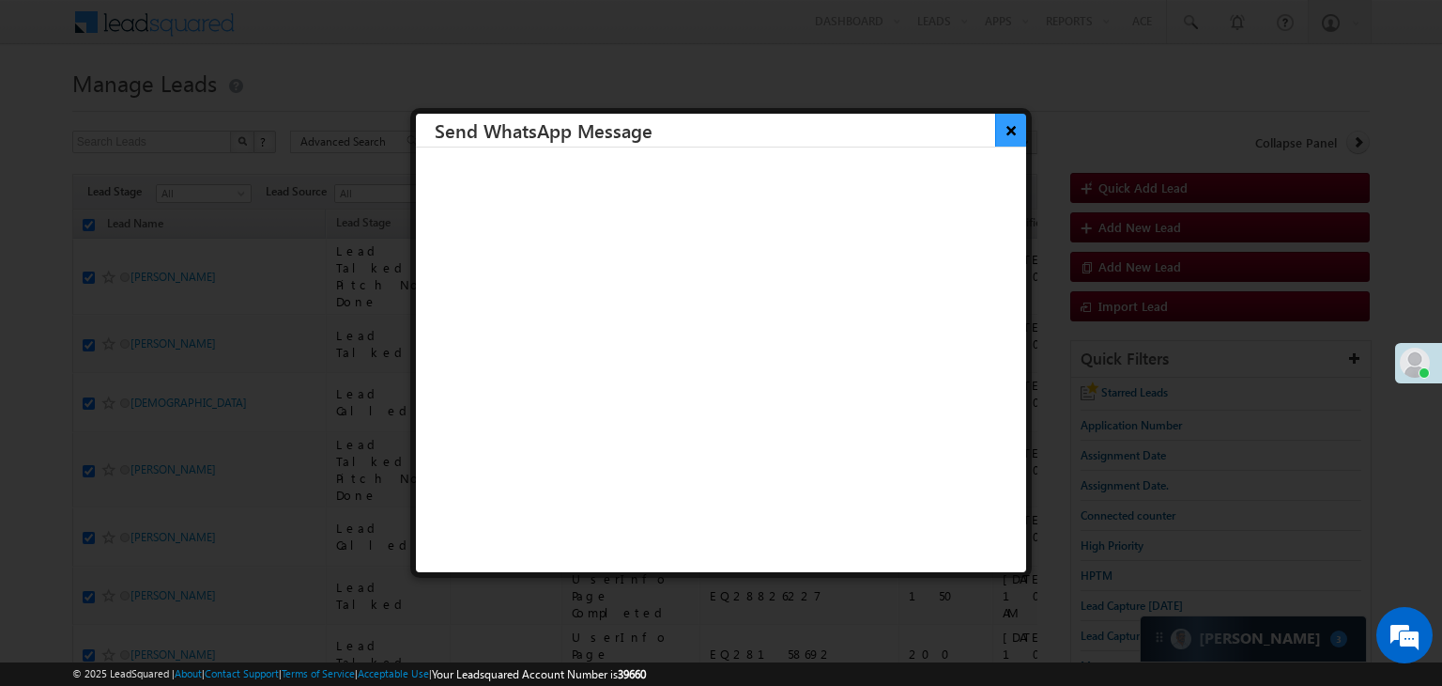
click at [995, 126] on button "×" at bounding box center [1010, 130] width 31 height 33
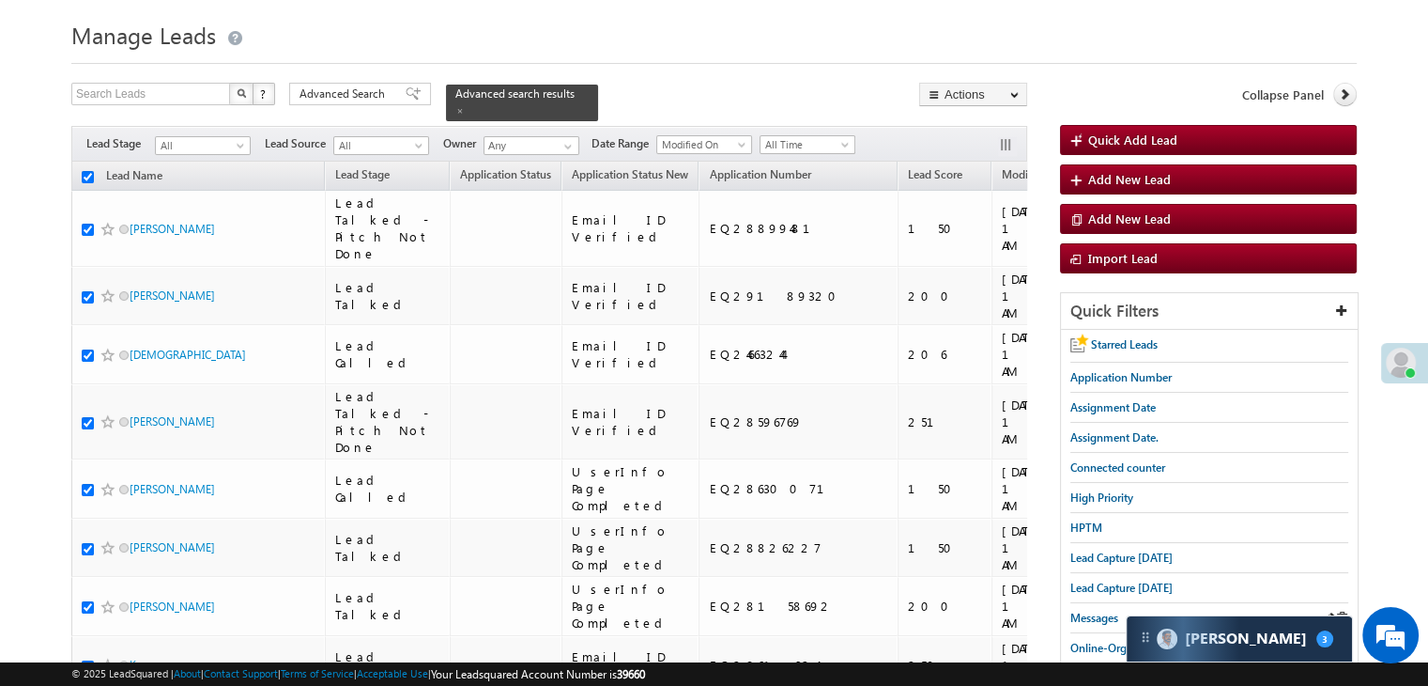
scroll to position [94, 0]
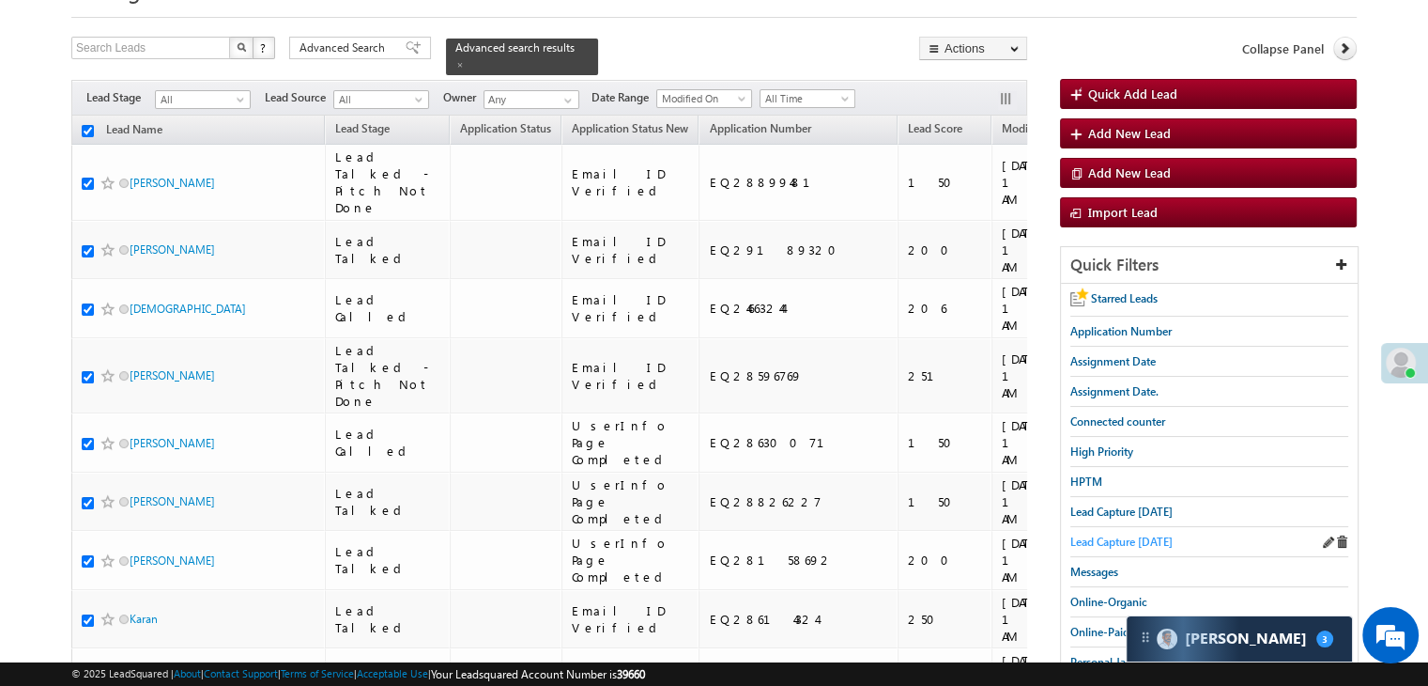
click at [1130, 534] on span "Lead Capture [DATE]" at bounding box center [1122, 541] width 102 height 14
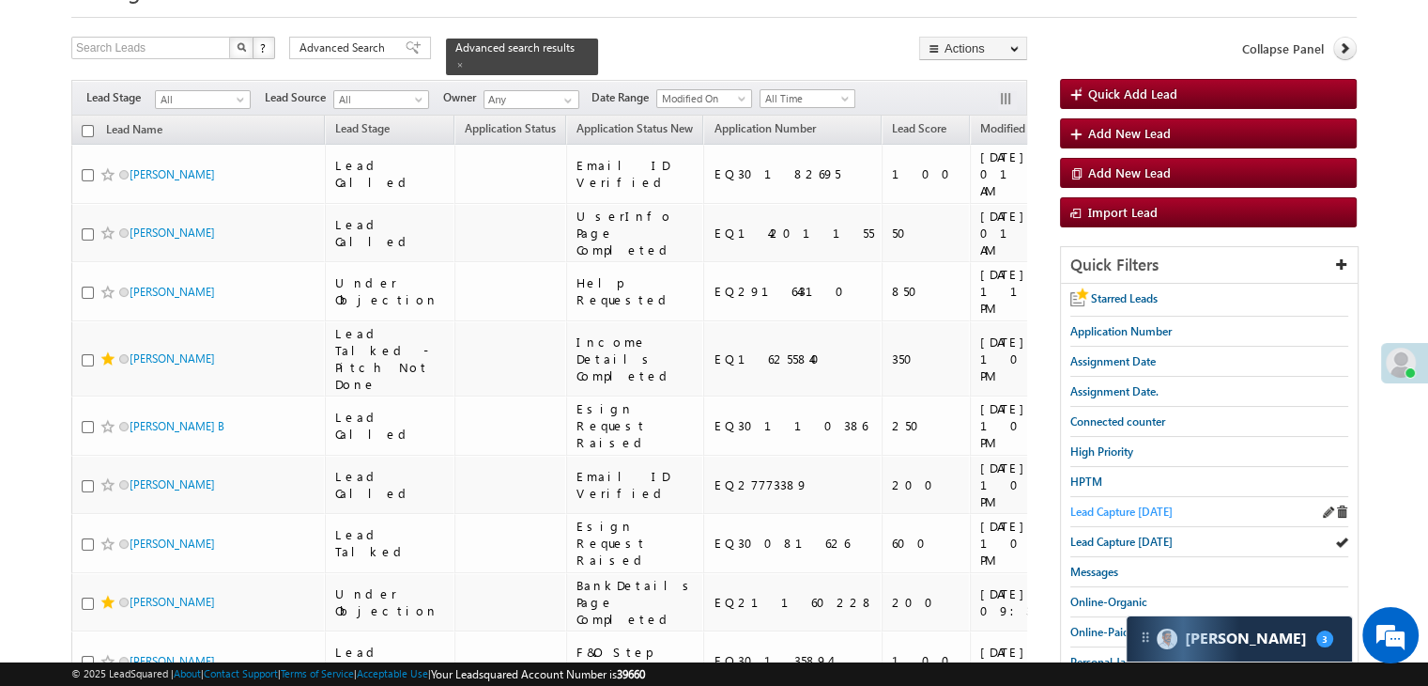
click at [1116, 512] on span "Lead Capture [DATE]" at bounding box center [1122, 511] width 102 height 14
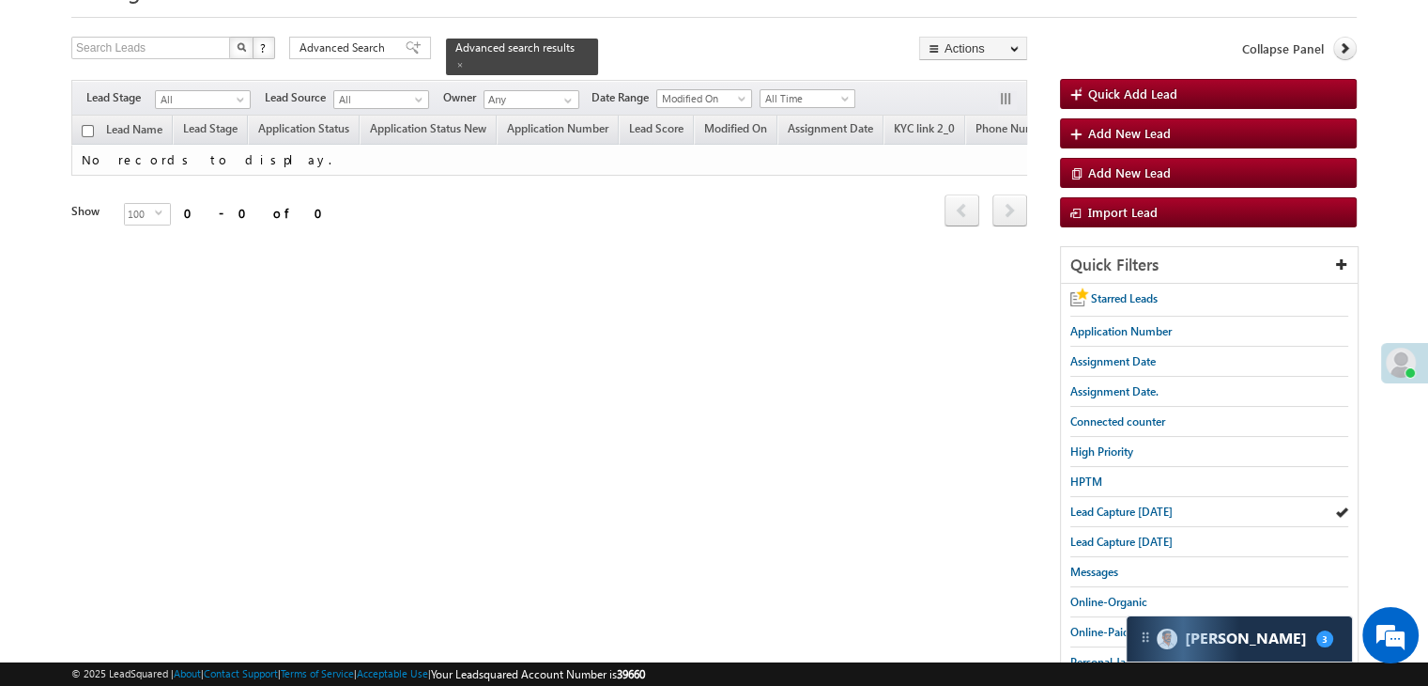
scroll to position [0, 0]
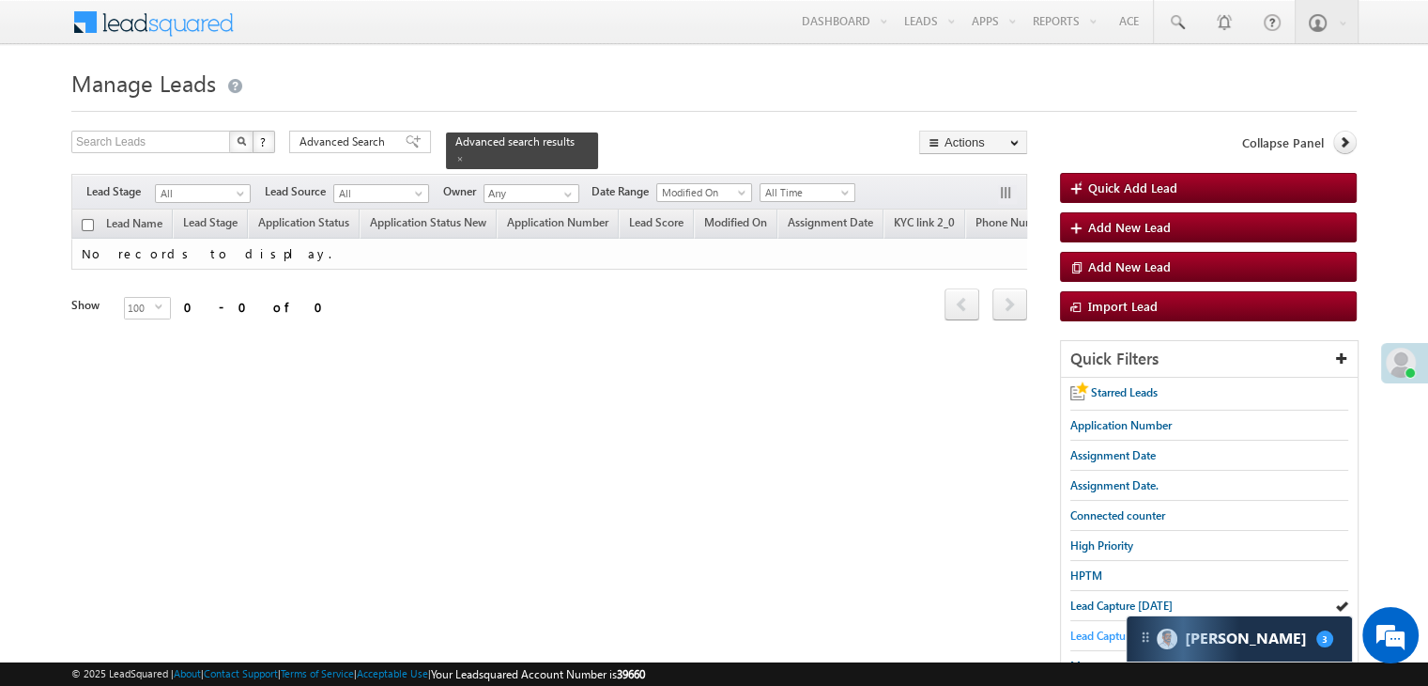
click at [1078, 628] on span "Lead Capture [DATE]" at bounding box center [1122, 635] width 102 height 14
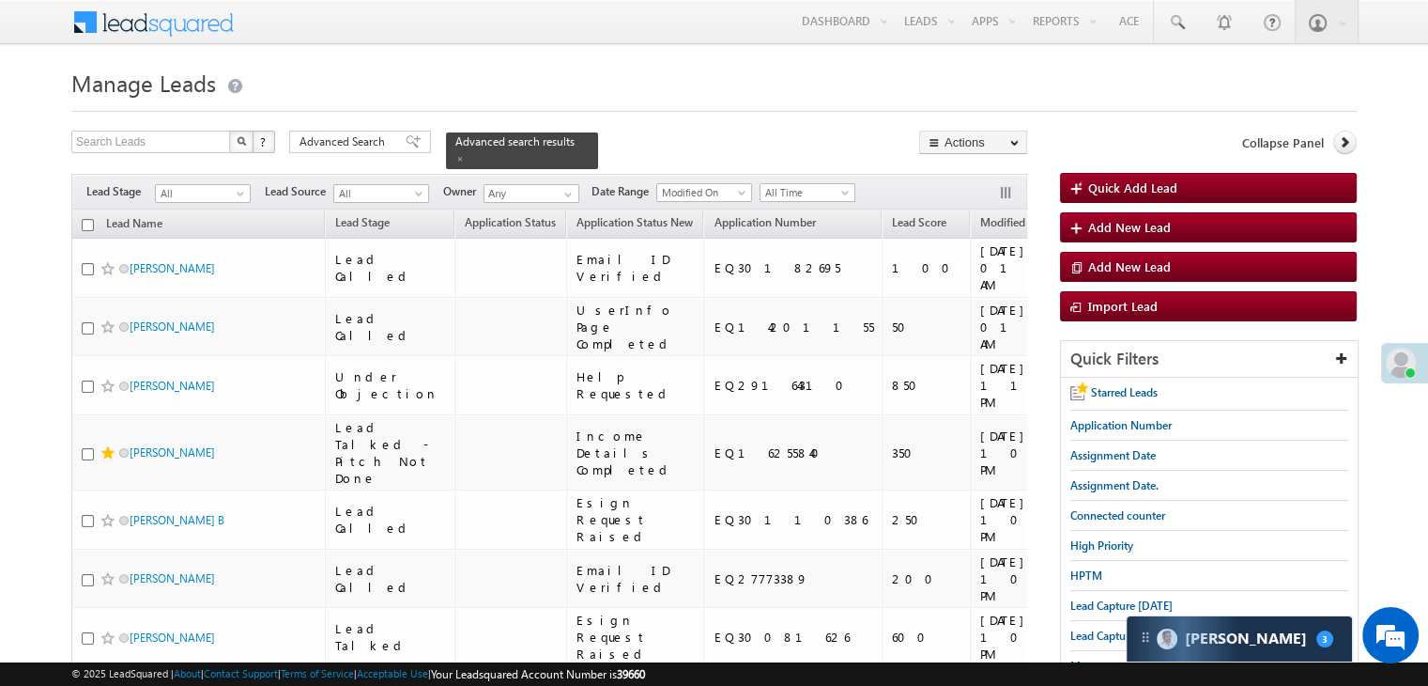
click at [1108, 215] on span "Assignment Date" at bounding box center [1150, 222] width 85 height 14
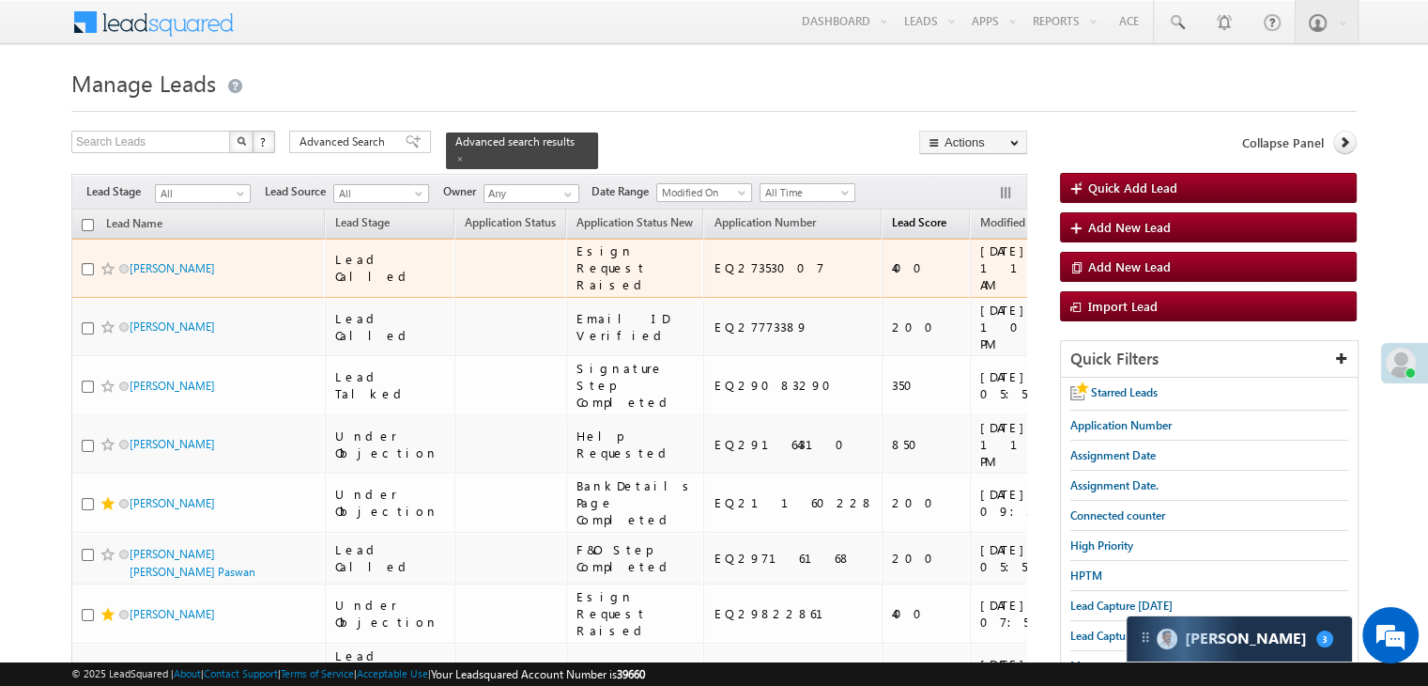
scroll to position [188, 0]
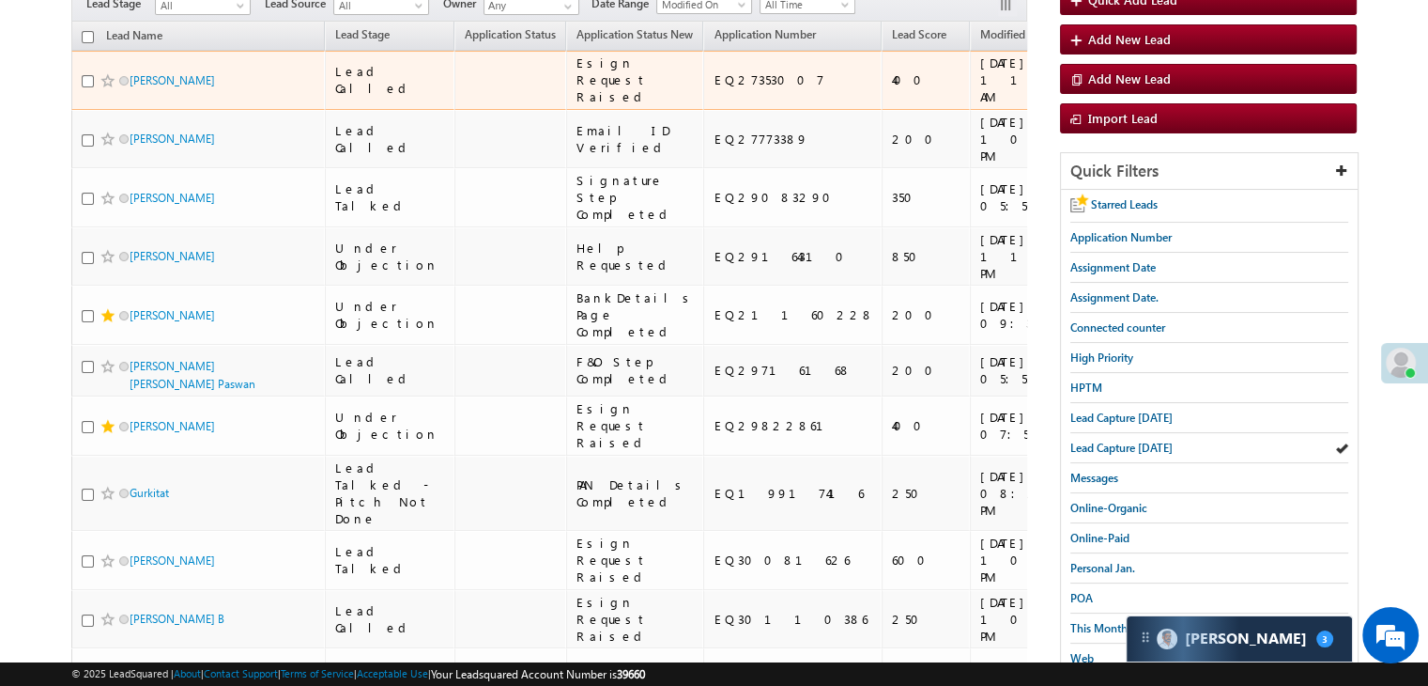
click at [714, 88] on div "EQ27353007" at bounding box center [794, 79] width 160 height 17
copy div "EQ27353007"
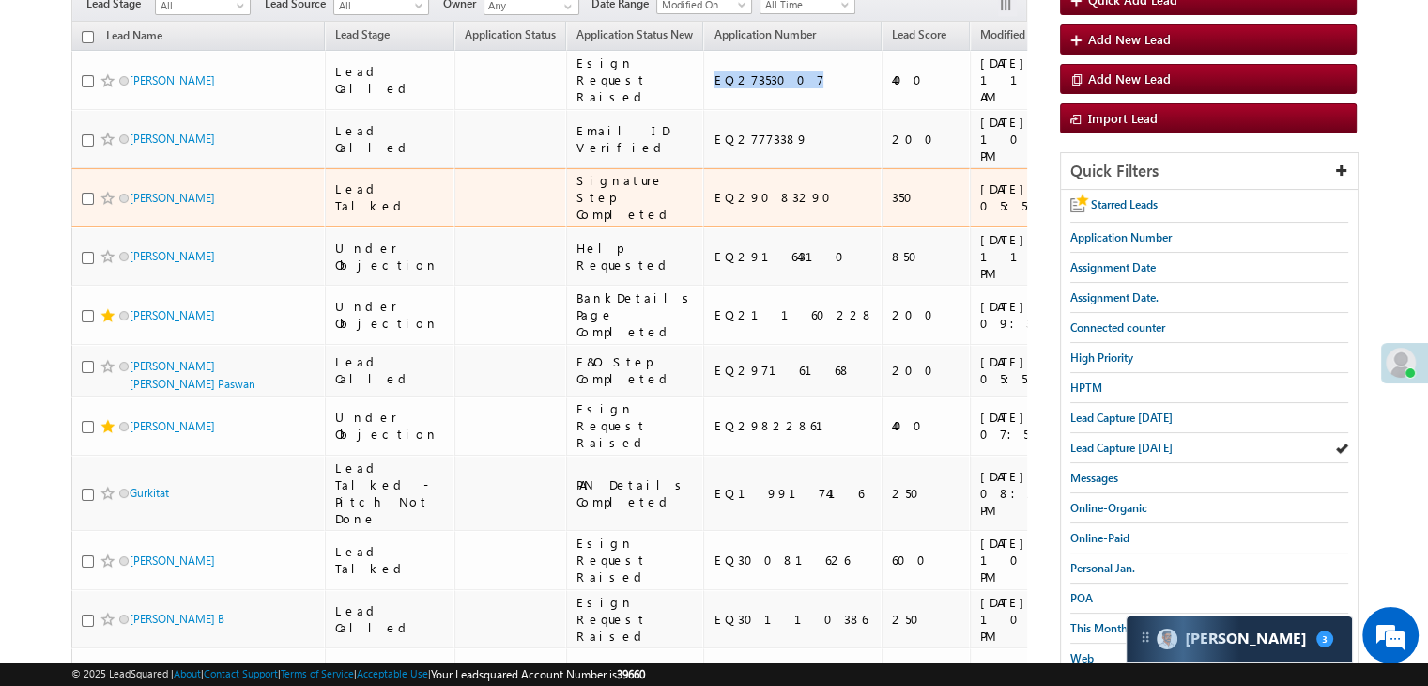
click at [714, 206] on div "EQ29083290" at bounding box center [794, 197] width 160 height 17
copy div "EQ29083290"
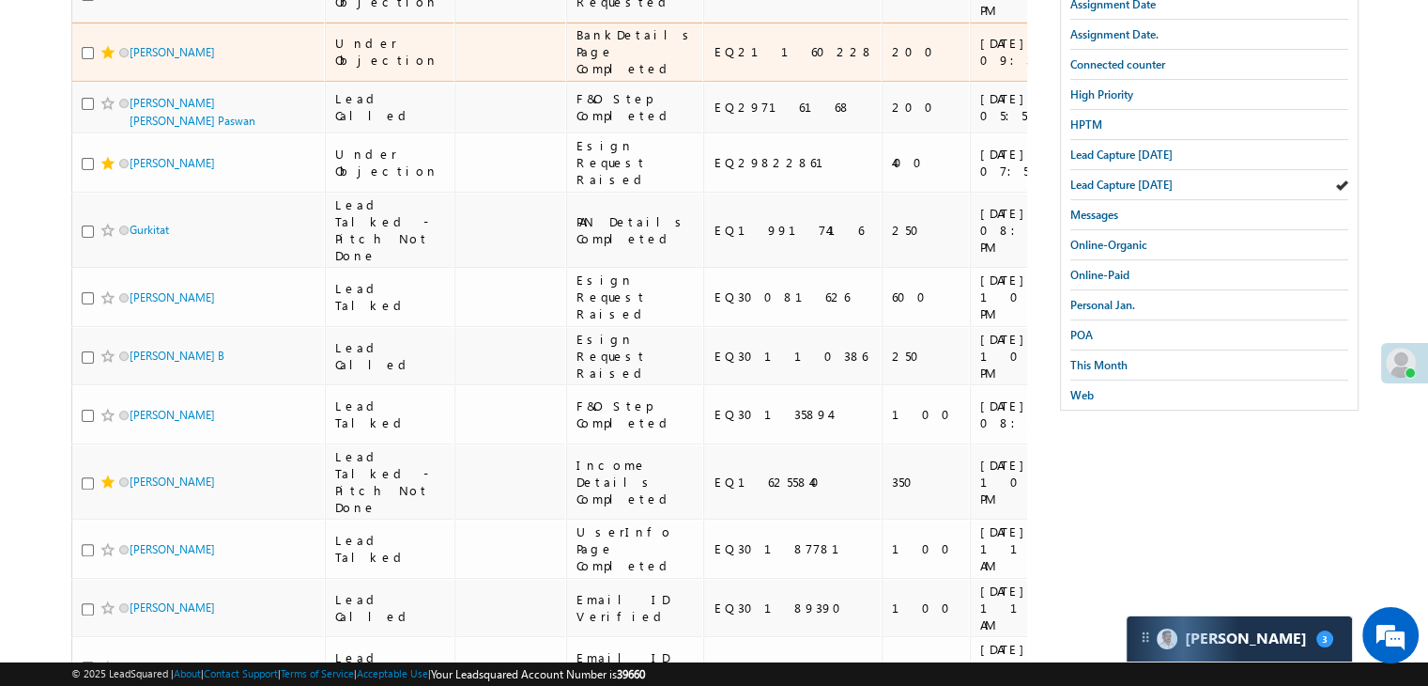
scroll to position [470, 0]
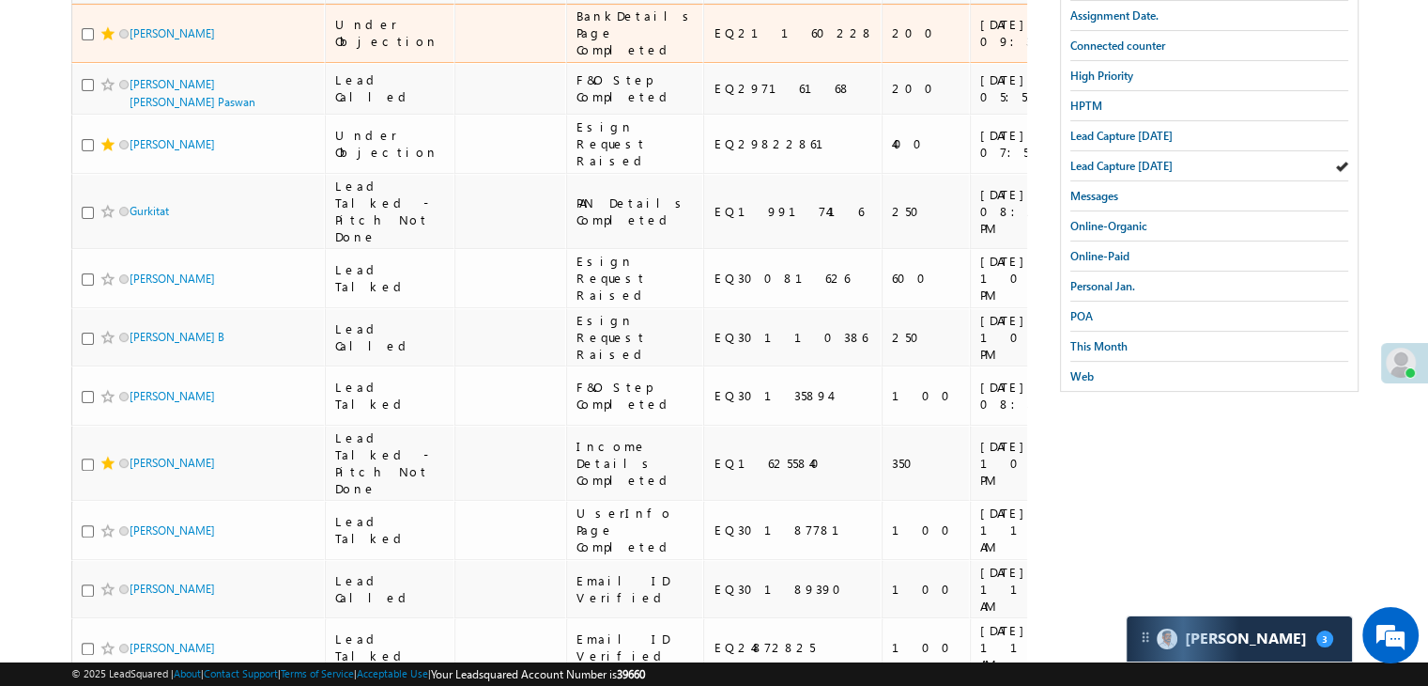
click at [714, 41] on div "EQ21160228" at bounding box center [794, 32] width 160 height 17
copy div "EQ21160228"
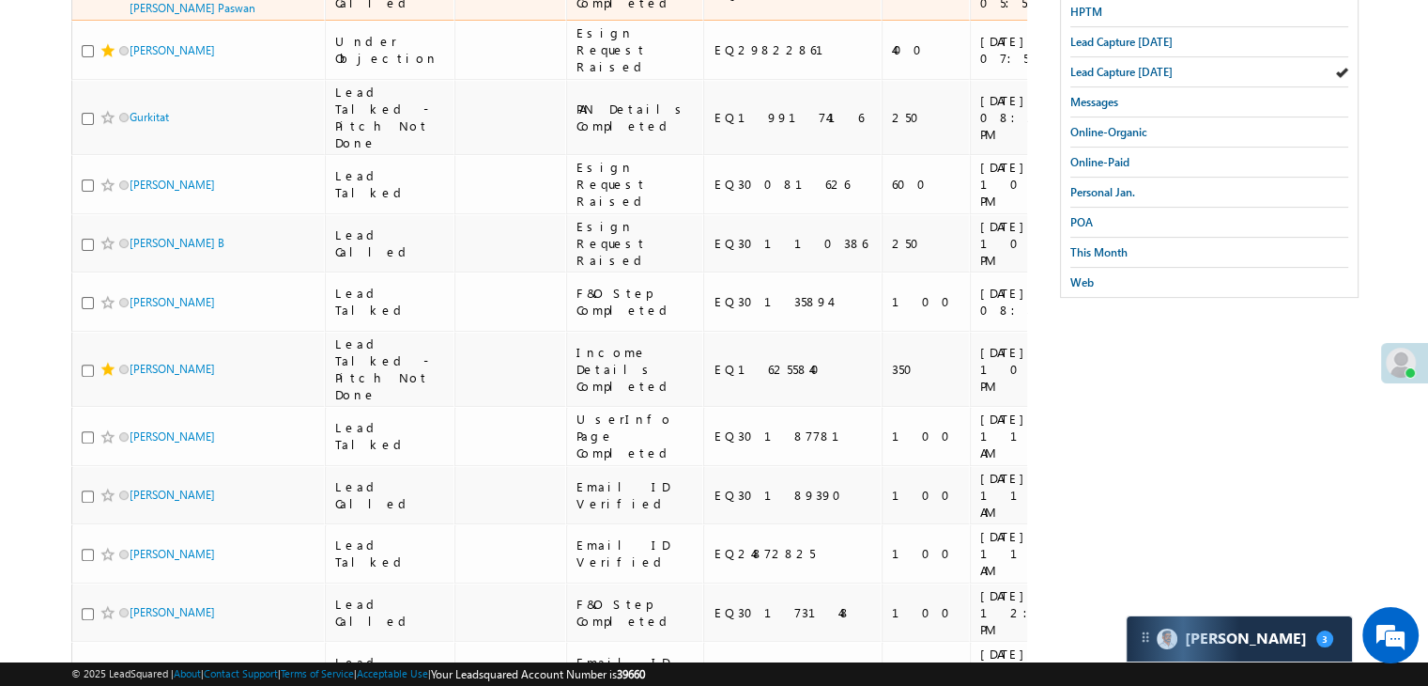
copy div "EQ29716168"
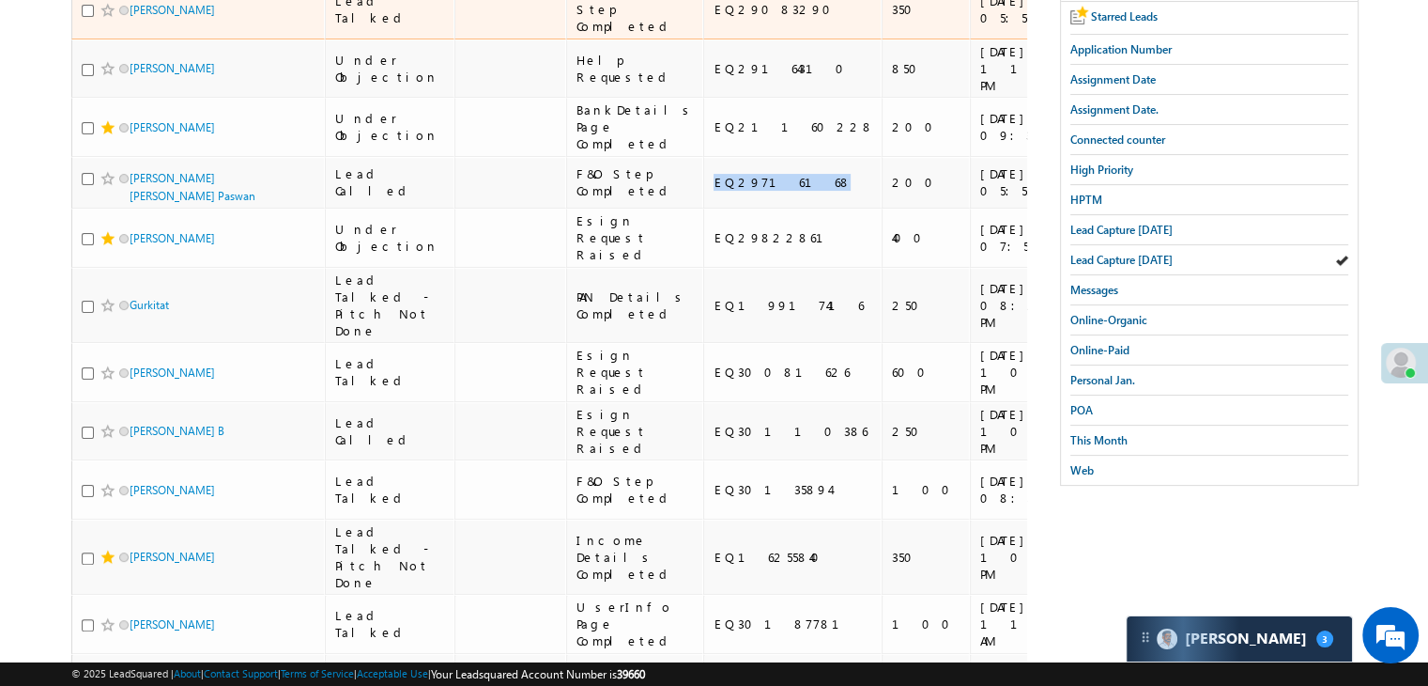
scroll to position [0, 0]
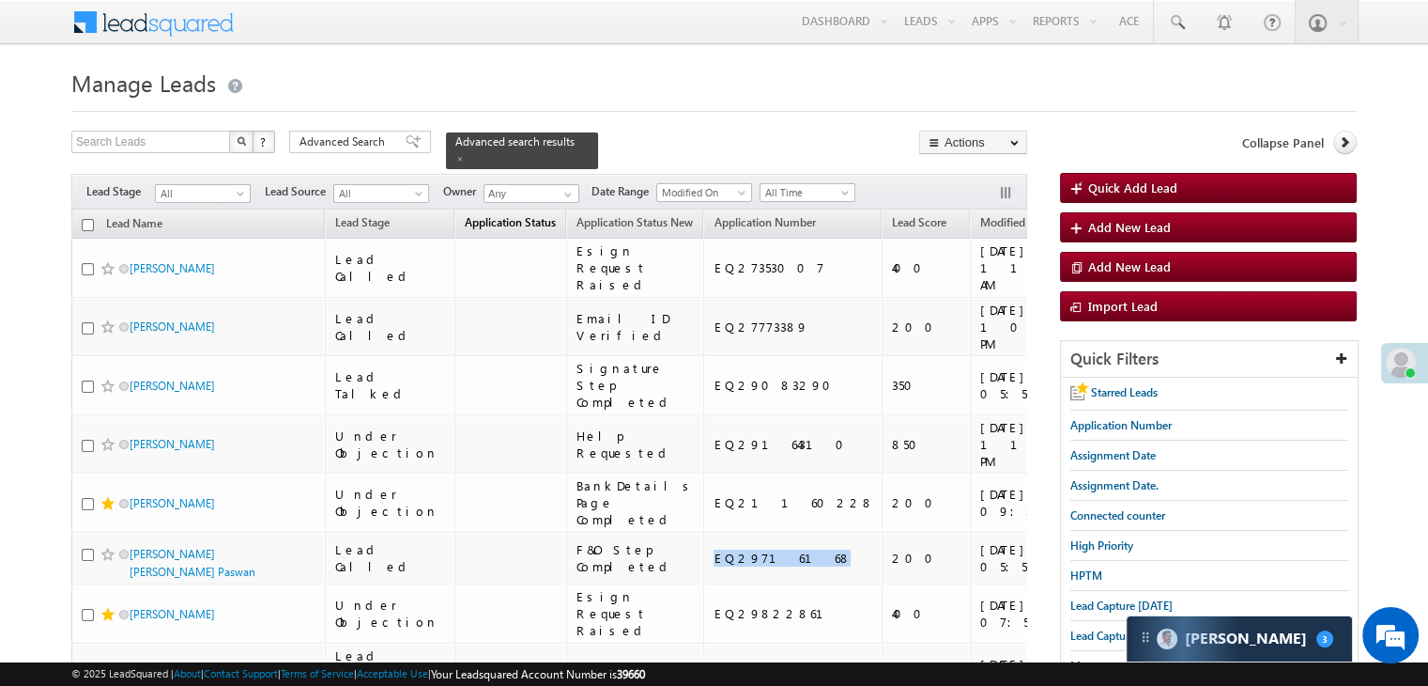
click at [490, 216] on span "Application Status" at bounding box center [510, 222] width 91 height 14
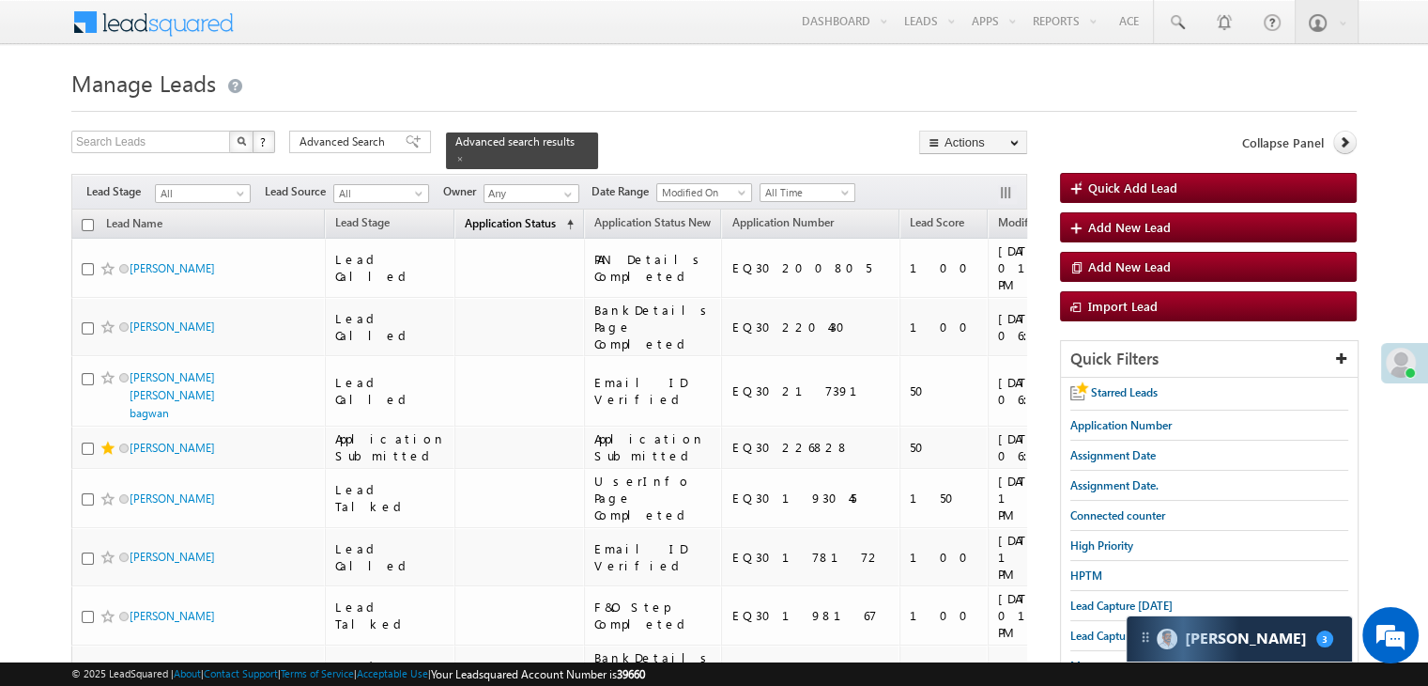
click at [489, 216] on span "Application Status" at bounding box center [510, 223] width 91 height 14
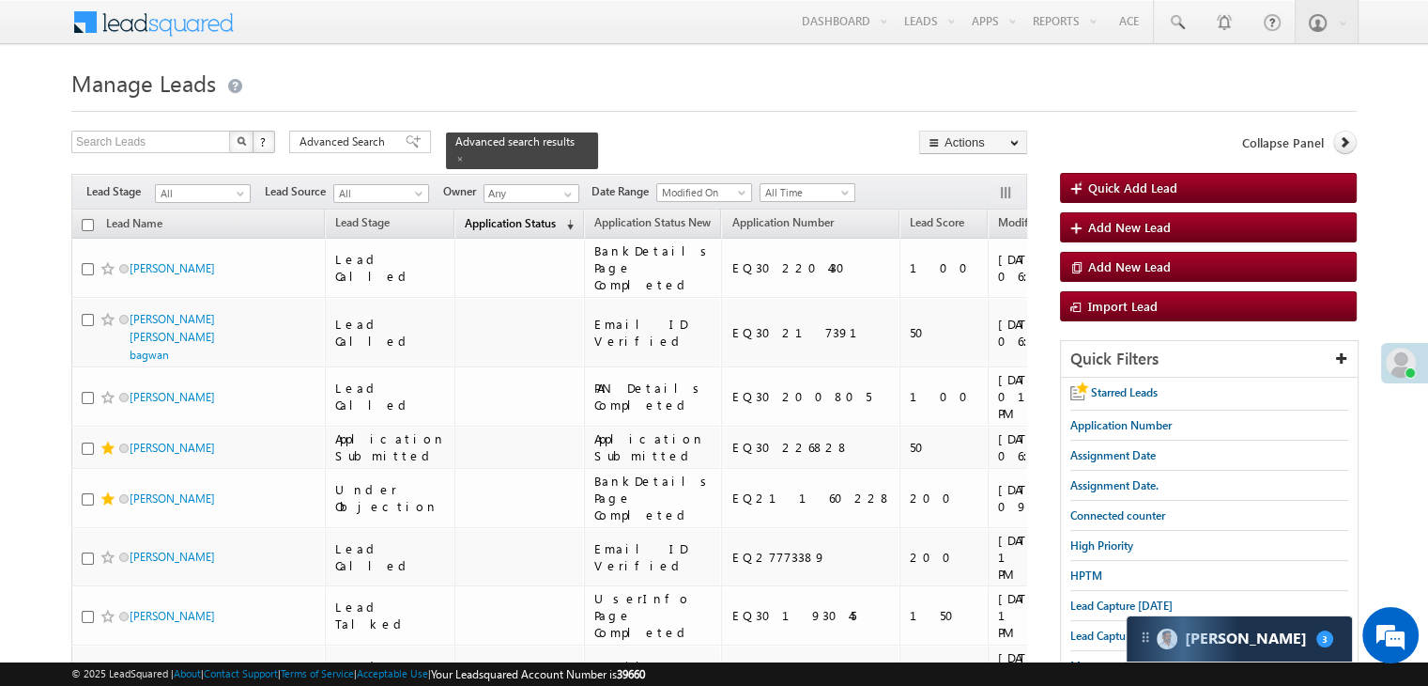
click at [489, 216] on span "Application Status" at bounding box center [510, 223] width 91 height 14
